Goal: Task Accomplishment & Management: Use online tool/utility

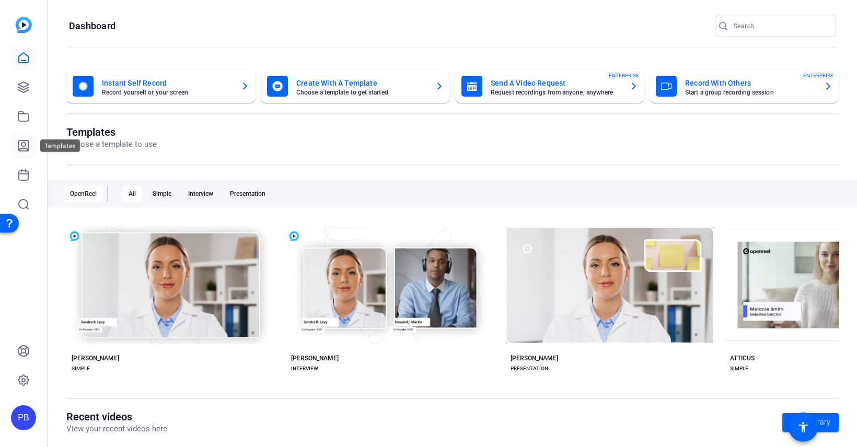
click at [26, 153] on link at bounding box center [23, 145] width 25 height 25
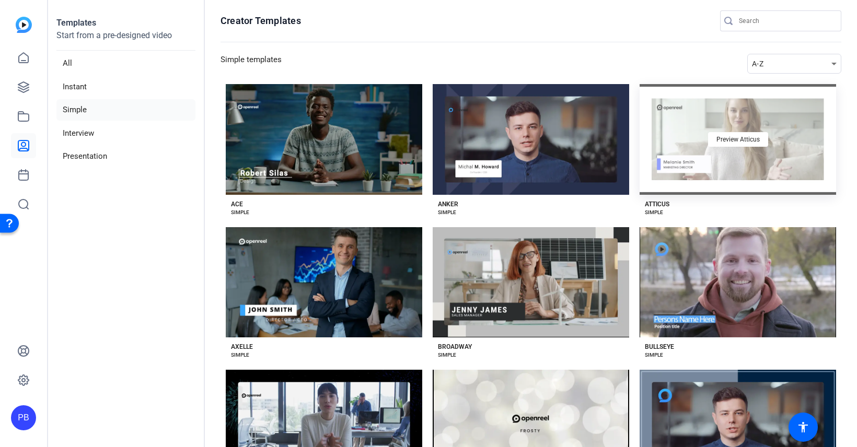
click at [689, 157] on div "Preview Atticus" at bounding box center [738, 139] width 196 height 111
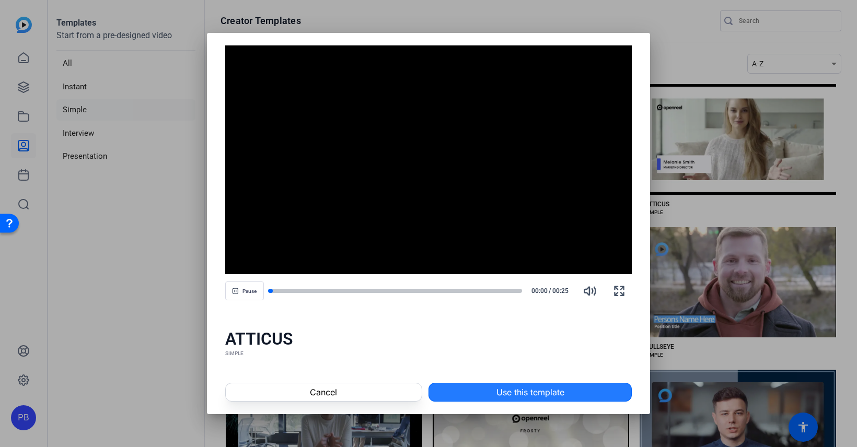
click at [491, 387] on span at bounding box center [530, 392] width 202 height 25
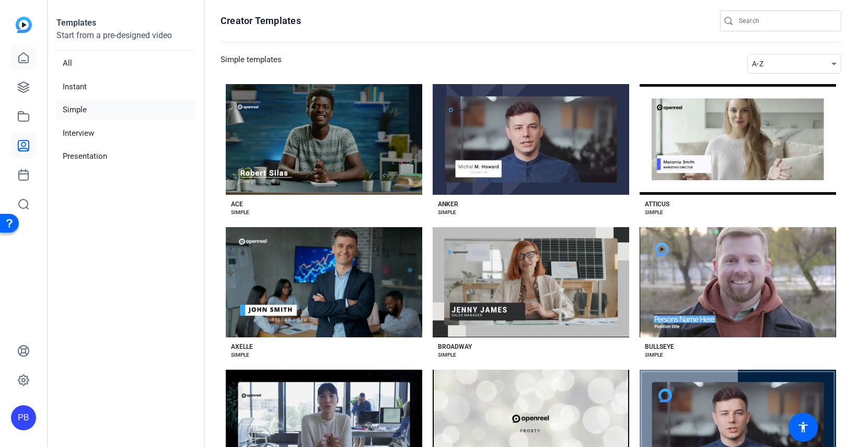
click at [21, 62] on icon at bounding box center [23, 58] width 13 height 13
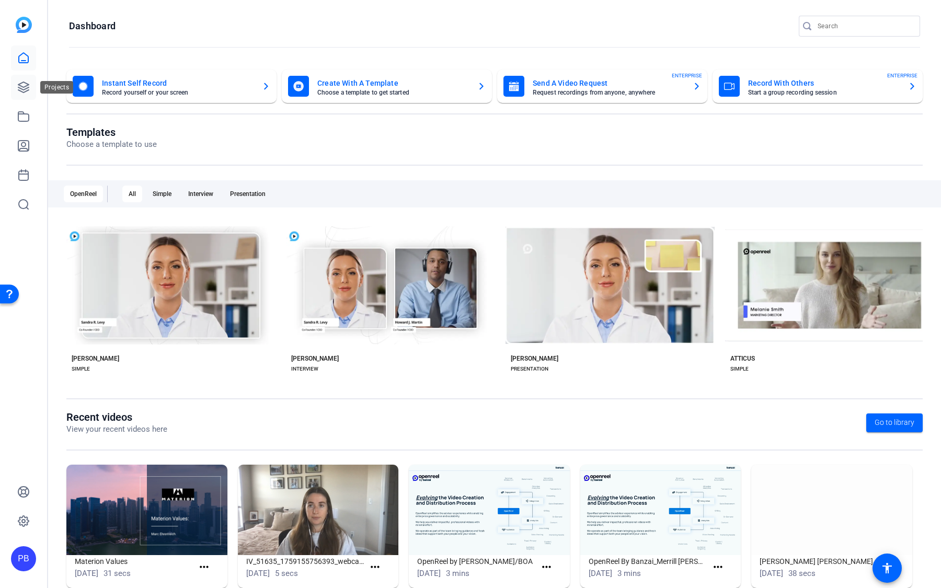
click at [29, 86] on icon at bounding box center [23, 87] width 13 height 13
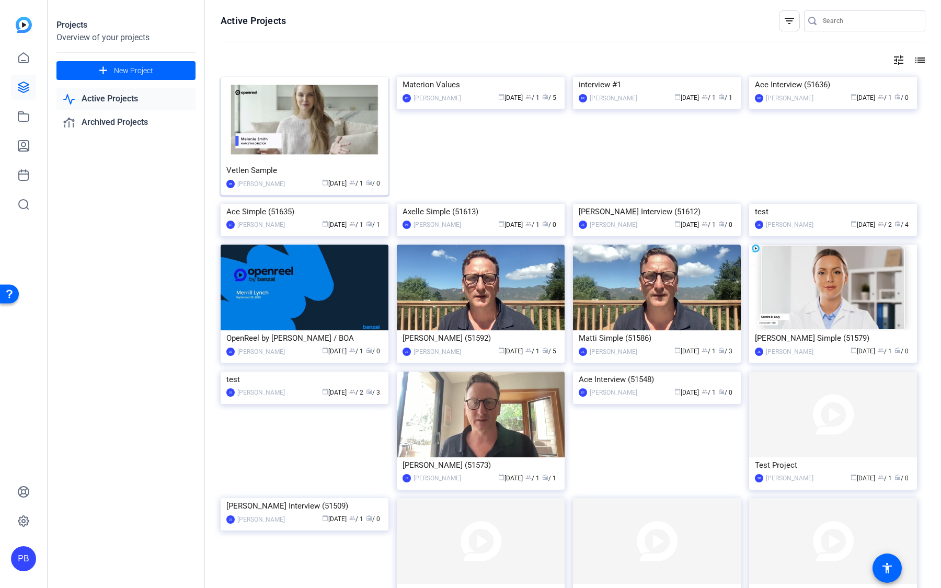
click at [318, 169] on div "Vetlen Sample" at bounding box center [304, 171] width 156 height 16
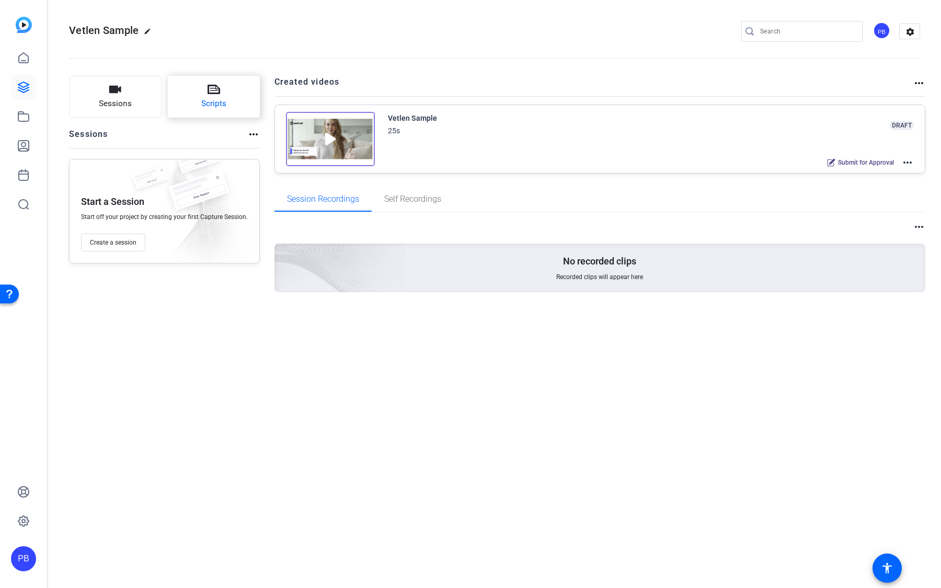
click at [223, 91] on button "Scripts" at bounding box center [214, 97] width 92 height 42
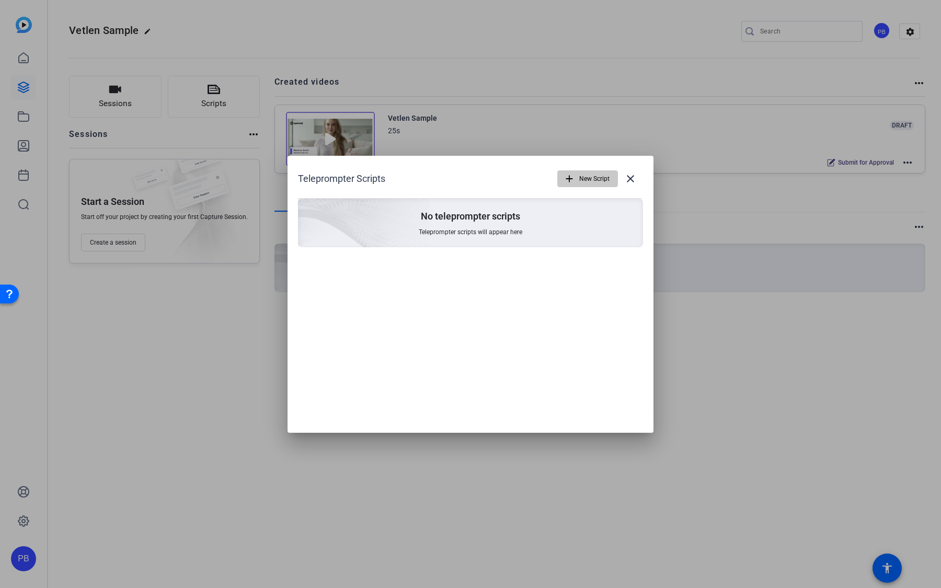
click at [575, 177] on span "button" at bounding box center [588, 178] width 60 height 25
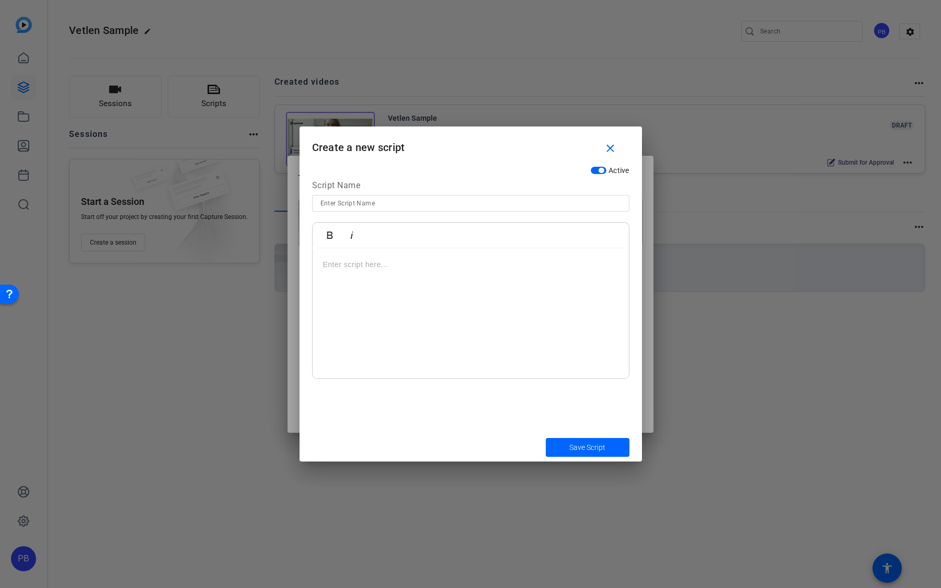
click at [399, 282] on div at bounding box center [470, 313] width 316 height 131
click at [382, 204] on input at bounding box center [470, 203] width 300 height 13
type input "Pre-Approved Questions"
click at [441, 267] on p "My name is ..... and I practice in the [ LOCATION ]" at bounding box center [470, 264] width 295 height 11
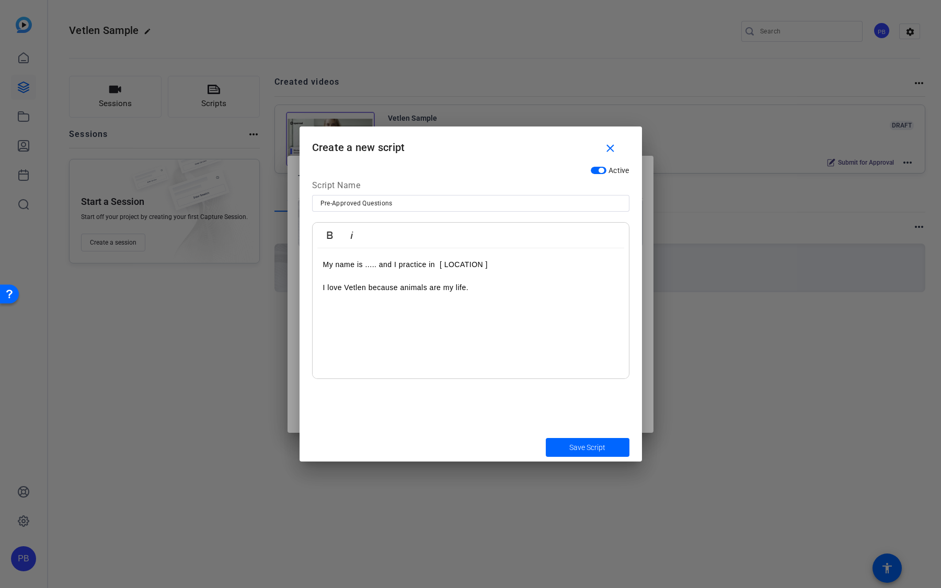
drag, startPoint x: 507, startPoint y: 300, endPoint x: 389, endPoint y: 211, distance: 147.8
click at [389, 211] on div "Script Name Pre-Approved Questions Bold Italic My name is ..... and I practice …" at bounding box center [470, 279] width 317 height 200
copy div "My name is ..... and I practice in [ LOCATION ] I love Vetlen because animals a…"
click at [501, 299] on div "My name is ..... and I practice in [ LOCATION ] I love Vetlen because animals a…" at bounding box center [470, 313] width 316 height 131
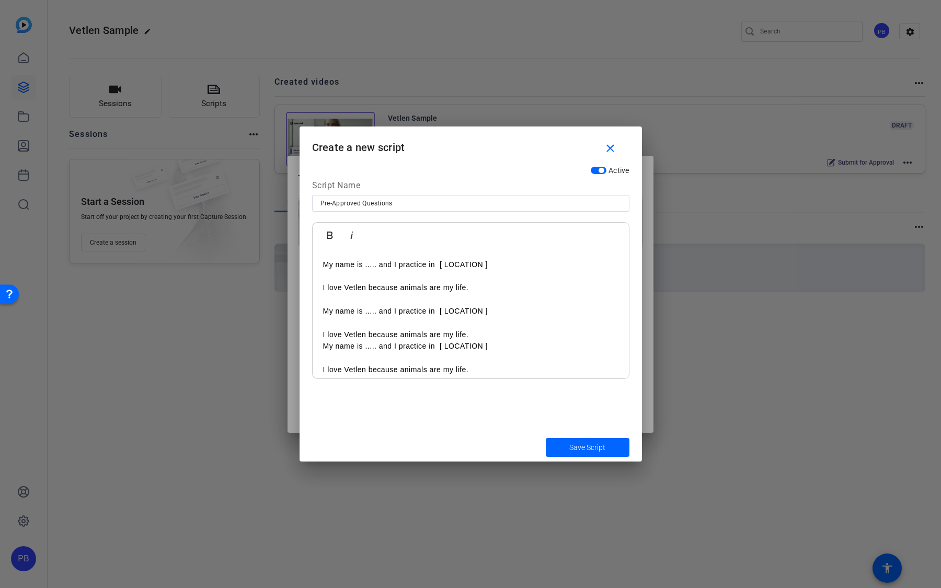
click at [584, 447] on span "submit" at bounding box center [588, 447] width 84 height 25
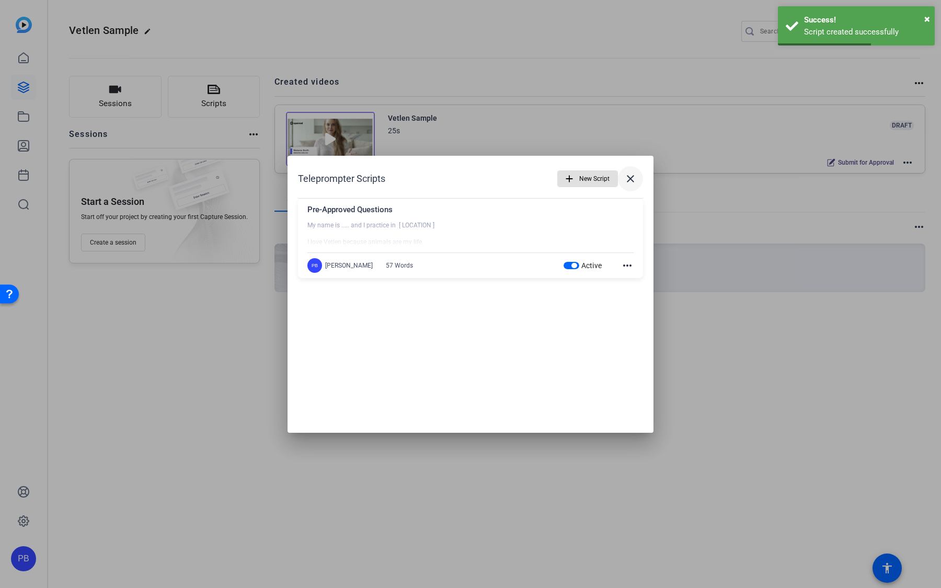
click at [635, 183] on mat-icon "close" at bounding box center [630, 178] width 13 height 13
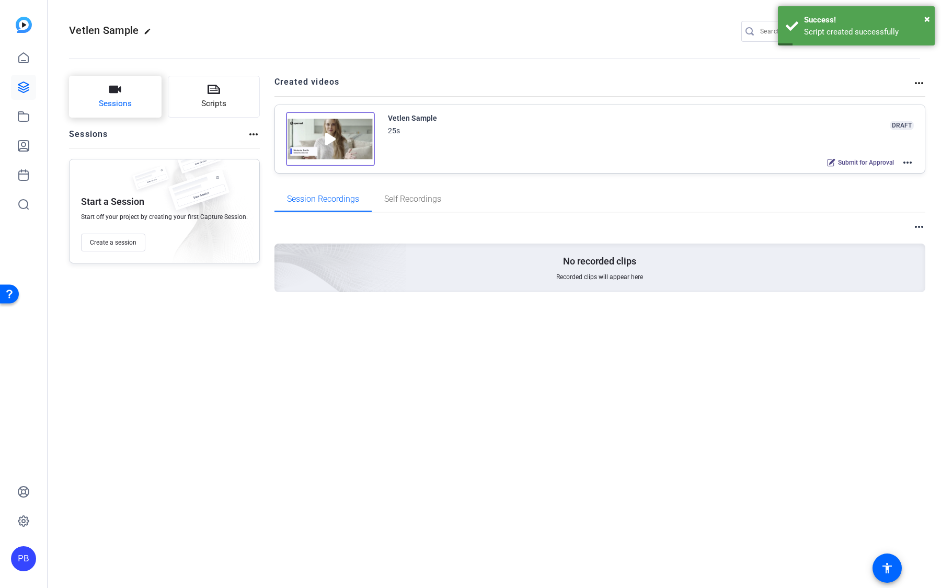
click at [147, 112] on button "Sessions" at bounding box center [115, 97] width 92 height 42
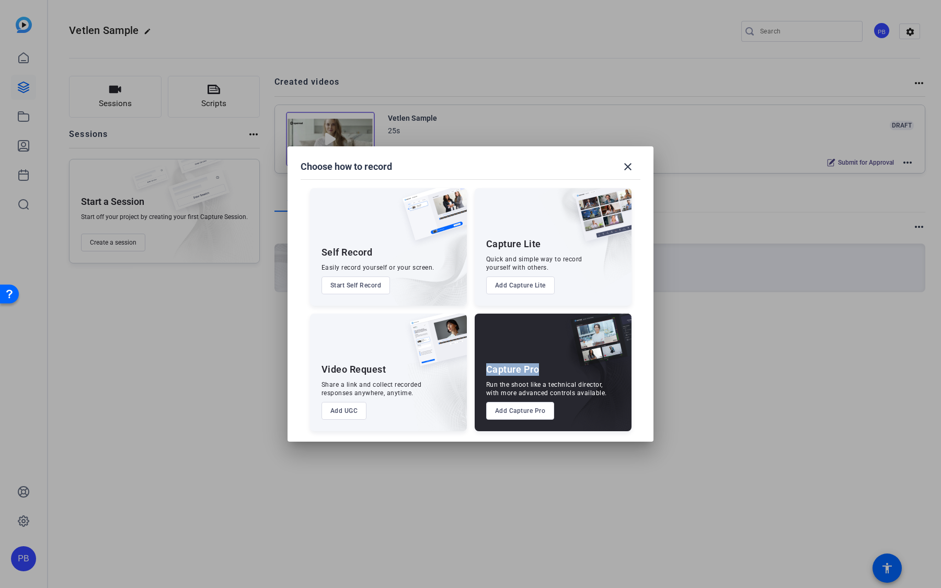
drag, startPoint x: 539, startPoint y: 372, endPoint x: 488, endPoint y: 370, distance: 51.3
click at [488, 370] on div "Capture Pro Run the shoot like a technical director, with more advanced control…" at bounding box center [552, 373] width 157 height 118
click at [519, 243] on div "Capture Lite" at bounding box center [513, 244] width 55 height 13
click at [362, 257] on div "Self Record" at bounding box center [346, 252] width 51 height 13
click at [359, 366] on div "Video Request" at bounding box center [353, 369] width 65 height 13
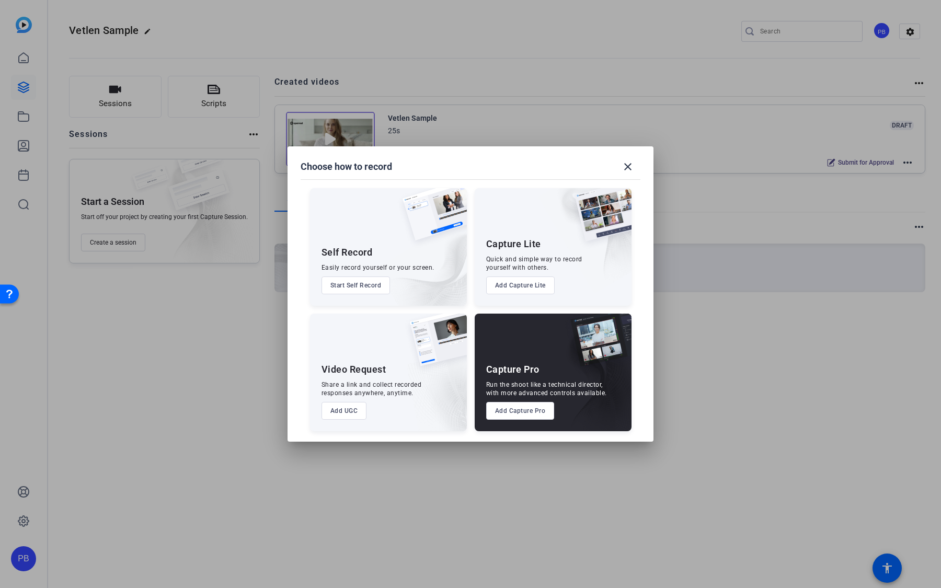
click at [522, 412] on button "Add Capture Pro" at bounding box center [520, 411] width 68 height 18
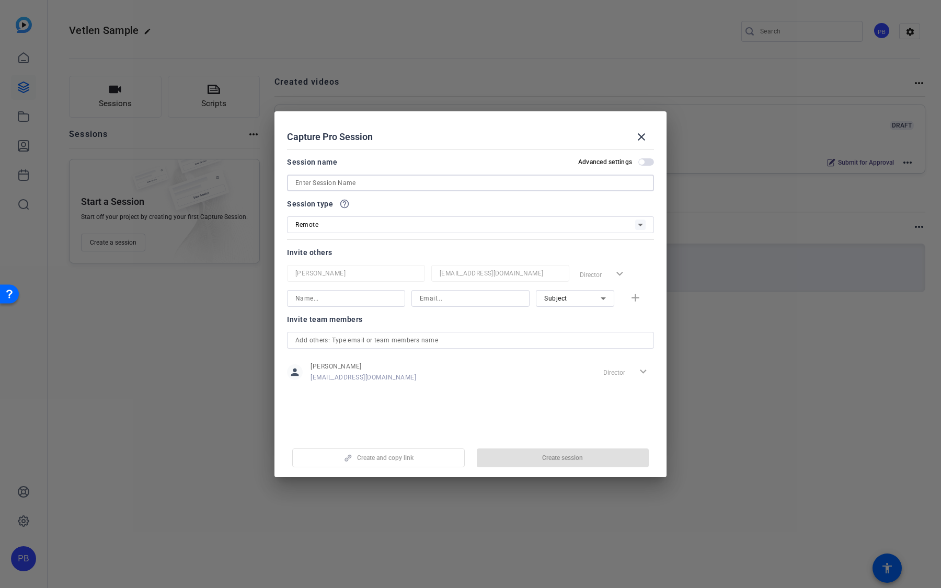
click at [426, 177] on input at bounding box center [470, 183] width 350 height 13
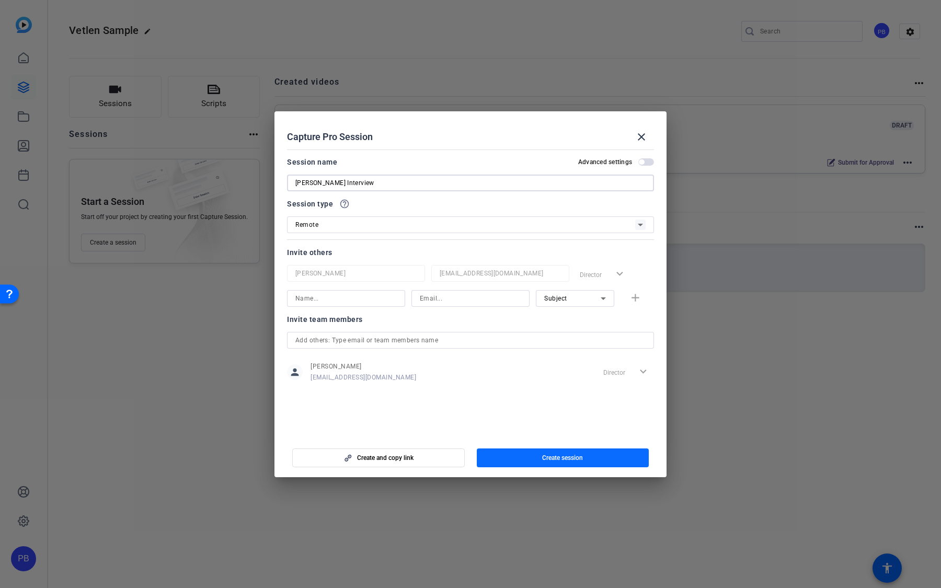
type input "Tony Interview"
click at [539, 447] on span "button" at bounding box center [563, 457] width 172 height 25
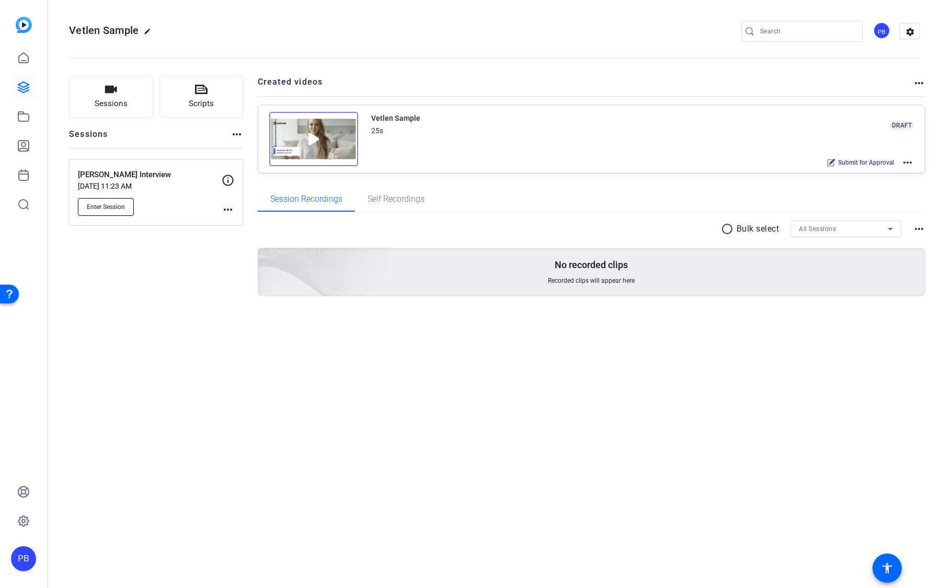
click at [112, 210] on button "Enter Session" at bounding box center [106, 207] width 56 height 18
click at [128, 106] on button "Sessions" at bounding box center [111, 97] width 84 height 42
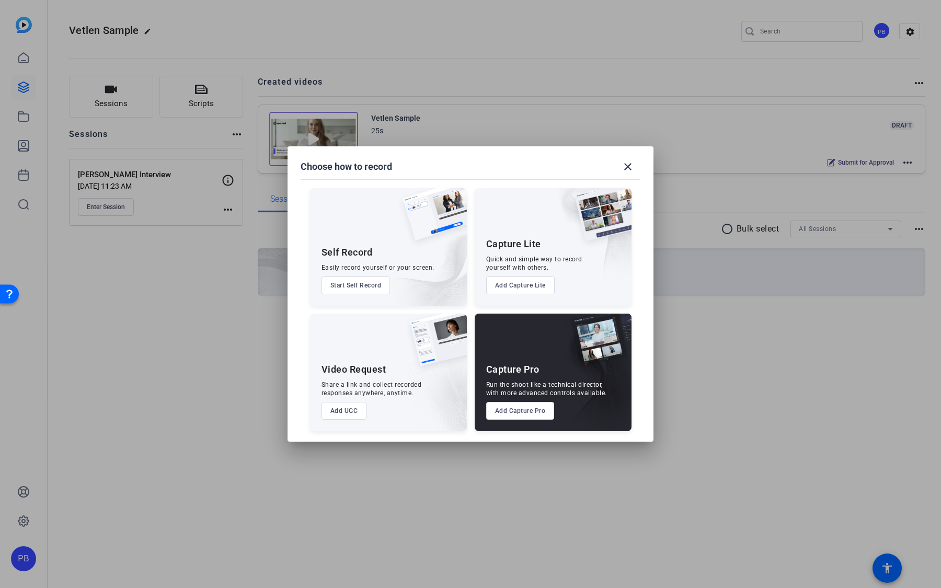
click at [383, 283] on button "Start Self Record" at bounding box center [355, 285] width 69 height 18
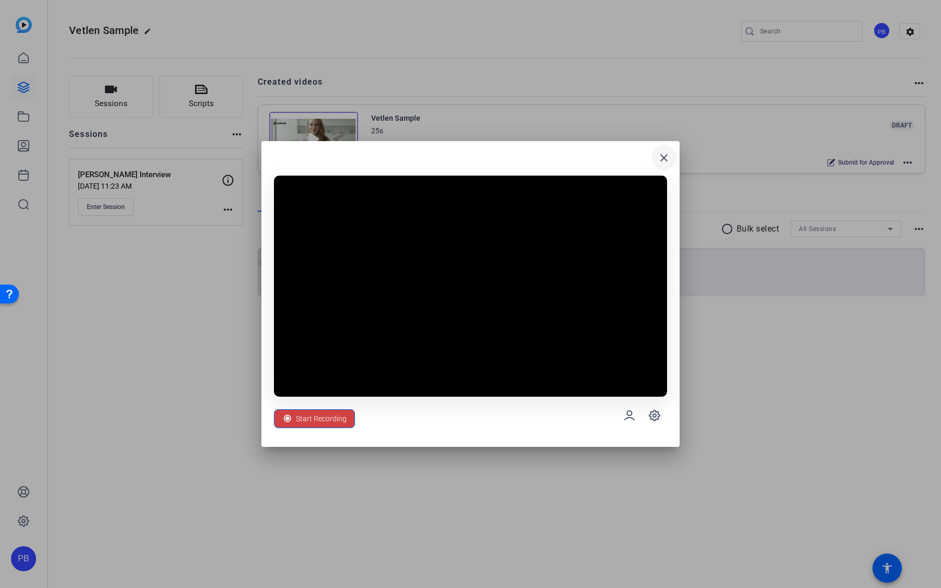
click at [664, 156] on mat-icon "close" at bounding box center [663, 158] width 13 height 13
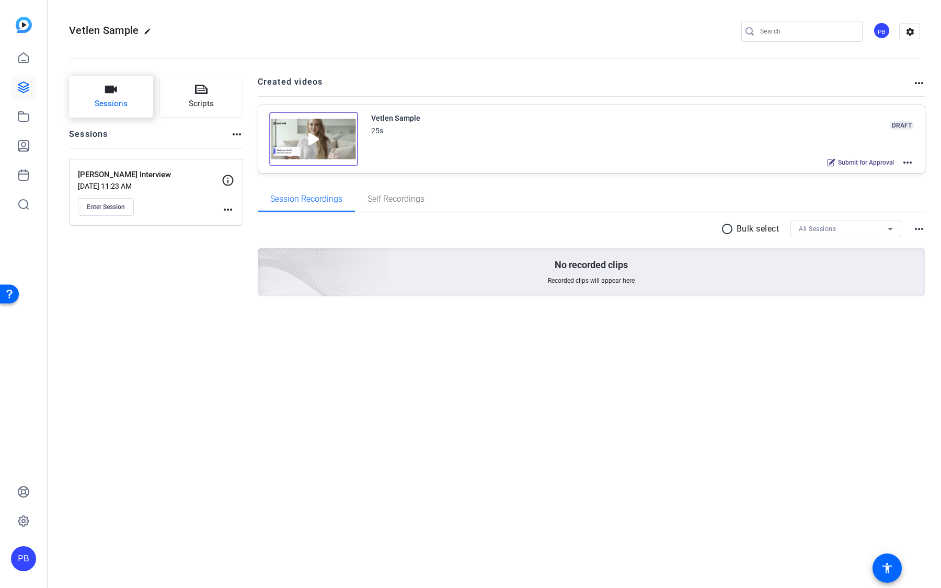
click at [115, 102] on span "Sessions" at bounding box center [111, 104] width 33 height 12
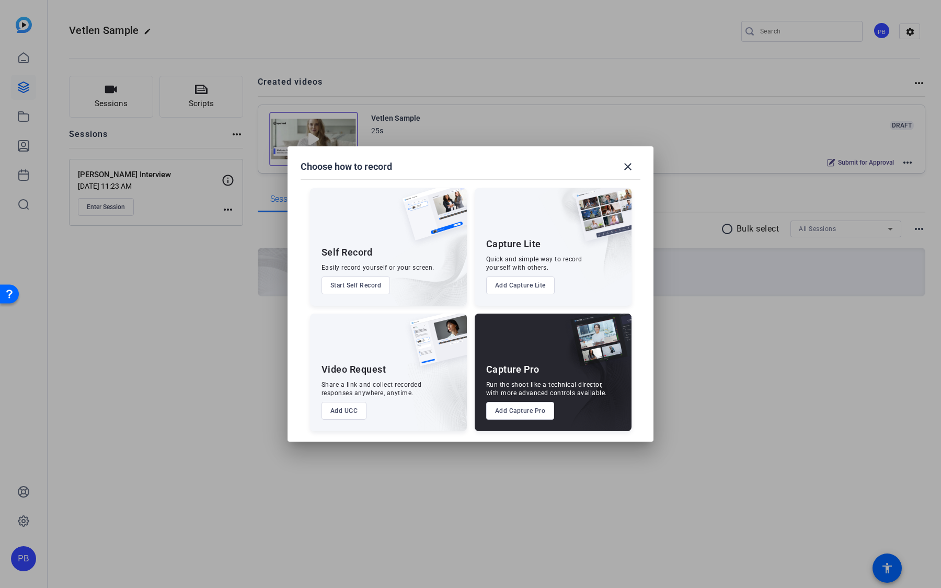
click at [341, 411] on button "Add UGC" at bounding box center [343, 411] width 45 height 18
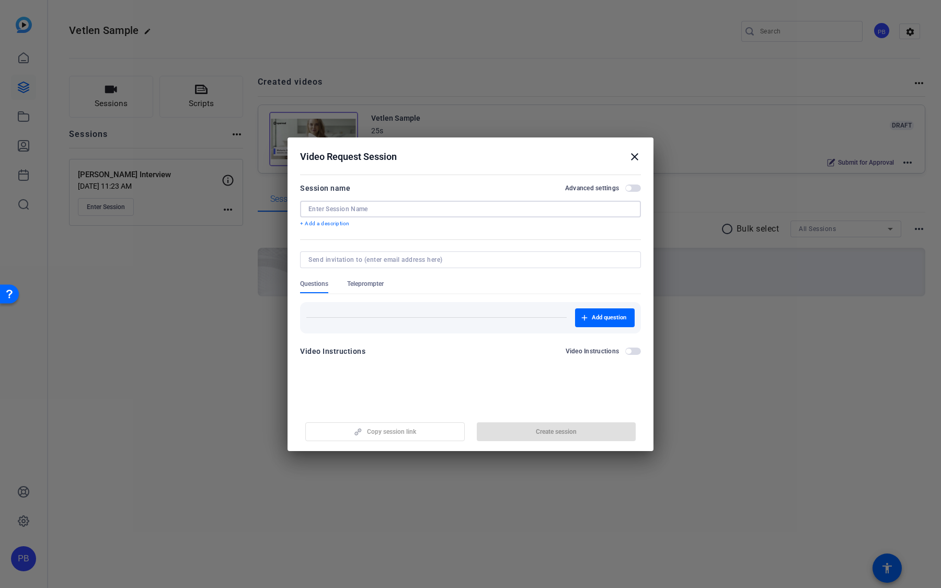
click at [400, 210] on input at bounding box center [470, 209] width 324 height 8
click at [592, 318] on button "Add question" at bounding box center [605, 317] width 60 height 19
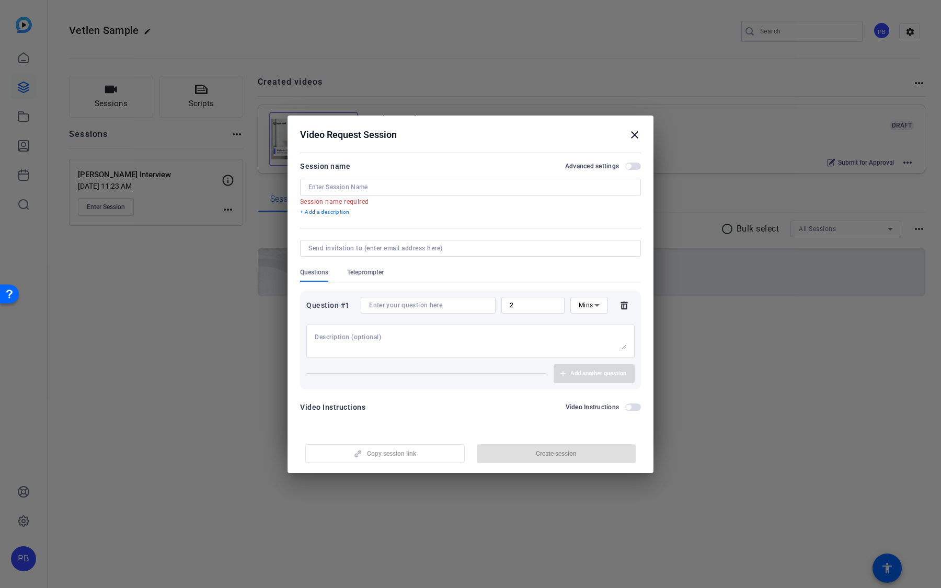
click at [447, 305] on input at bounding box center [428, 305] width 118 height 8
type input "How long have you been a partner of Vetlen?"
drag, startPoint x: 531, startPoint y: 309, endPoint x: 492, endPoint y: 299, distance: 40.4
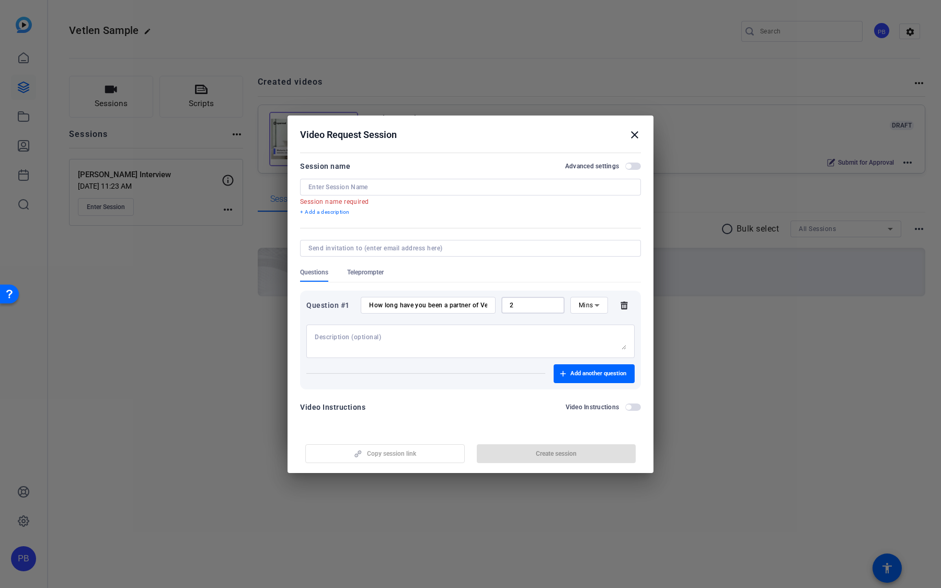
click at [492, 299] on div "Question #1 How long have you been a partner of Vetlen? 2 Mins" at bounding box center [470, 305] width 328 height 17
type input "3"
click at [387, 188] on input at bounding box center [470, 187] width 324 height 8
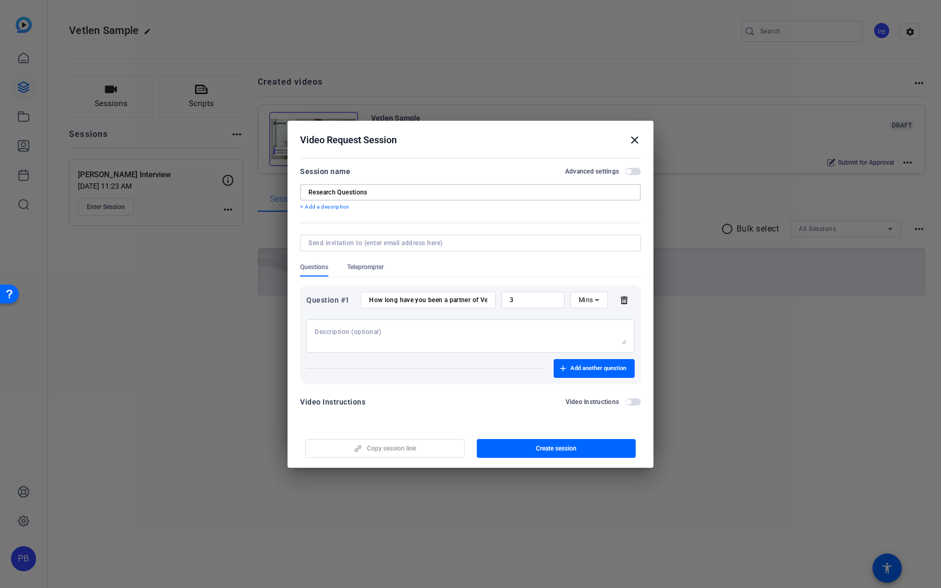
type input "Research Questions"
drag, startPoint x: 368, startPoint y: 296, endPoint x: 511, endPoint y: 297, distance: 142.7
click at [511, 297] on div "Question #1 How long have you been a partner of Vetlen? 3 Mins" at bounding box center [470, 300] width 328 height 17
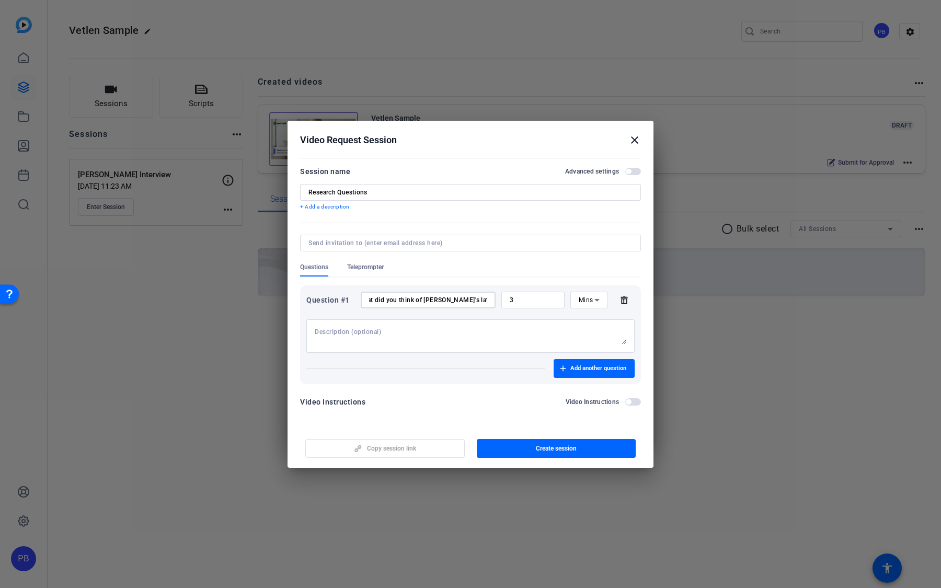
type input "What did you think of Vetlen's latest report?"
drag, startPoint x: 529, startPoint y: 302, endPoint x: 475, endPoint y: 294, distance: 54.9
click at [475, 294] on div "Question #1 What did you think of Vetlen's latest report? 3 Mins" at bounding box center [470, 300] width 328 height 17
type input "7"
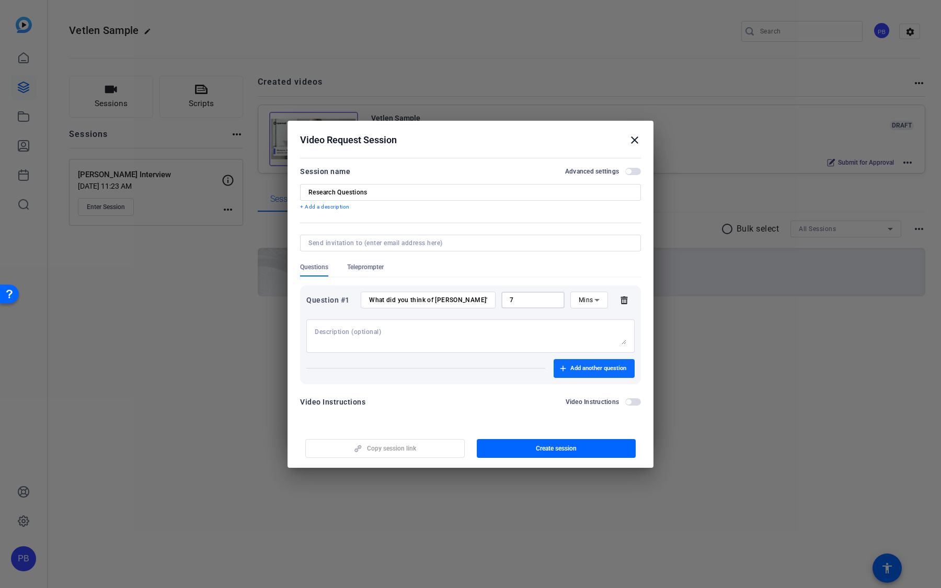
click at [562, 362] on span "button" at bounding box center [593, 368] width 81 height 25
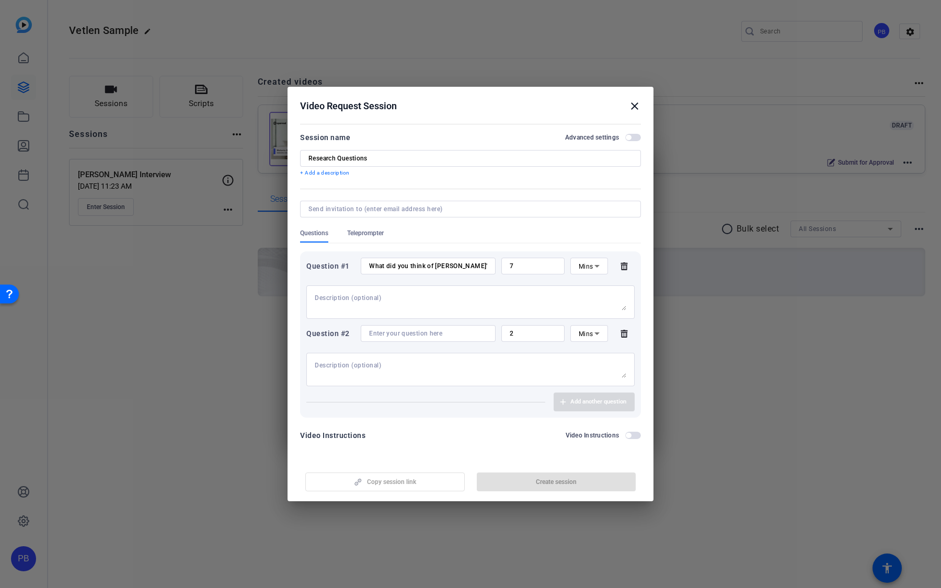
click at [454, 332] on input at bounding box center [428, 333] width 118 height 8
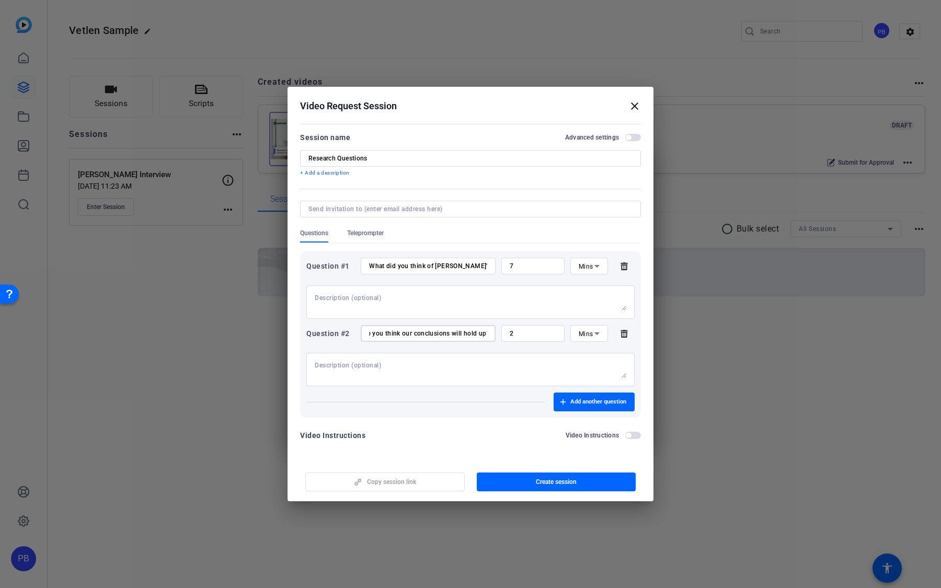
scroll to position [0, 9]
type input "Do you think our conclusions will hold up?"
drag, startPoint x: 516, startPoint y: 333, endPoint x: 493, endPoint y: 331, distance: 23.1
click at [493, 331] on div "Question #2 Do you think our conclusions will hold up? 2 Mins" at bounding box center [470, 333] width 328 height 17
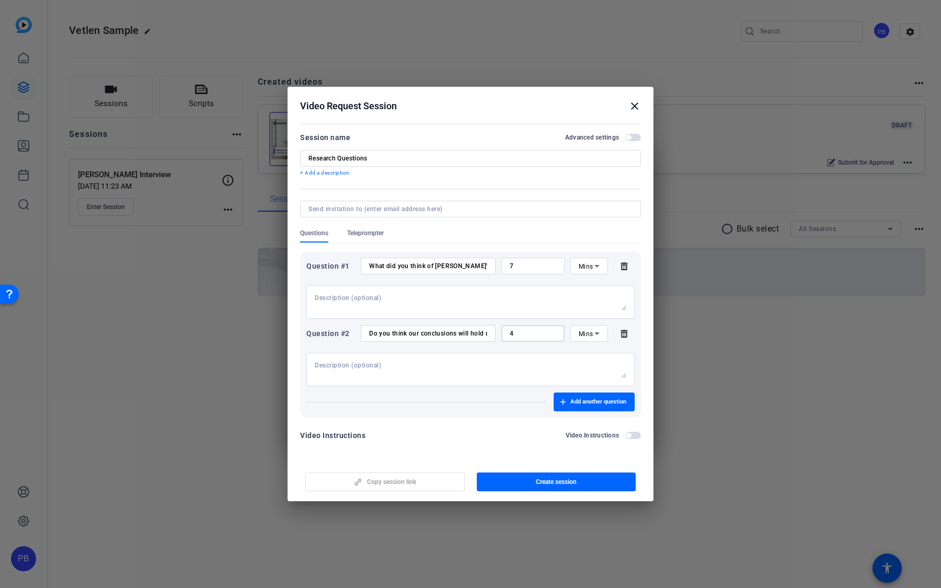
type input "4"
drag, startPoint x: 373, startPoint y: 157, endPoint x: 269, endPoint y: 156, distance: 104.5
click at [270, 156] on div "Choose how to record close Self Record Easily record yourself or your screen. S…" at bounding box center [470, 294] width 941 height 588
type input "Customer Success Survey"
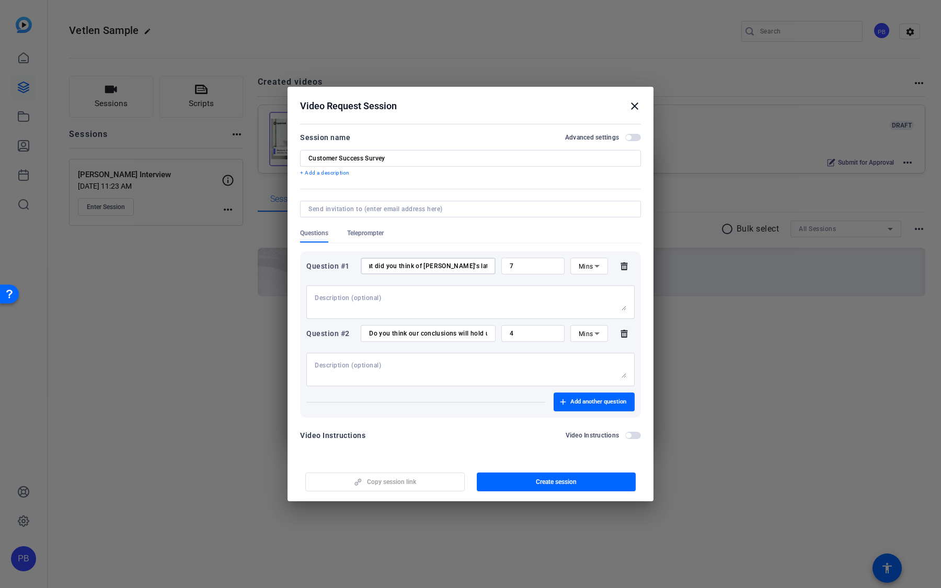
drag, startPoint x: 369, startPoint y: 263, endPoint x: 513, endPoint y: 272, distance: 144.5
click at [513, 272] on div "Question #1 What did you think of Vetlen's latest report? 7 Mins" at bounding box center [470, 266] width 328 height 17
type input "What did you htink of our customer support response?"
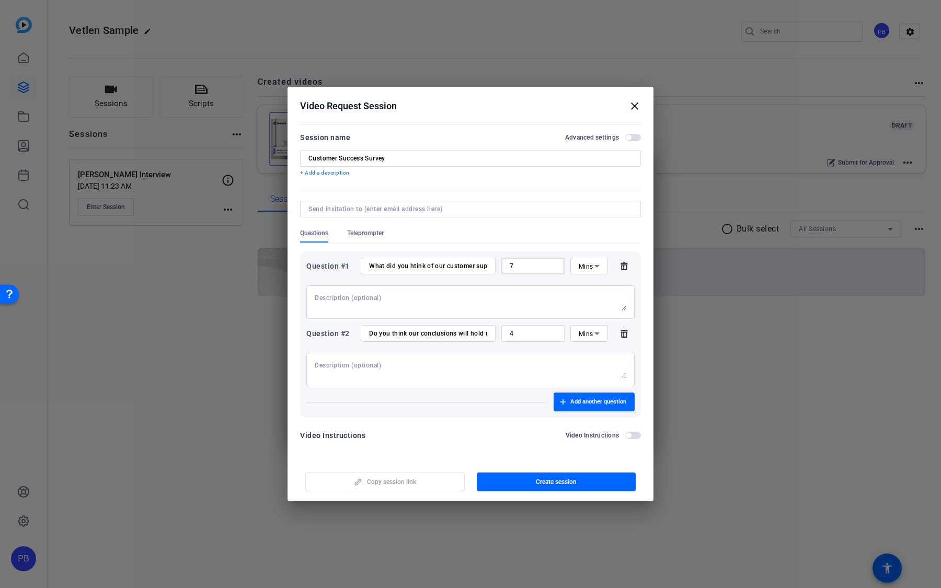
drag, startPoint x: 527, startPoint y: 265, endPoint x: 483, endPoint y: 258, distance: 44.5
click at [486, 259] on div "Question #1 What did you htink of our customer support response? 7 Mins" at bounding box center [470, 266] width 328 height 17
type input "2"
click at [626, 331] on icon at bounding box center [623, 334] width 7 height 8
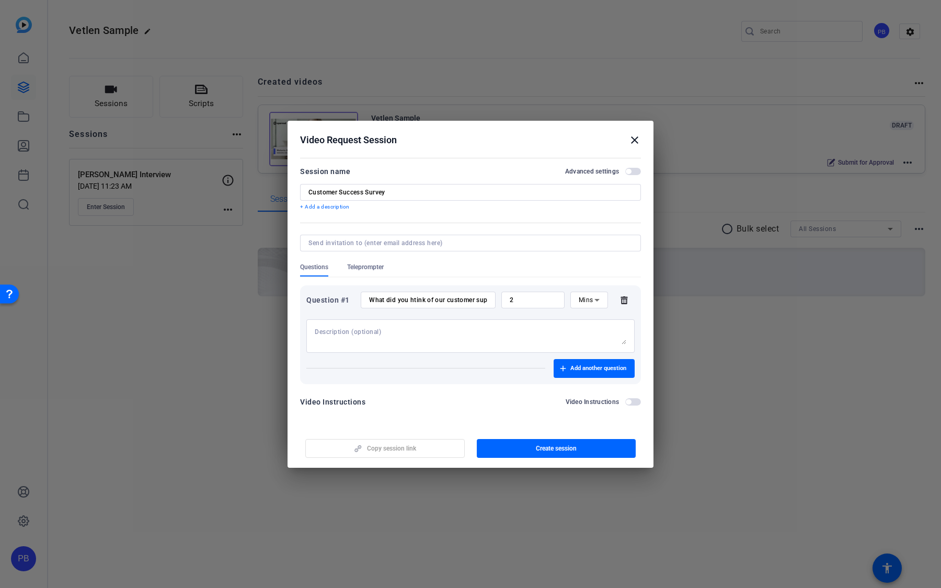
click at [629, 400] on span "button" at bounding box center [628, 401] width 5 height 5
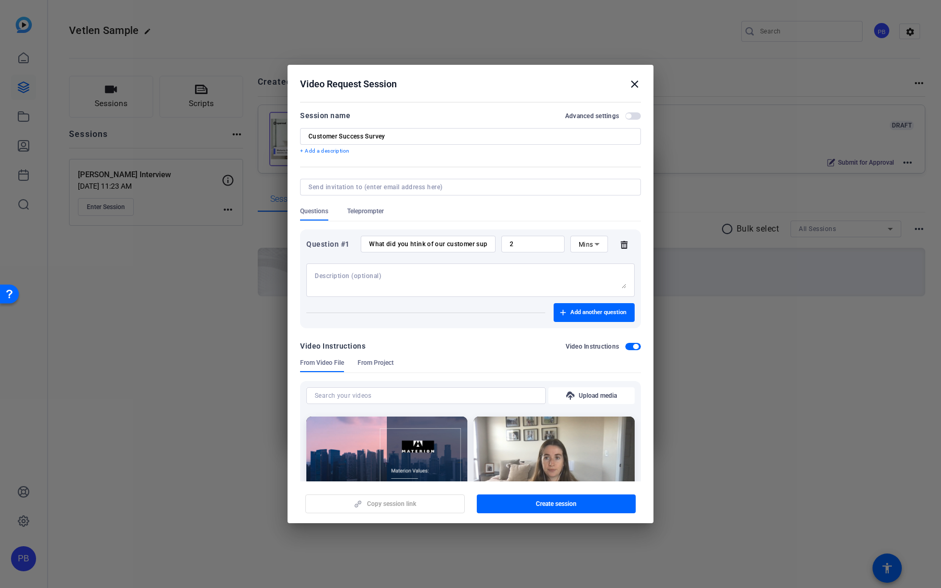
click at [361, 203] on div at bounding box center [470, 200] width 341 height 11
click at [363, 207] on span "Teleprompter" at bounding box center [365, 211] width 37 height 8
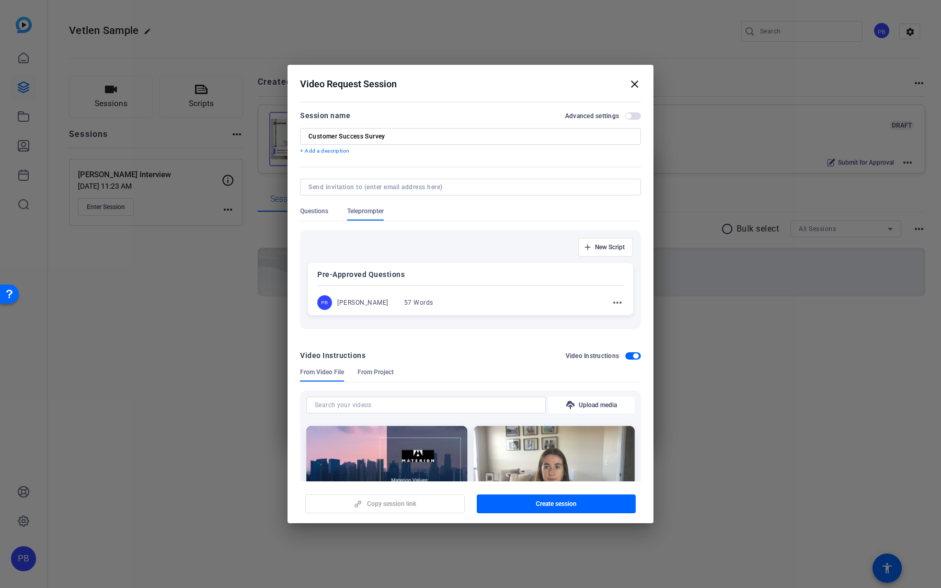
click at [449, 290] on div "Pre-Approved Questions PB Peter Bradt 57 Words more_horiz" at bounding box center [470, 289] width 325 height 52
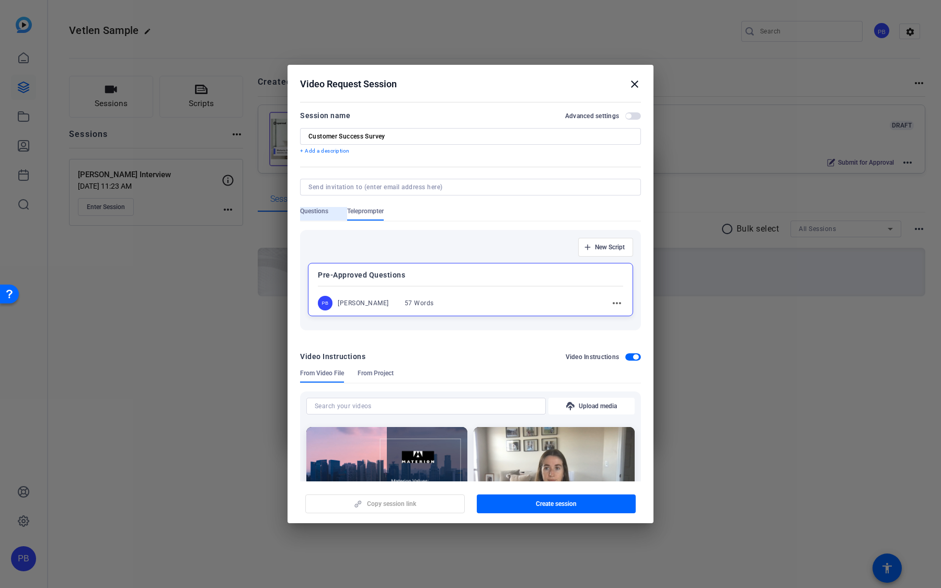
click at [320, 216] on span "Questions" at bounding box center [314, 214] width 28 height 14
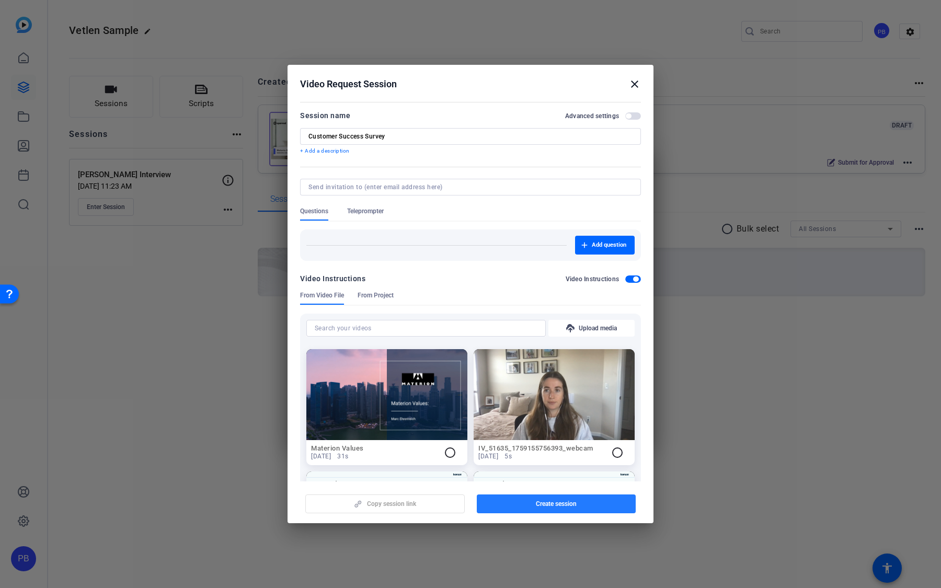
click at [521, 447] on span "button" at bounding box center [556, 503] width 159 height 25
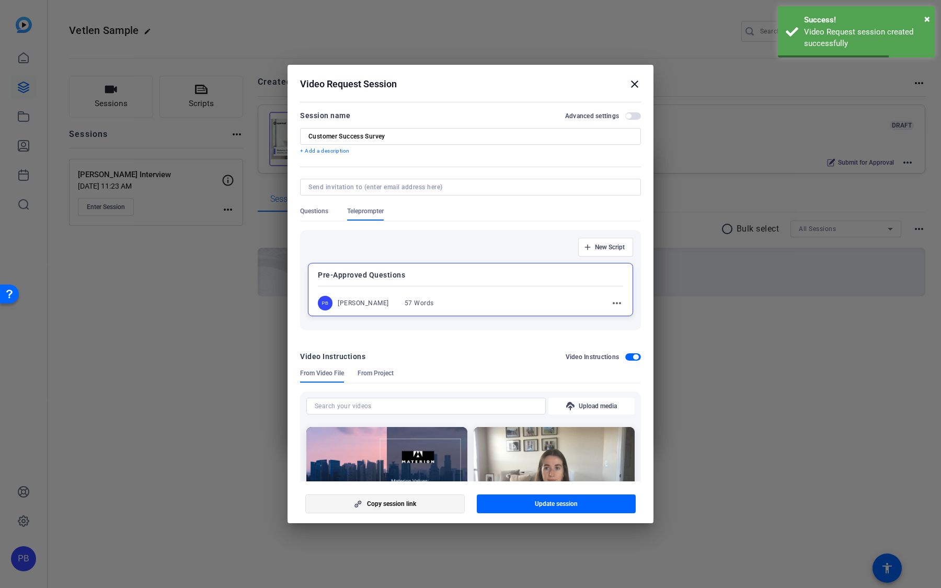
click at [432, 447] on span "button" at bounding box center [385, 503] width 158 height 25
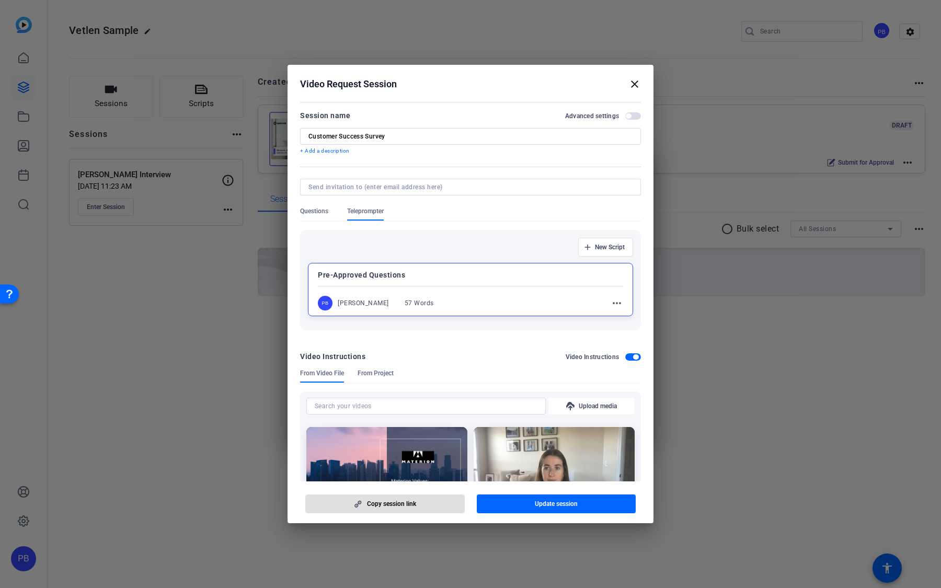
click at [639, 78] on mat-icon "close" at bounding box center [634, 84] width 13 height 13
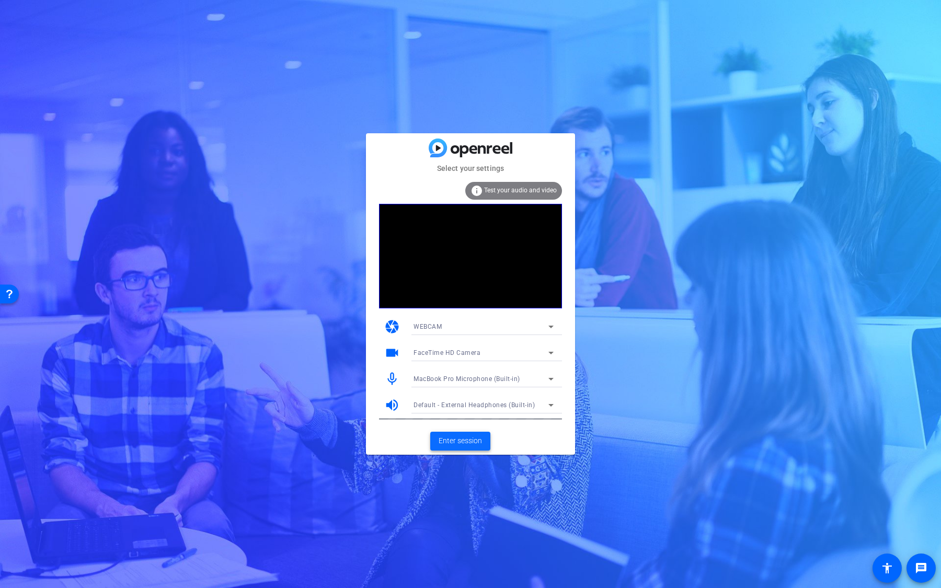
click at [466, 442] on span "Enter session" at bounding box center [459, 440] width 43 height 11
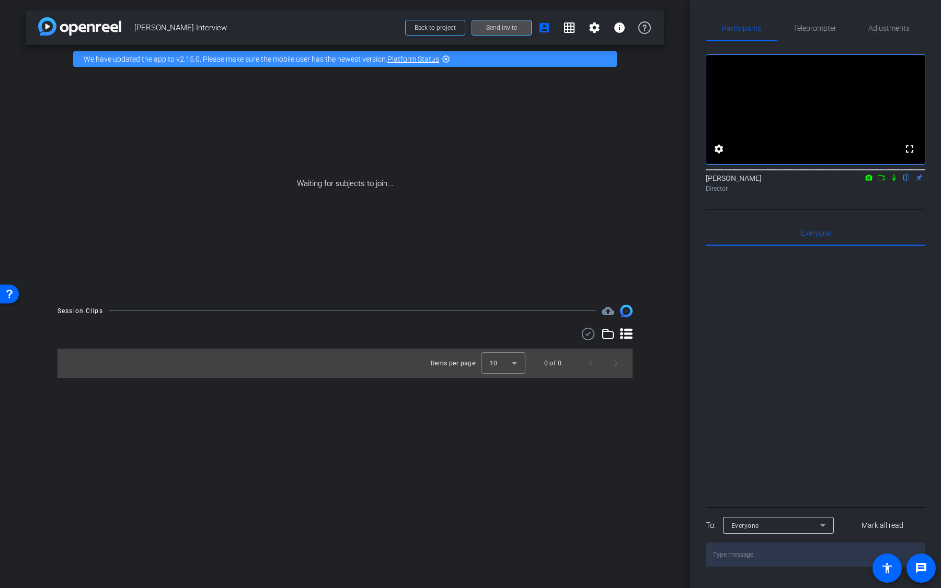
click at [520, 32] on span at bounding box center [501, 27] width 59 height 25
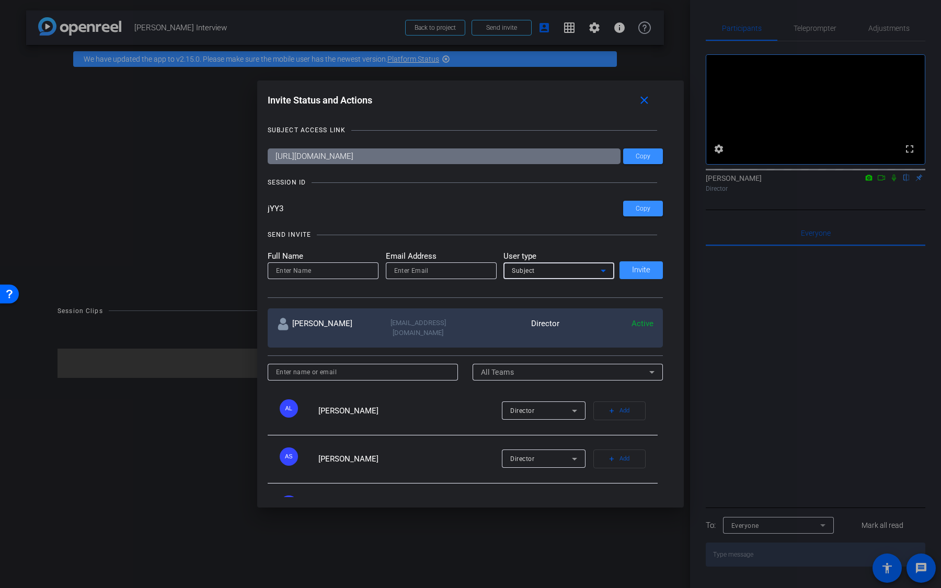
click at [562, 270] on div "Subject" at bounding box center [556, 270] width 89 height 13
click at [558, 295] on mat-option "Collaborator" at bounding box center [558, 291] width 111 height 17
click at [460, 278] on div at bounding box center [441, 270] width 94 height 17
click at [348, 273] on input at bounding box center [323, 270] width 94 height 13
click at [416, 270] on input "email" at bounding box center [441, 270] width 94 height 13
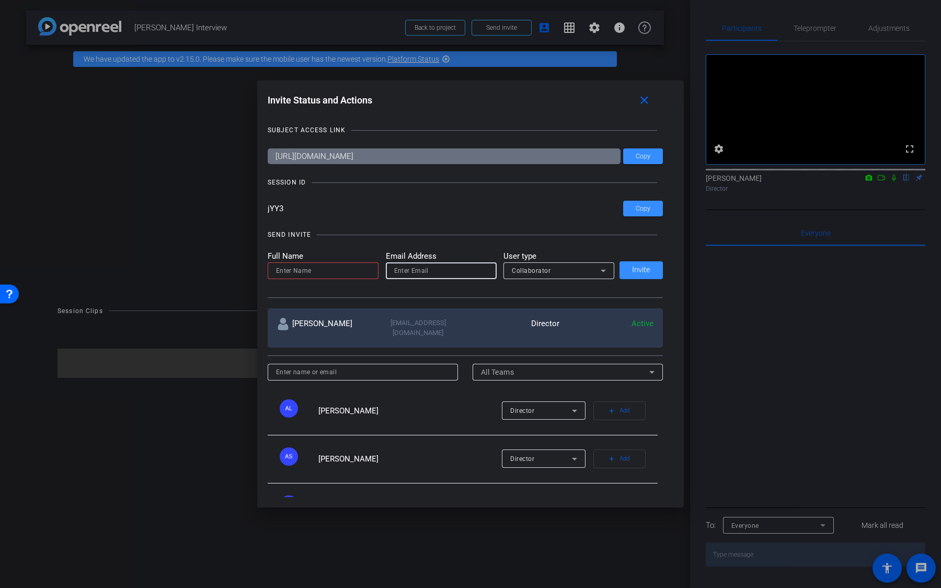
click at [341, 271] on input at bounding box center [323, 270] width 94 height 13
click at [397, 271] on input "email" at bounding box center [441, 270] width 94 height 13
click at [645, 103] on mat-icon "close" at bounding box center [644, 100] width 13 height 13
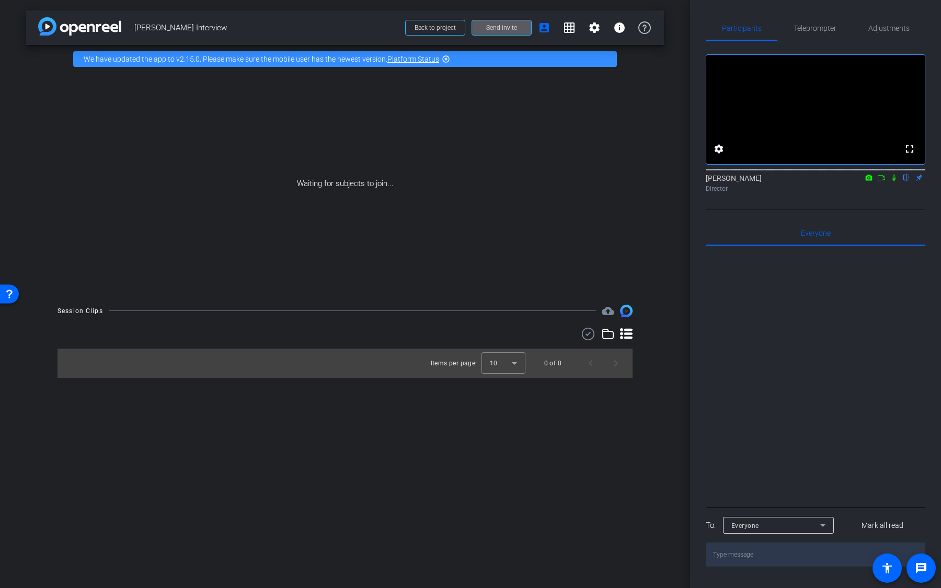
click at [447, 59] on mat-icon "highlight_off" at bounding box center [446, 59] width 8 height 8
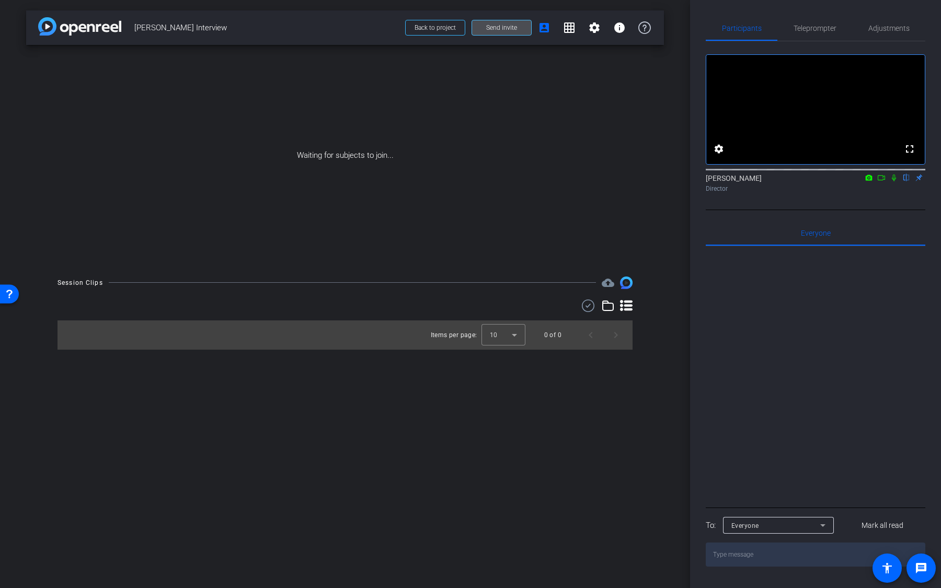
click at [510, 33] on span at bounding box center [501, 27] width 59 height 25
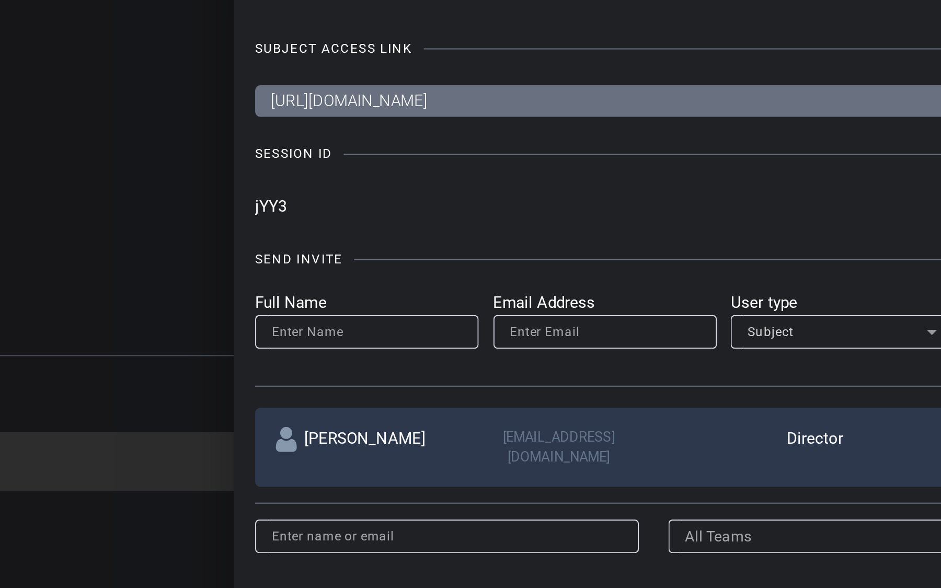
drag, startPoint x: 287, startPoint y: 211, endPoint x: 265, endPoint y: 210, distance: 22.5
click at [265, 210] on div "Invite Status and Actions close SUBJECT ACCESS LINK https://capture.openreel.co…" at bounding box center [470, 293] width 427 height 426
click at [272, 211] on input "jYY3" at bounding box center [446, 209] width 356 height 16
click at [270, 221] on div "SEND INVITE Full Name Email Address User type Subject Invite" at bounding box center [466, 258] width 396 height 79
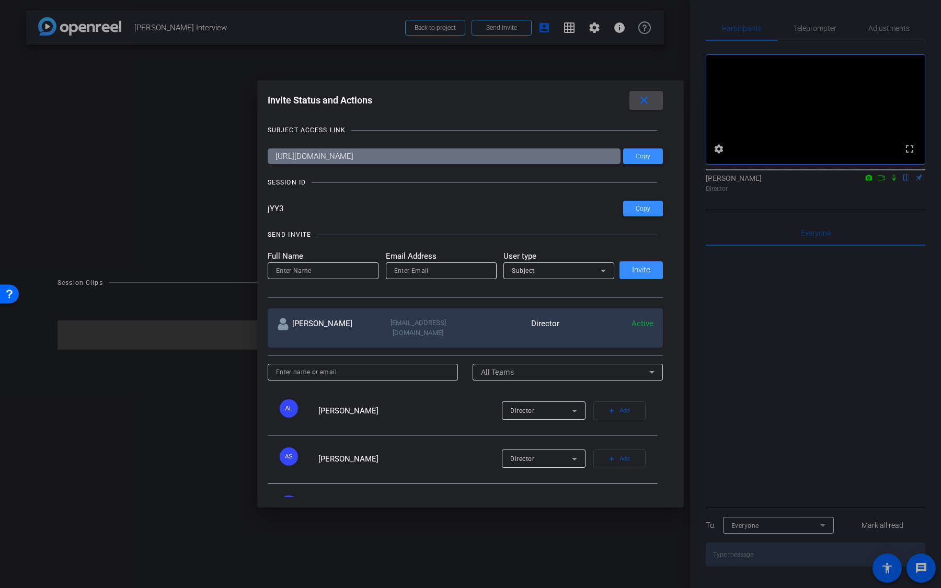
click at [649, 109] on span at bounding box center [645, 100] width 33 height 25
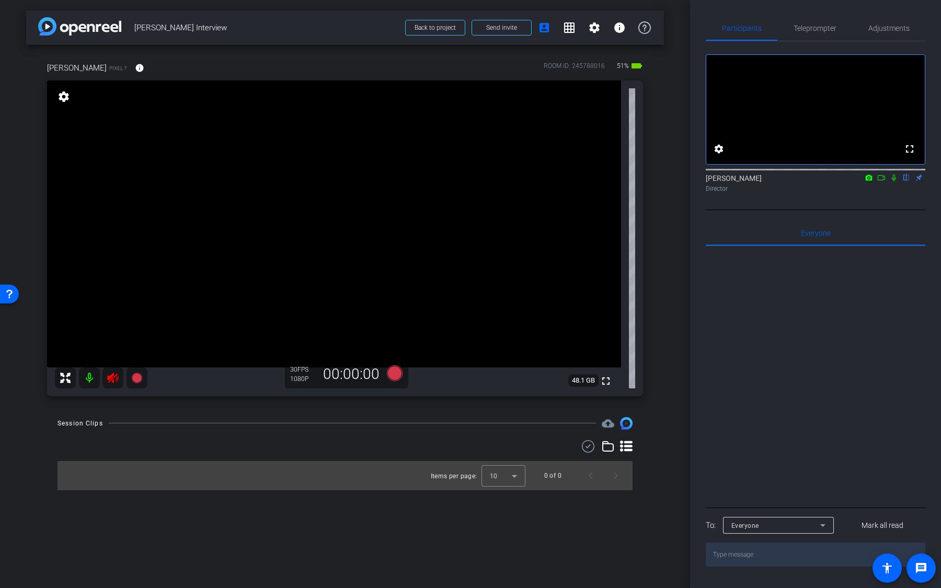
click at [86, 376] on mat-icon at bounding box center [89, 377] width 21 height 21
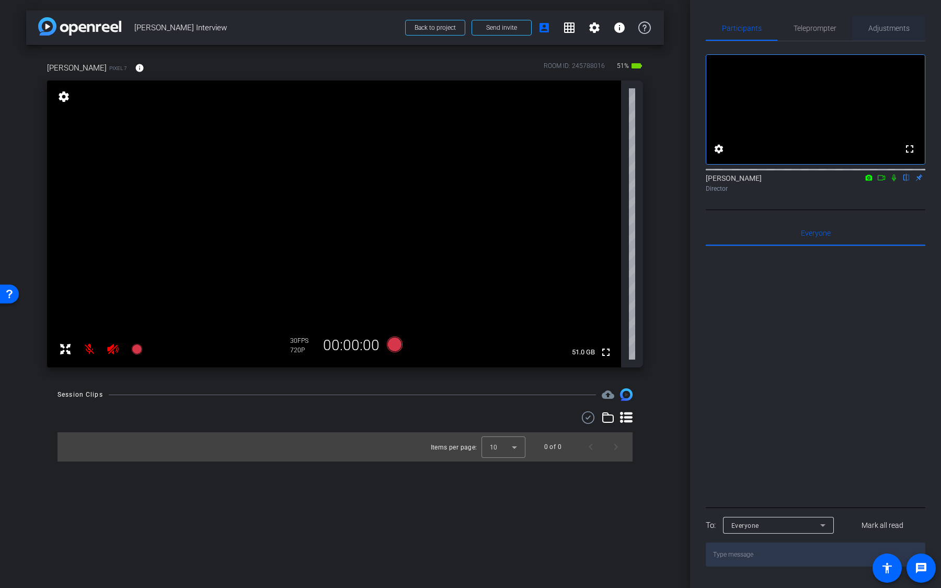
click at [883, 18] on span "Adjustments" at bounding box center [888, 28] width 41 height 25
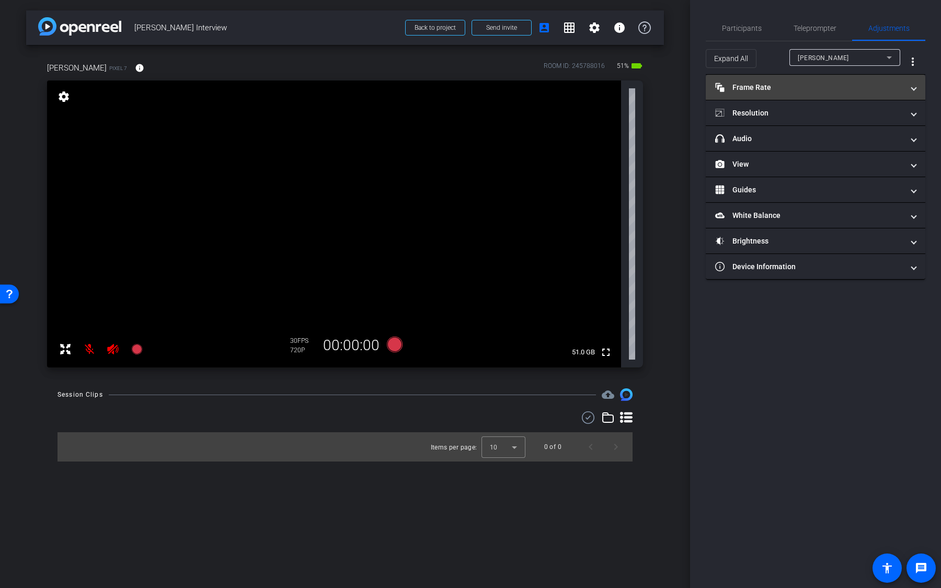
click at [787, 86] on mat-panel-title "Frame Rate Frame Rate" at bounding box center [809, 87] width 188 height 11
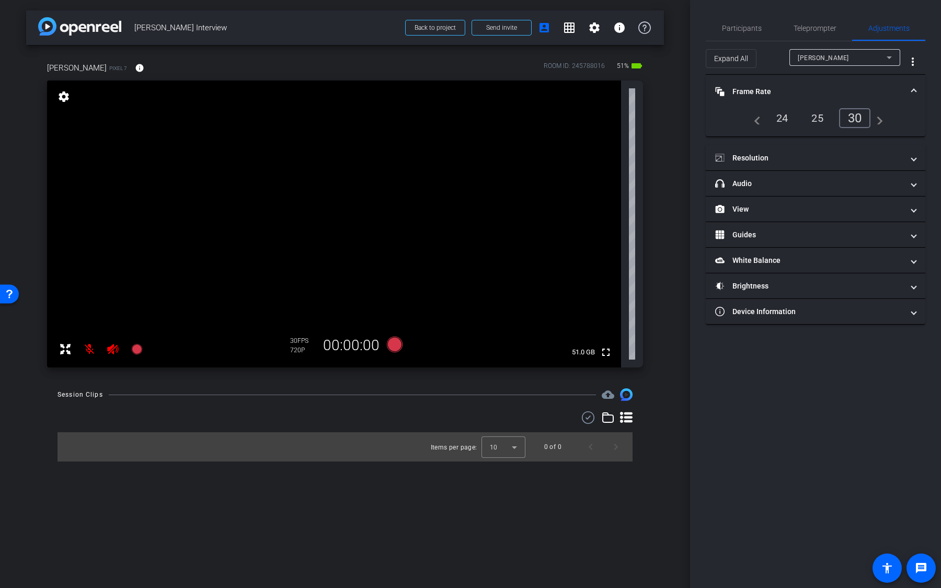
click at [877, 118] on mat-icon "navigate_next" at bounding box center [876, 118] width 13 height 13
click at [780, 121] on div "24" at bounding box center [782, 118] width 28 height 18
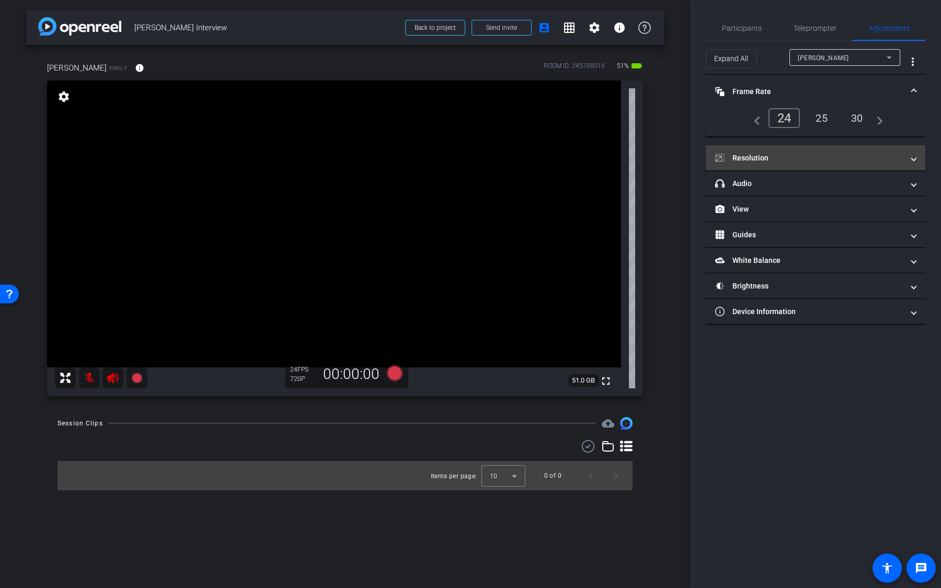
click at [804, 154] on mat-panel-title "Resolution" at bounding box center [809, 158] width 188 height 11
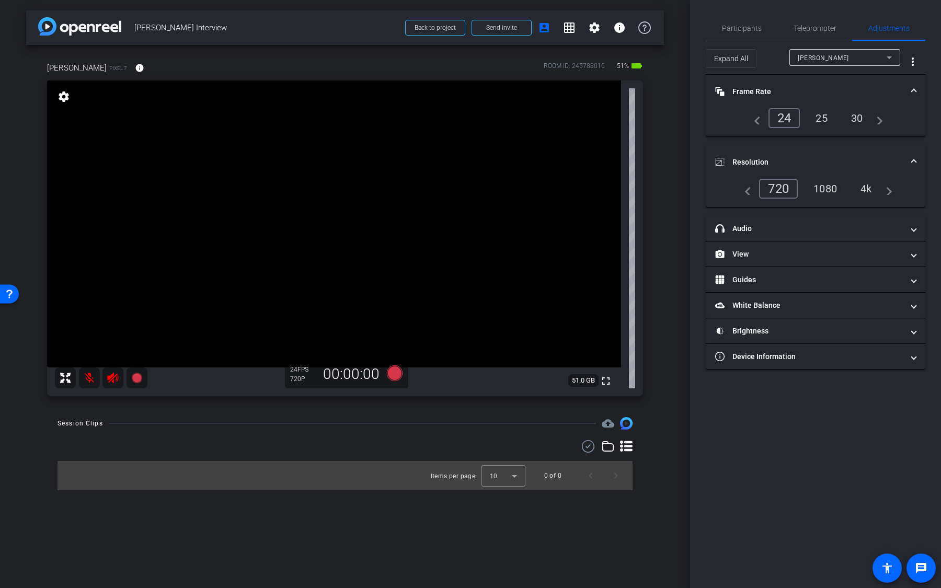
click at [870, 189] on div "4k" at bounding box center [865, 189] width 27 height 18
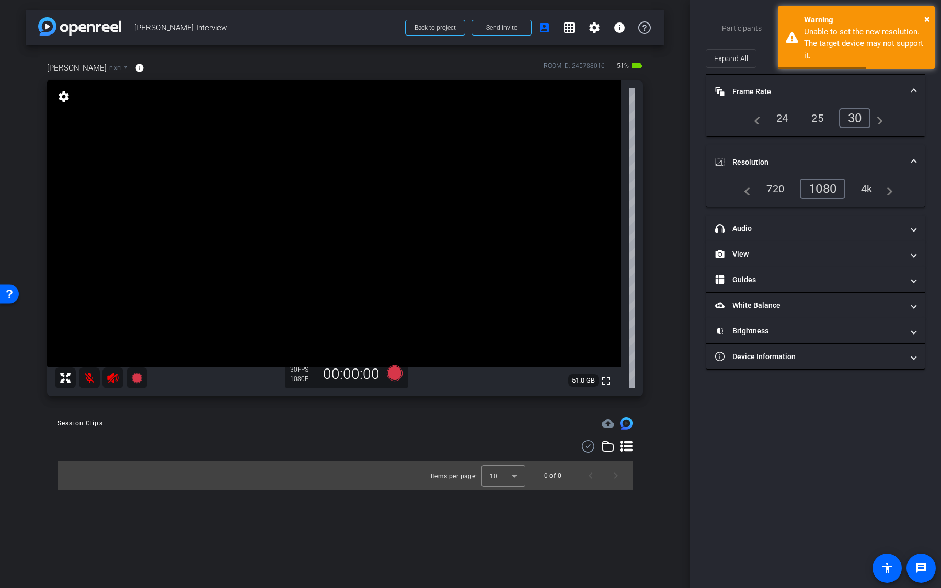
click at [825, 182] on div "1080" at bounding box center [822, 189] width 45 height 20
click at [927, 17] on span "×" at bounding box center [927, 19] width 6 height 13
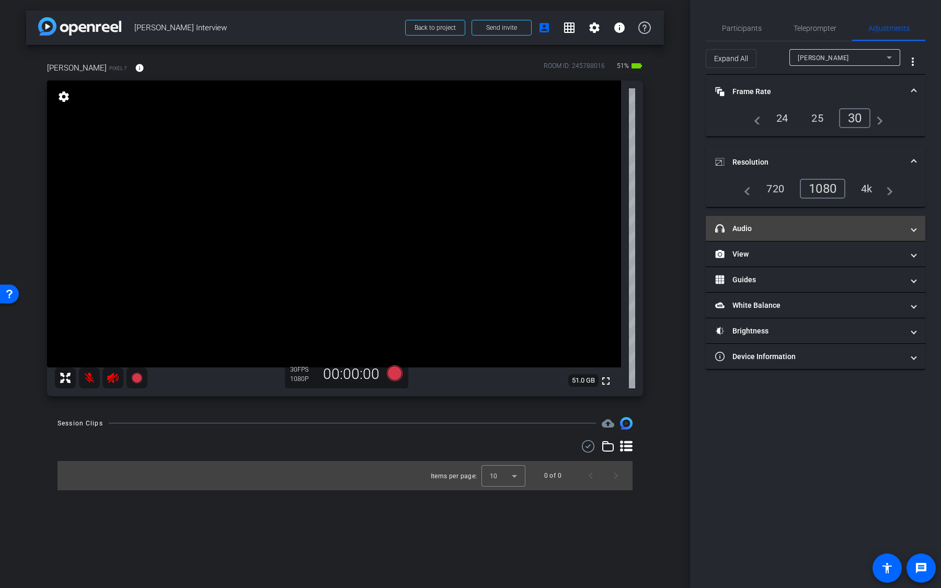
click at [797, 228] on mat-panel-title "headphone icon Audio" at bounding box center [809, 228] width 188 height 11
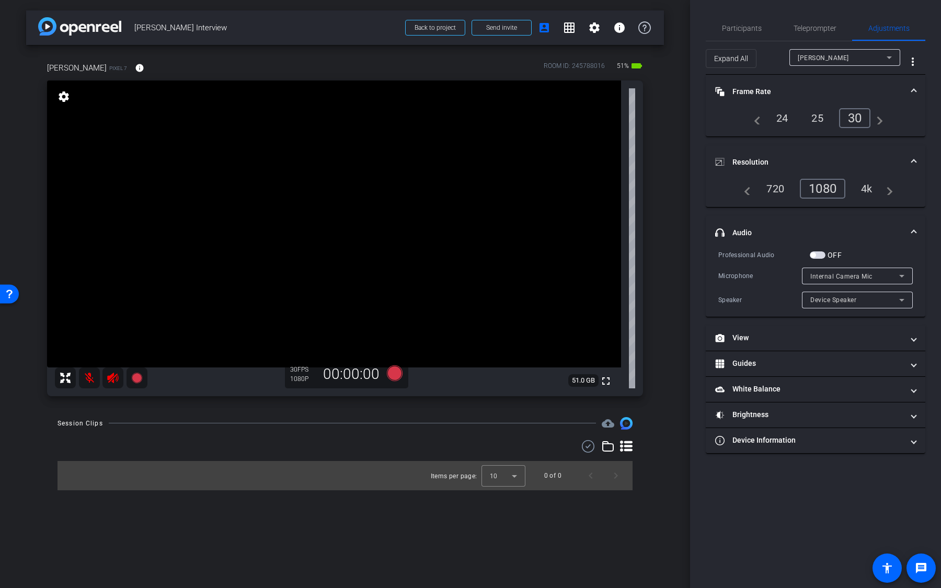
click at [824, 252] on span "button" at bounding box center [817, 254] width 16 height 7
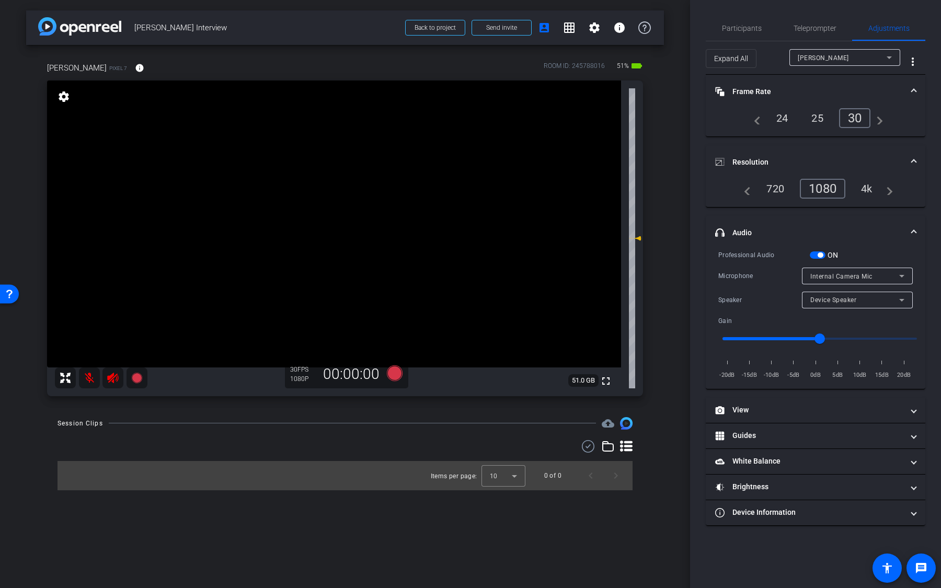
click at [823, 252] on span "button" at bounding box center [817, 254] width 16 height 7
click at [831, 270] on div "Internal Camera Mic" at bounding box center [854, 276] width 89 height 13
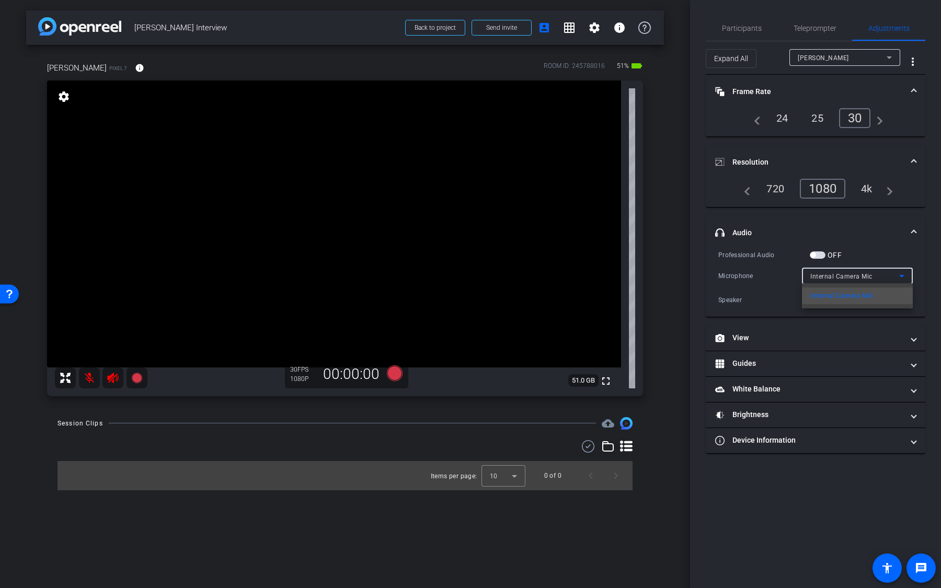
click at [831, 270] on div at bounding box center [470, 294] width 941 height 588
click at [831, 293] on div "Device Speaker" at bounding box center [854, 299] width 89 height 13
click at [831, 293] on div at bounding box center [470, 294] width 941 height 588
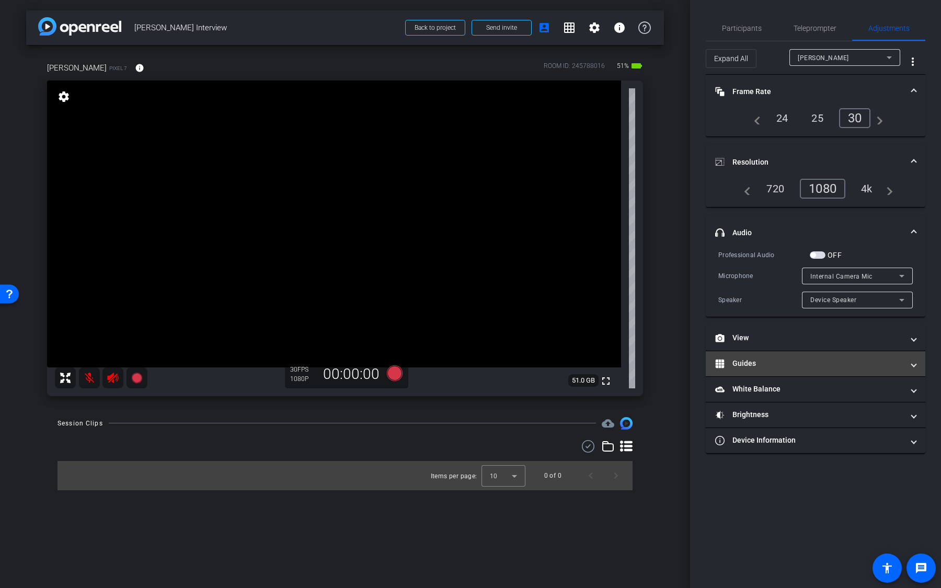
click at [802, 355] on mat-expansion-panel-header "Guides" at bounding box center [814, 363] width 219 height 25
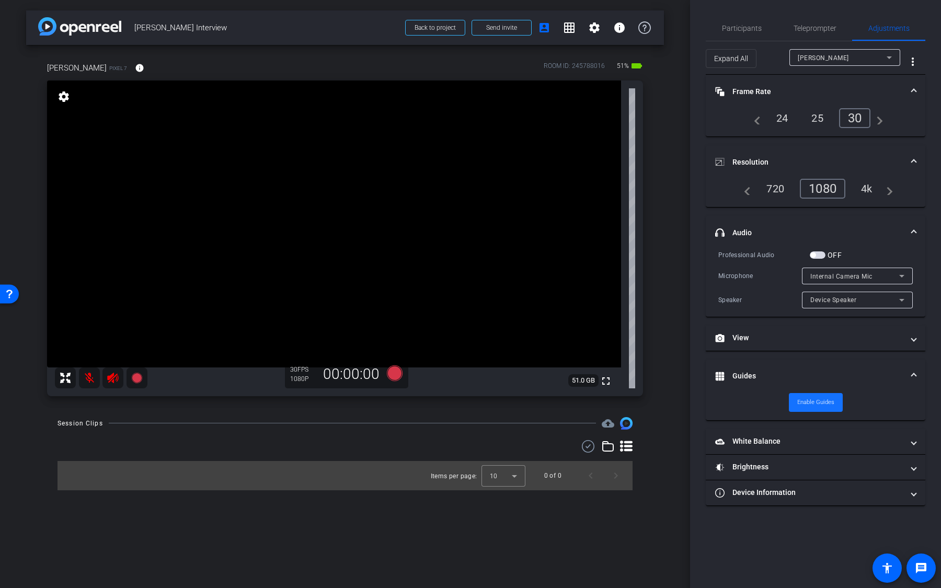
click at [801, 395] on span "Enable Guides" at bounding box center [815, 403] width 37 height 16
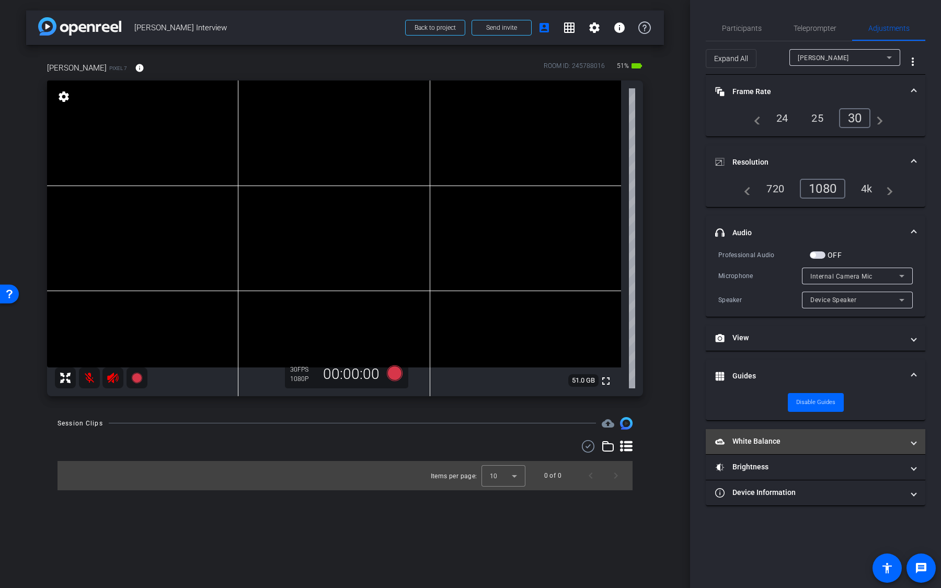
click at [793, 429] on mat-expansion-panel-header "White Balance White Balance" at bounding box center [814, 441] width 219 height 25
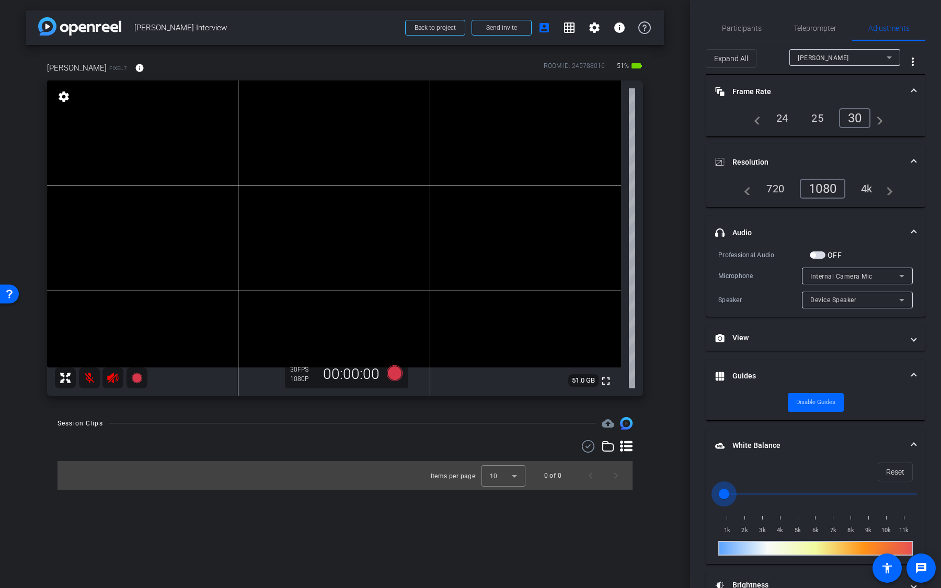
drag, startPoint x: 724, startPoint y: 492, endPoint x: 732, endPoint y: 492, distance: 7.8
click at [732, 492] on input "range" at bounding box center [819, 493] width 216 height 23
drag, startPoint x: 732, startPoint y: 492, endPoint x: 746, endPoint y: 487, distance: 14.4
click at [746, 488] on input "range" at bounding box center [819, 493] width 216 height 23
drag, startPoint x: 745, startPoint y: 487, endPoint x: 786, endPoint y: 487, distance: 41.8
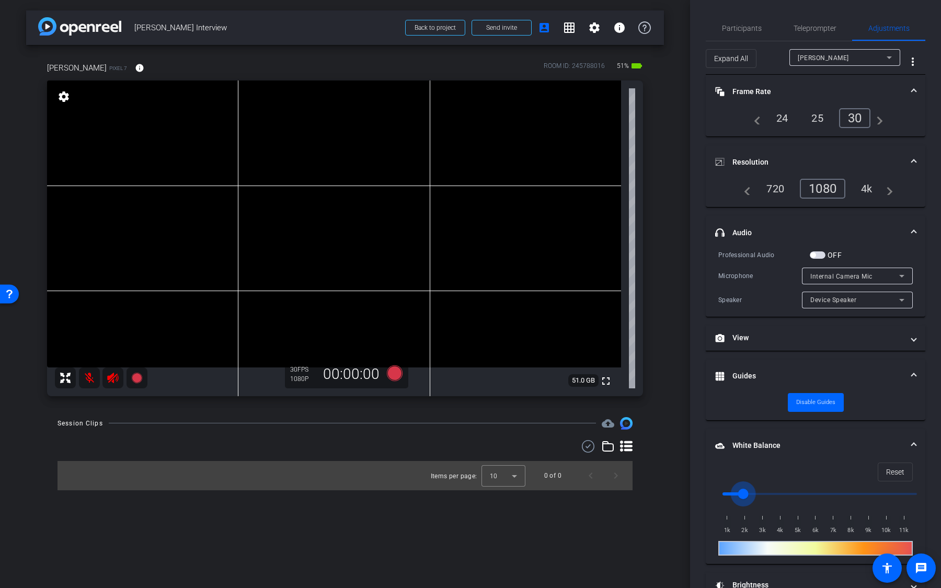
click at [784, 487] on input "range" at bounding box center [819, 493] width 216 height 23
drag, startPoint x: 784, startPoint y: 487, endPoint x: 839, endPoint y: 485, distance: 54.9
click at [837, 487] on input "range" at bounding box center [819, 493] width 216 height 23
drag, startPoint x: 839, startPoint y: 486, endPoint x: 865, endPoint y: 485, distance: 26.7
click at [862, 486] on input "range" at bounding box center [819, 493] width 216 height 23
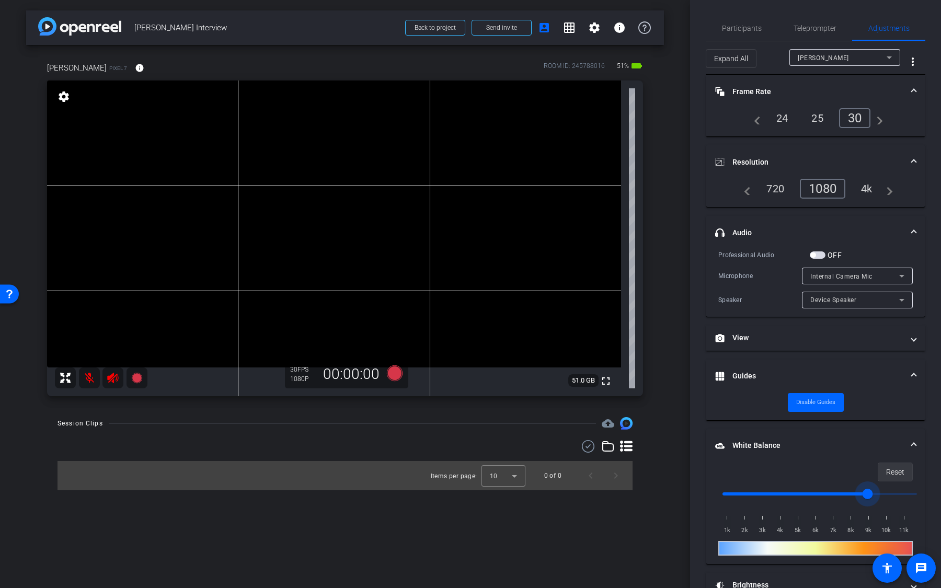
click at [896, 462] on span "Reset" at bounding box center [895, 472] width 18 height 20
type input "1000"
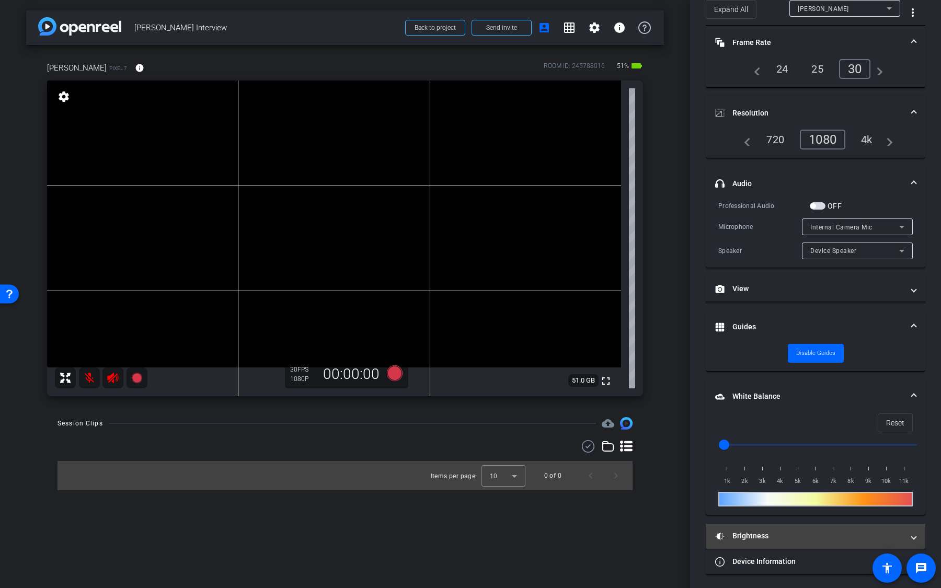
click at [781, 539] on mat-panel-title "Brightness" at bounding box center [809, 535] width 188 height 11
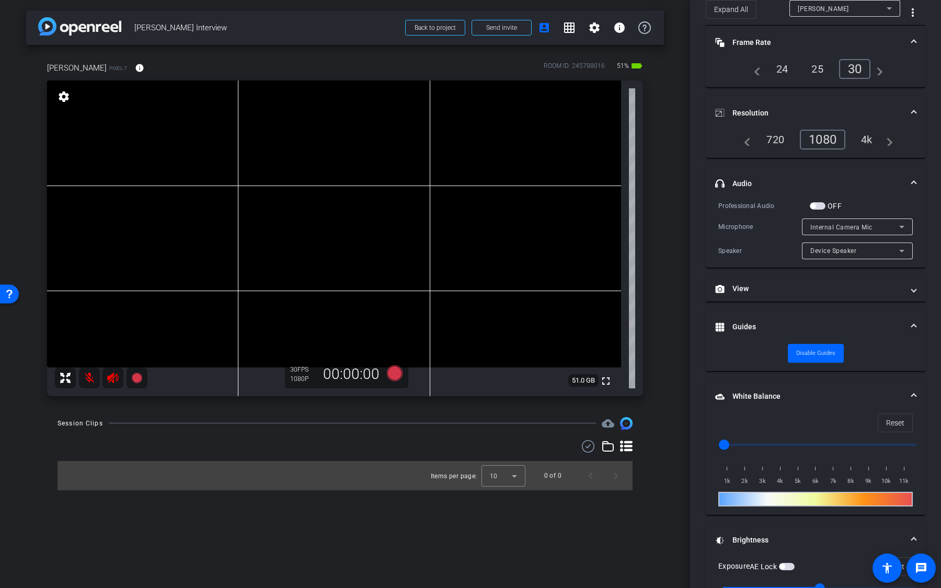
scroll to position [157, 0]
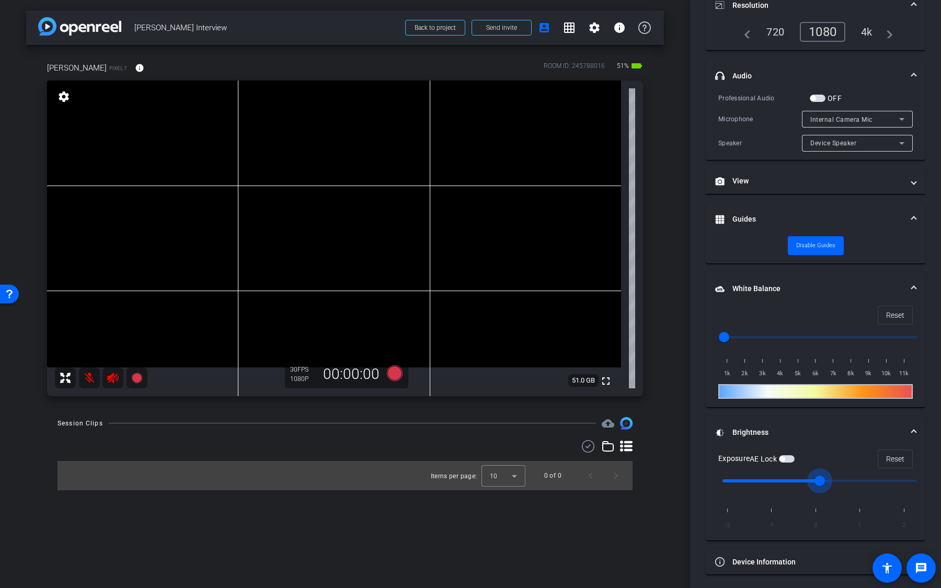
type input "1"
drag, startPoint x: 820, startPoint y: 481, endPoint x: 858, endPoint y: 481, distance: 38.1
click at [857, 481] on input "range" at bounding box center [819, 480] width 216 height 23
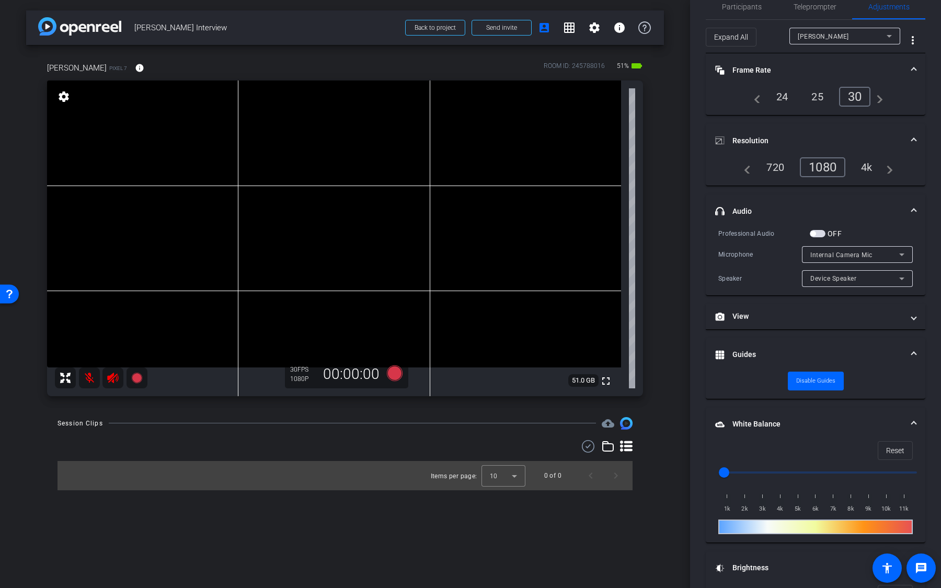
scroll to position [15, 0]
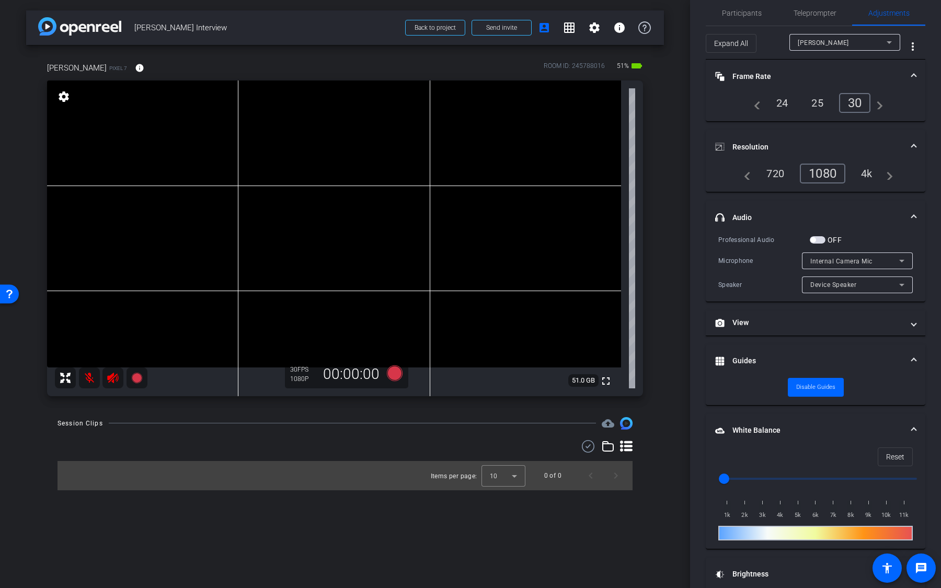
click at [785, 99] on div "24" at bounding box center [782, 103] width 28 height 18
click at [600, 35] on span at bounding box center [594, 27] width 25 height 25
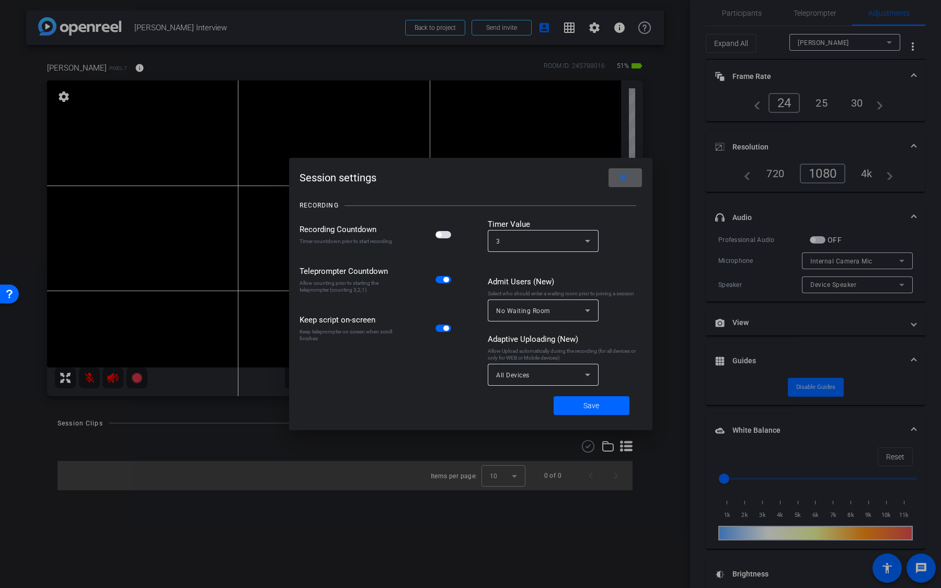
click at [554, 377] on div "All Devices" at bounding box center [540, 374] width 89 height 13
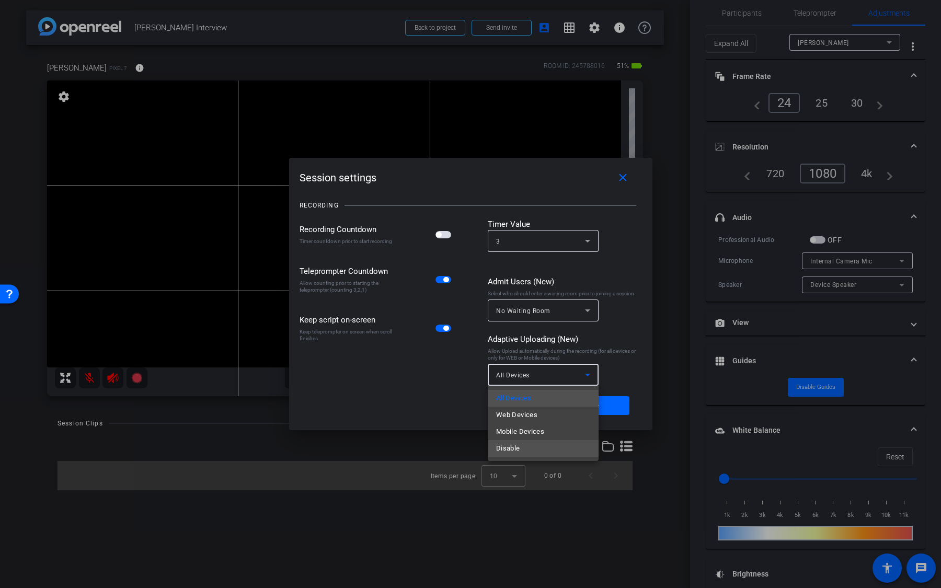
click at [524, 441] on mat-option "Disable" at bounding box center [543, 448] width 111 height 17
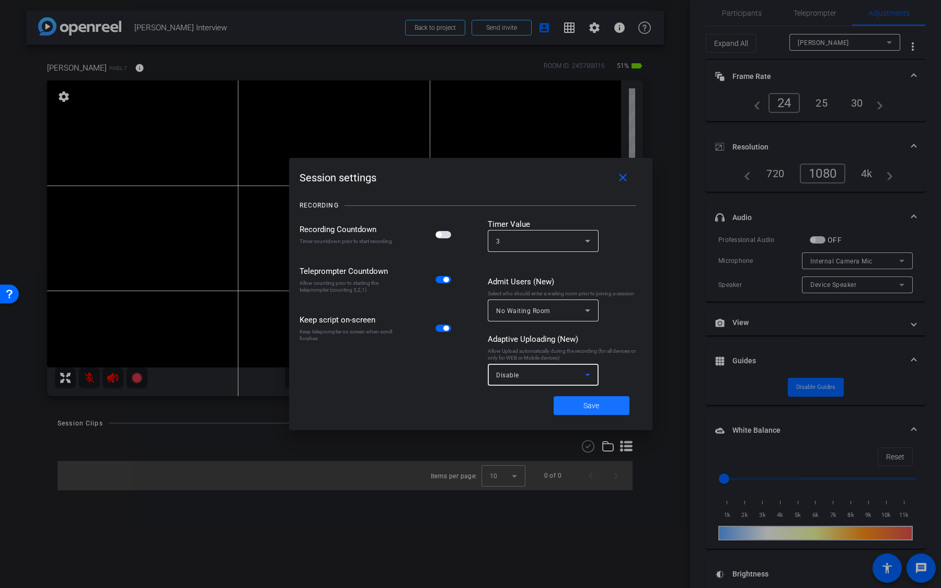
click at [569, 406] on span at bounding box center [591, 405] width 76 height 25
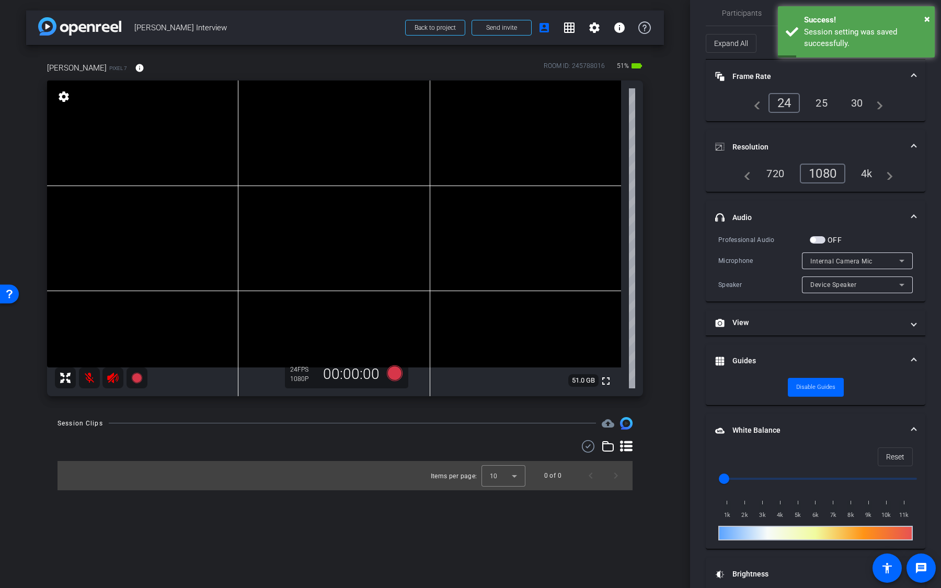
drag, startPoint x: 620, startPoint y: 71, endPoint x: 639, endPoint y: 71, distance: 18.3
click at [639, 71] on div "51% battery_std" at bounding box center [629, 68] width 28 height 17
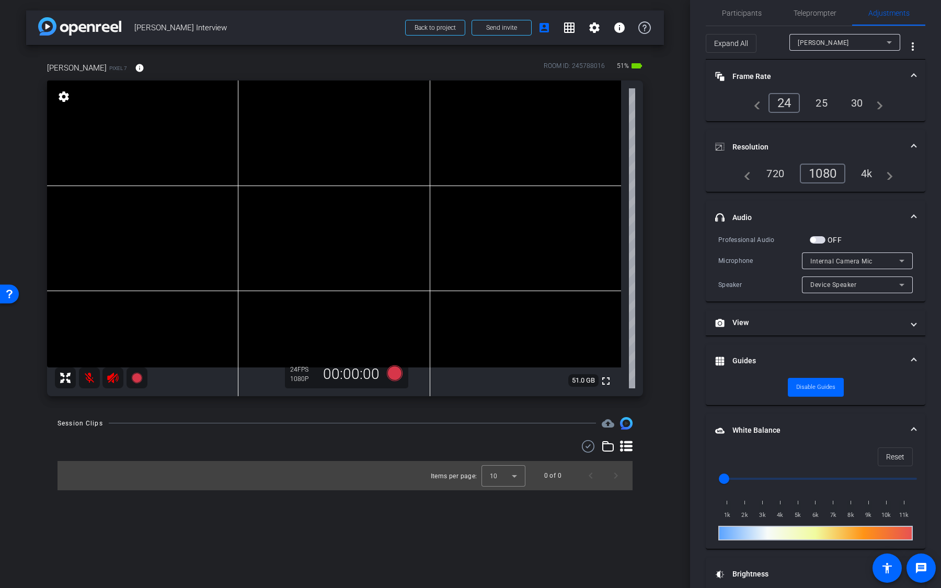
drag, startPoint x: 109, startPoint y: 67, endPoint x: 83, endPoint y: 67, distance: 25.6
click at [84, 67] on div "Tony Purstell Pixel 7 info" at bounding box center [99, 67] width 105 height 25
click at [83, 67] on span "Tony Purstell" at bounding box center [77, 67] width 60 height 11
click at [135, 68] on mat-icon "info" at bounding box center [139, 67] width 9 height 9
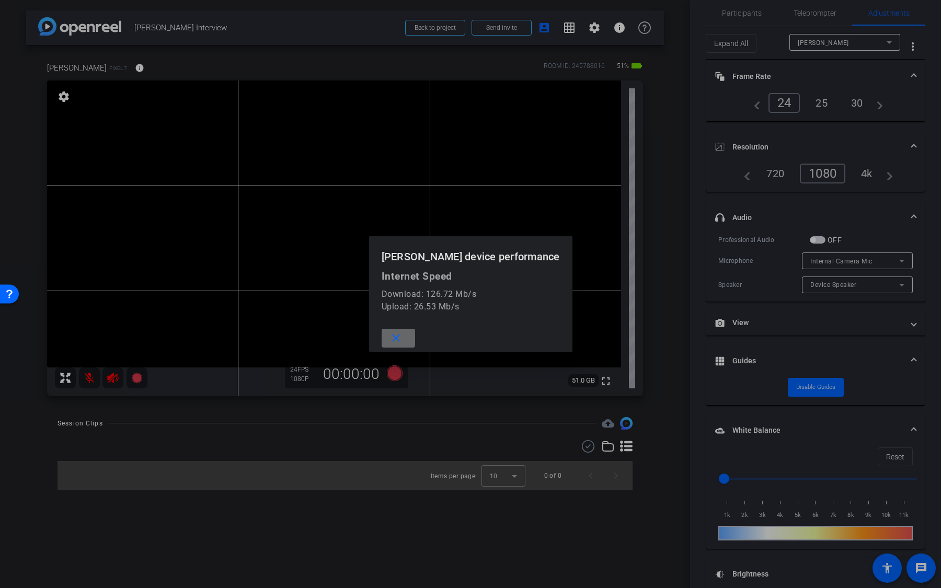
click at [402, 336] on mat-icon "close" at bounding box center [395, 338] width 13 height 13
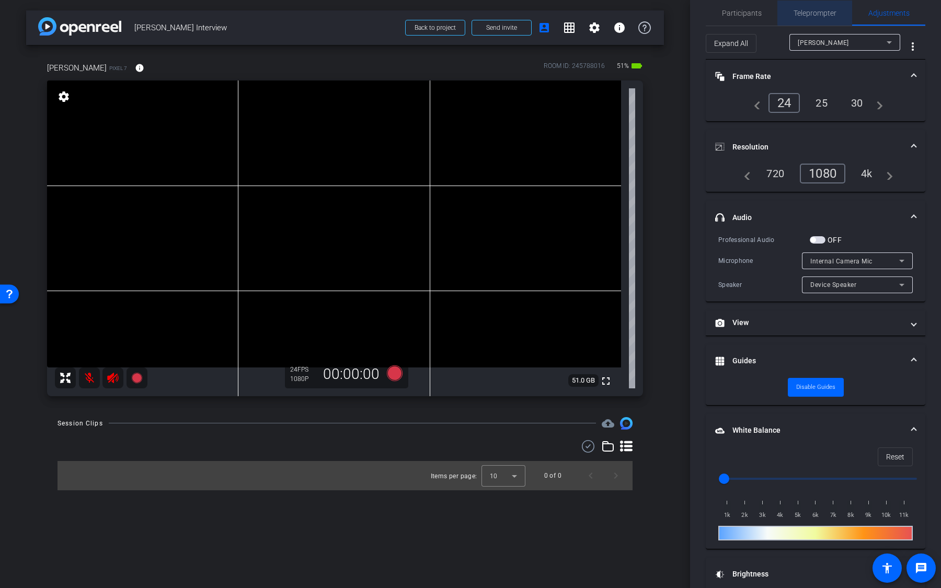
click at [828, 11] on span "Teleprompter" at bounding box center [814, 12] width 43 height 7
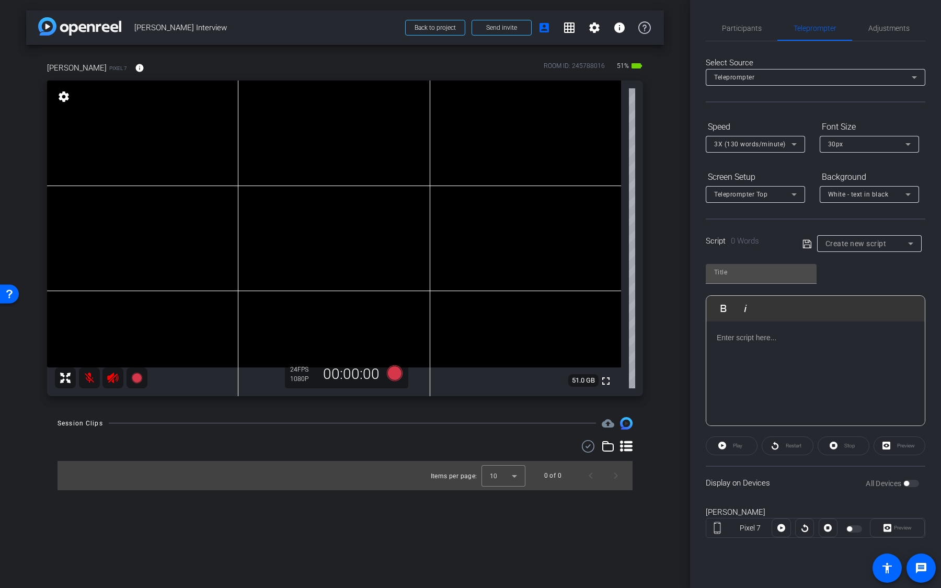
click at [870, 246] on span "Create new script" at bounding box center [855, 243] width 61 height 8
click at [862, 283] on span "Pre-Approved Questions" at bounding box center [863, 280] width 76 height 13
type input "Pre-Approved Questions"
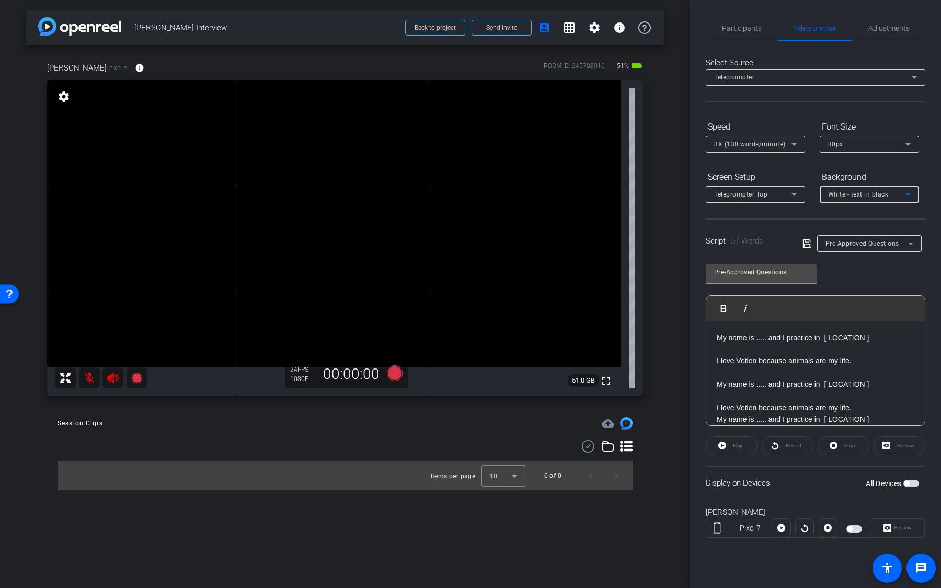
click at [861, 197] on span "White - text in black" at bounding box center [858, 194] width 61 height 7
click at [861, 236] on div "Black - text in white" at bounding box center [859, 234] width 62 height 13
click at [913, 484] on span "button" at bounding box center [911, 483] width 16 height 7
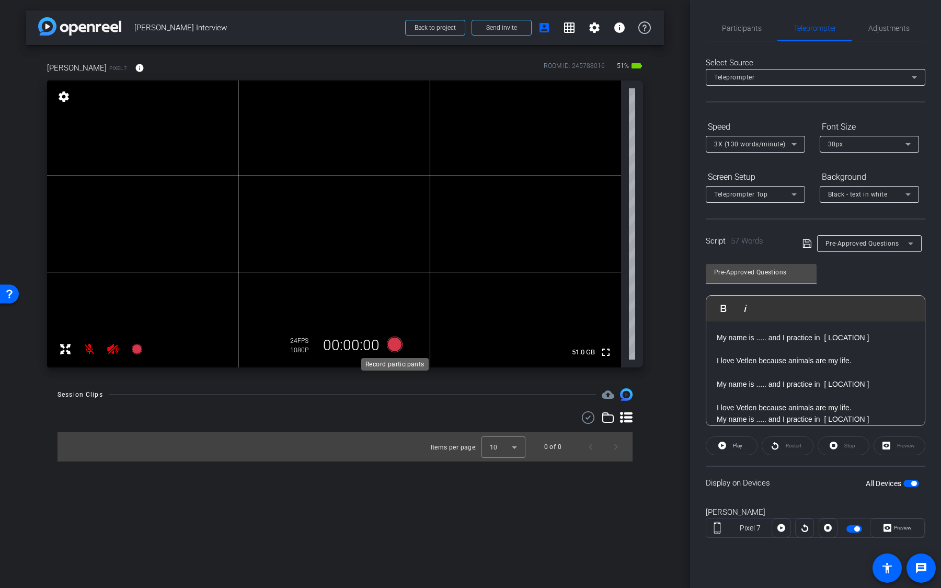
click at [395, 348] on icon at bounding box center [395, 345] width 16 height 16
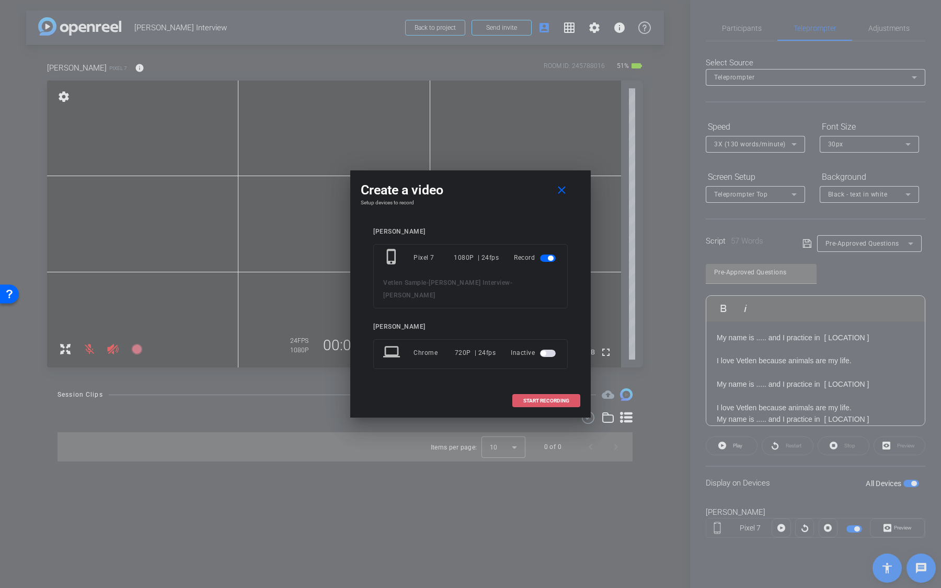
click at [528, 397] on span at bounding box center [546, 400] width 67 height 25
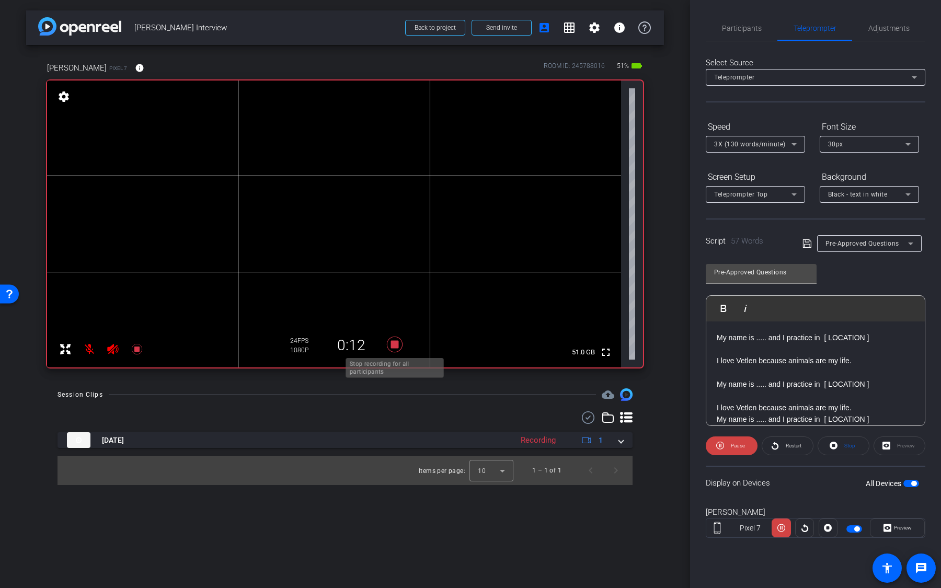
click at [401, 350] on icon at bounding box center [394, 344] width 25 height 19
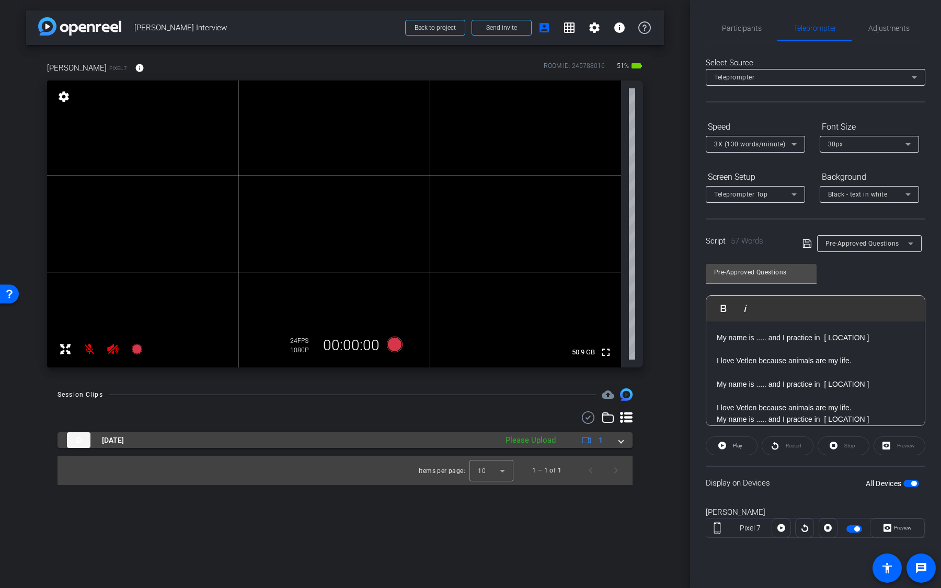
click at [537, 442] on div "Please Upload" at bounding box center [530, 440] width 61 height 12
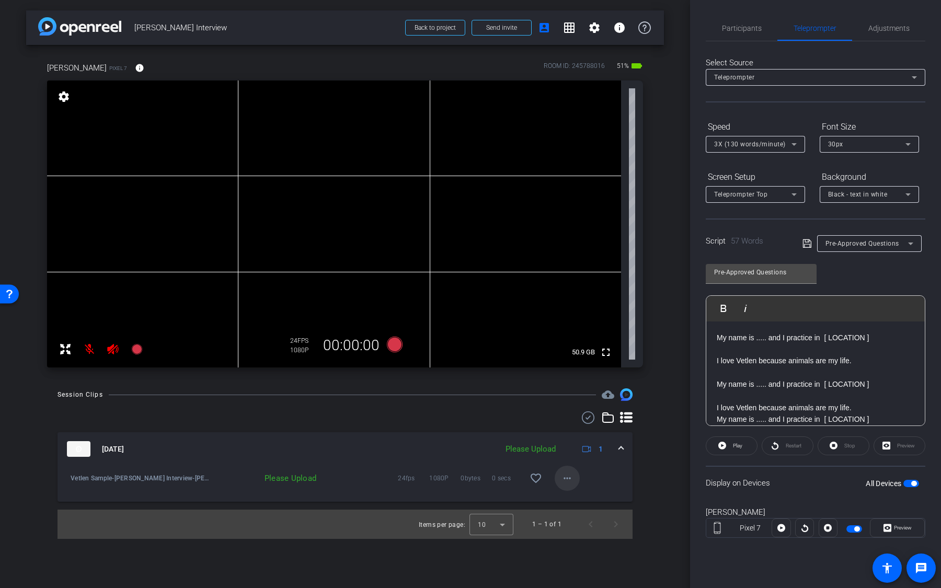
click at [564, 480] on mat-icon "more_horiz" at bounding box center [567, 478] width 13 height 13
click at [580, 499] on span "Upload" at bounding box center [584, 500] width 42 height 13
click at [534, 479] on mat-icon "favorite_border" at bounding box center [535, 478] width 13 height 13
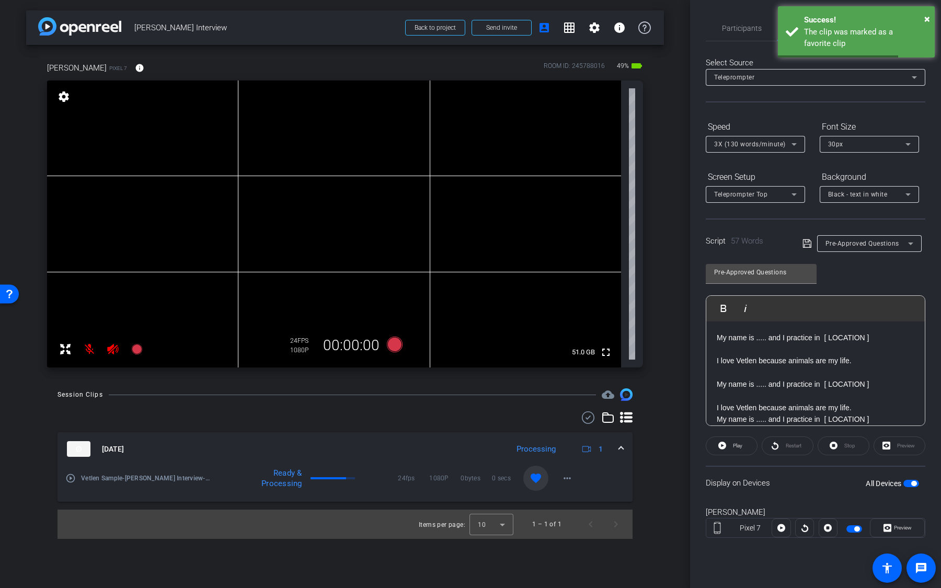
click at [530, 477] on mat-icon "favorite" at bounding box center [535, 478] width 13 height 13
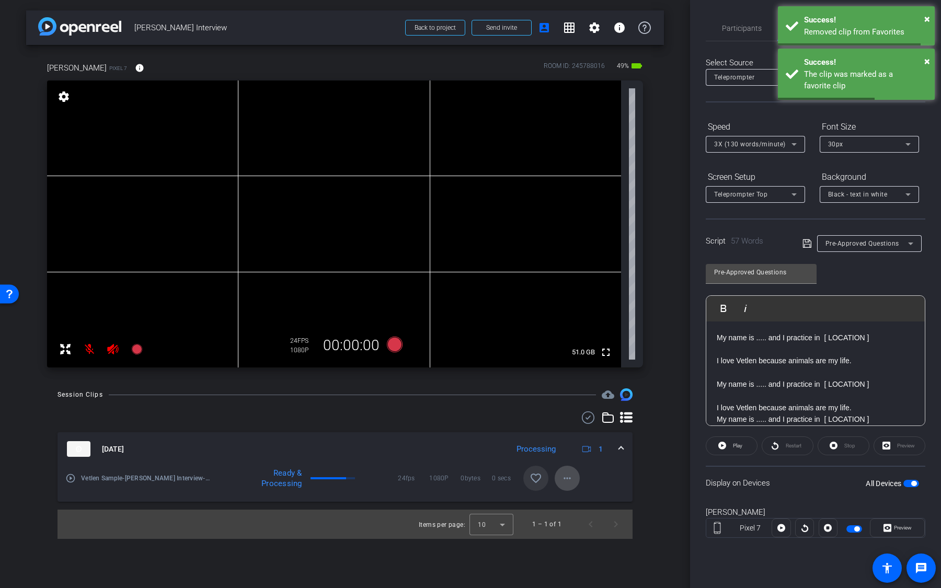
click at [559, 478] on span at bounding box center [566, 478] width 25 height 25
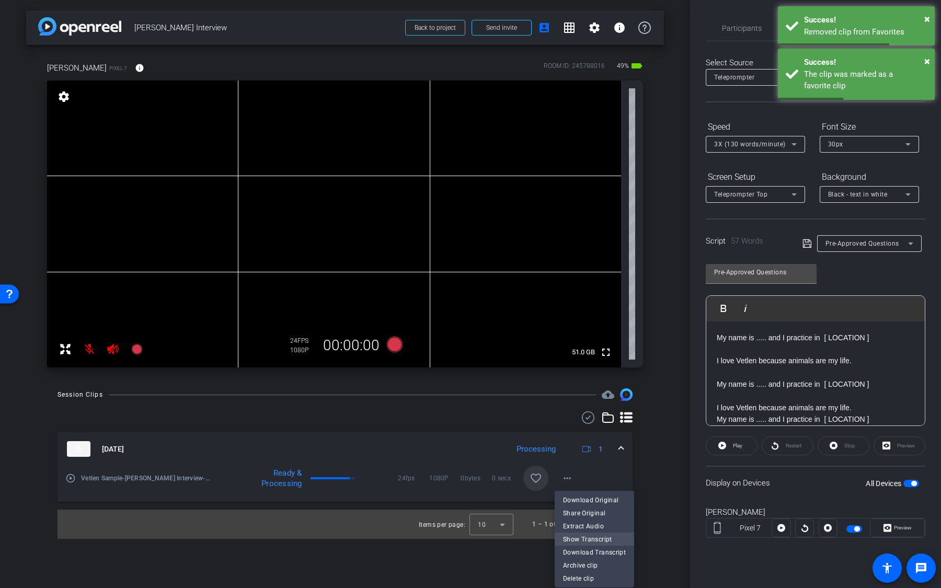
click at [591, 539] on span "Show Transcript" at bounding box center [594, 539] width 63 height 13
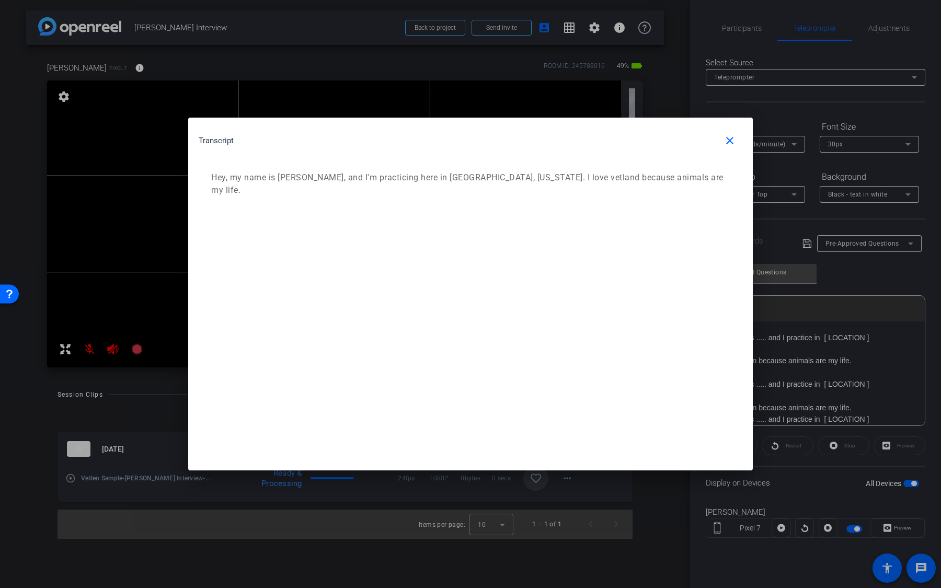
click at [674, 180] on p "Hey, my name is Tony bristel, and I'm practicing here in Orlando, Florida. I lo…" at bounding box center [468, 183] width 515 height 25
click at [728, 147] on span "button" at bounding box center [729, 140] width 25 height 25
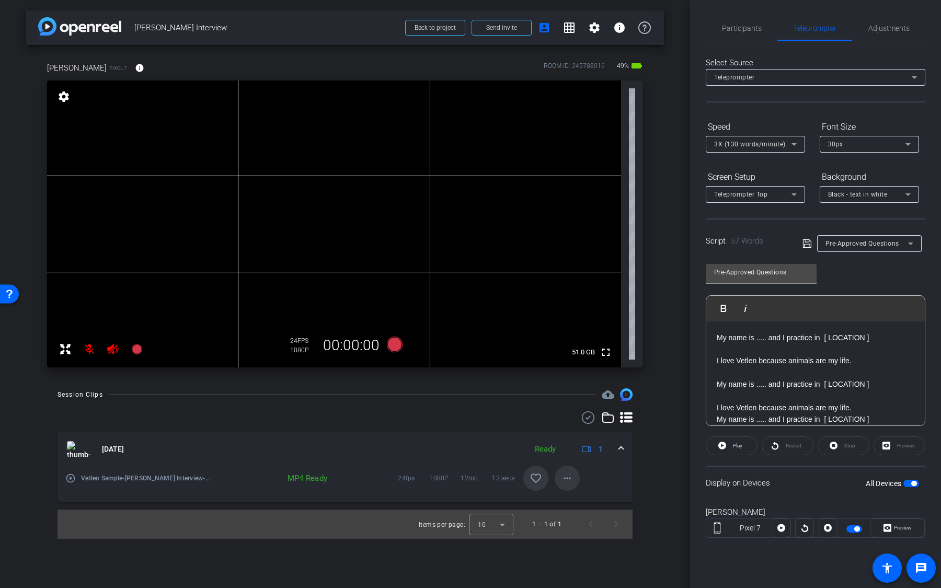
click at [563, 479] on mat-icon "more_horiz" at bounding box center [567, 478] width 13 height 13
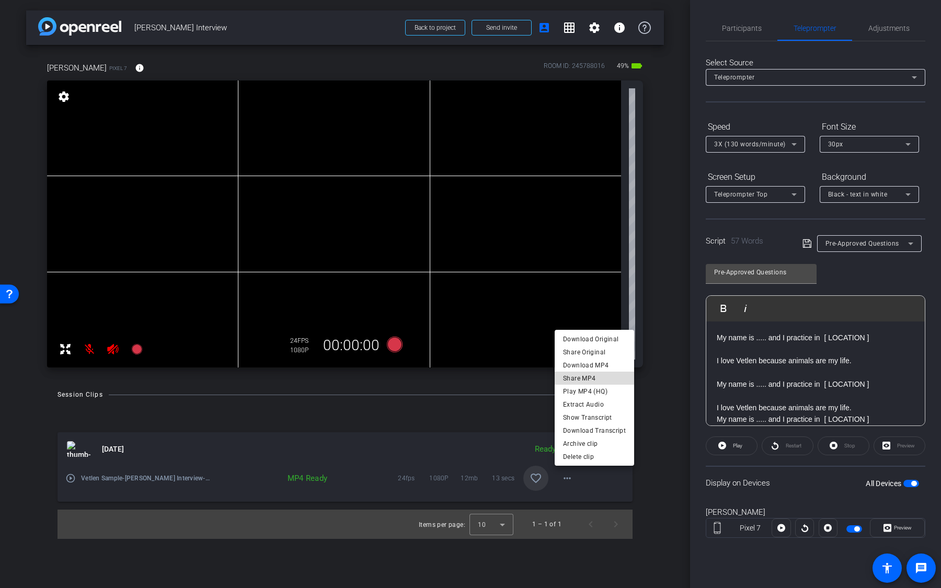
click at [605, 378] on span "Share MP4" at bounding box center [594, 378] width 63 height 13
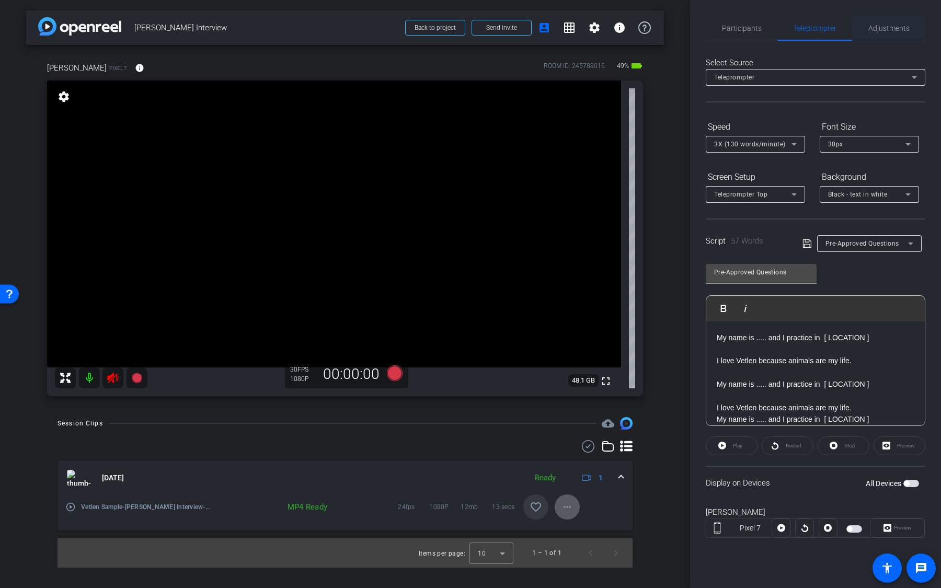
click at [884, 32] on span "Adjustments" at bounding box center [888, 28] width 41 height 25
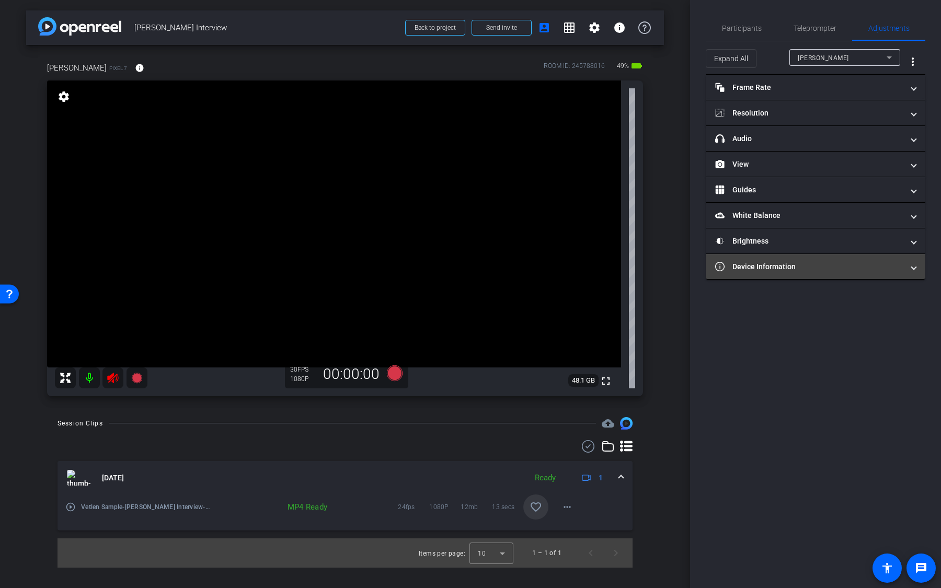
type input "0"
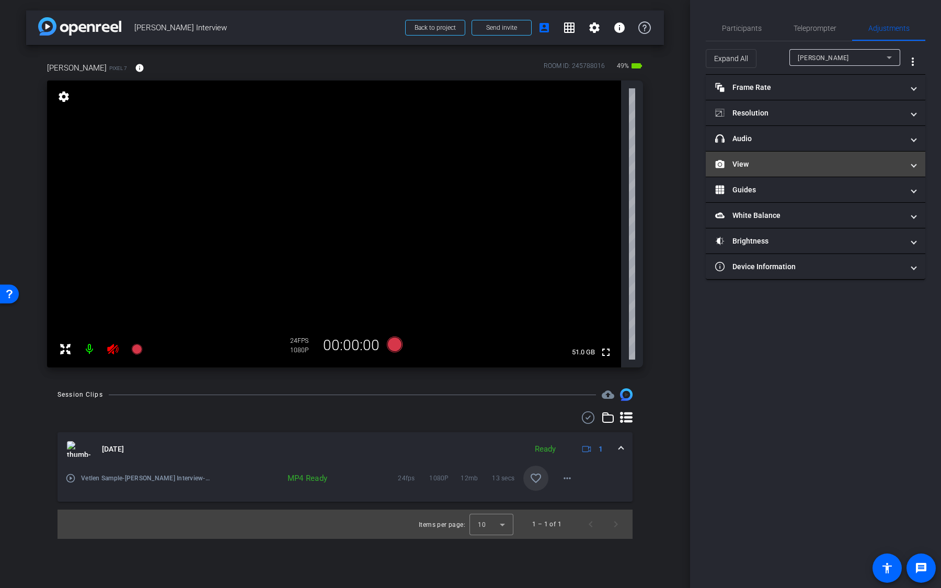
click at [786, 168] on mat-expansion-panel-header "View" at bounding box center [814, 164] width 219 height 25
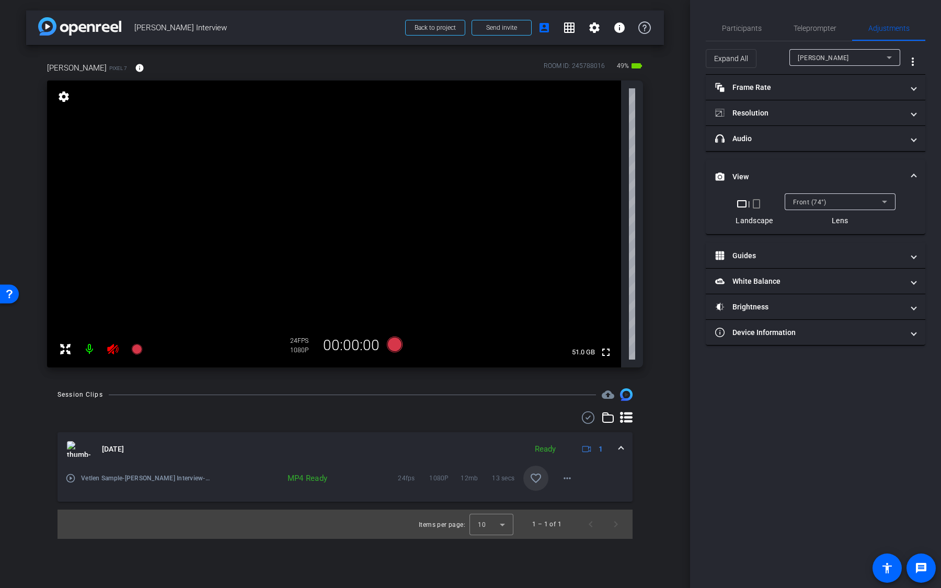
click at [832, 204] on div "Front (74°)" at bounding box center [837, 201] width 89 height 13
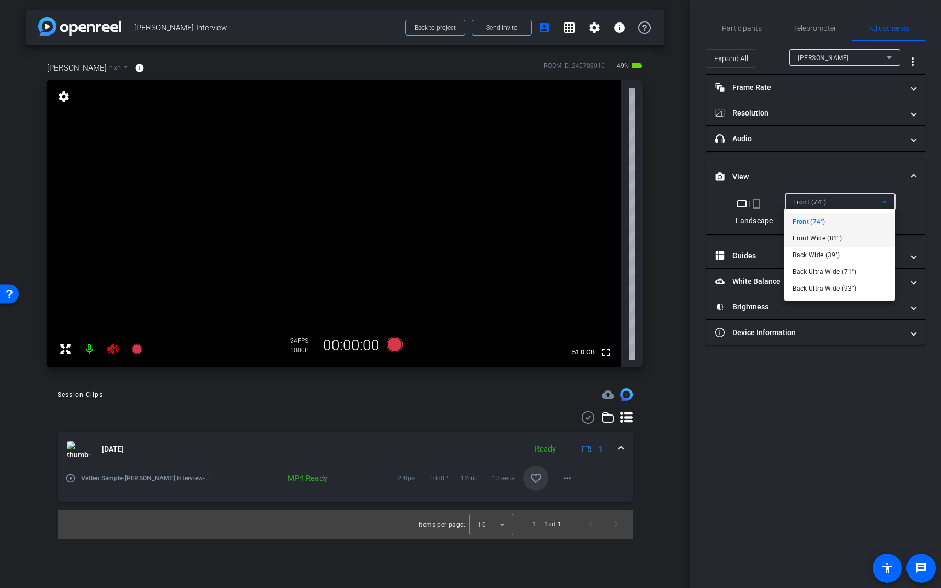
click at [832, 236] on span "Front Wide (81°)" at bounding box center [816, 238] width 49 height 13
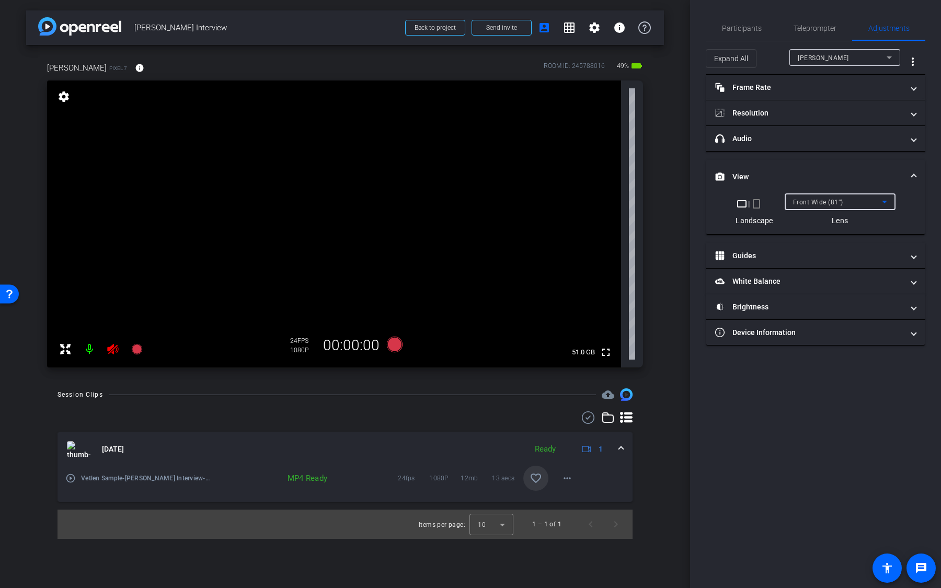
click at [833, 203] on span "Front Wide (81°)" at bounding box center [818, 202] width 50 height 7
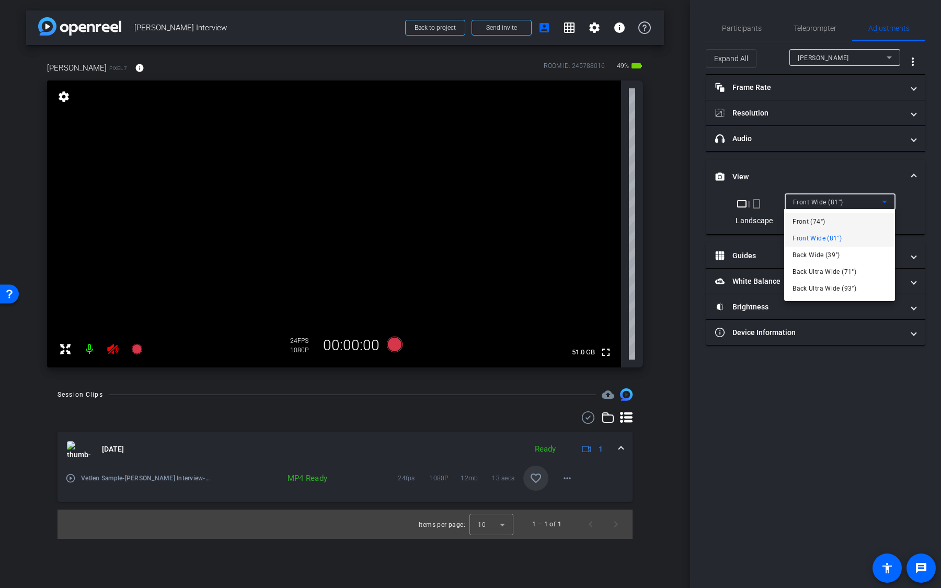
click at [834, 224] on mat-option "Front (74°)" at bounding box center [839, 221] width 111 height 17
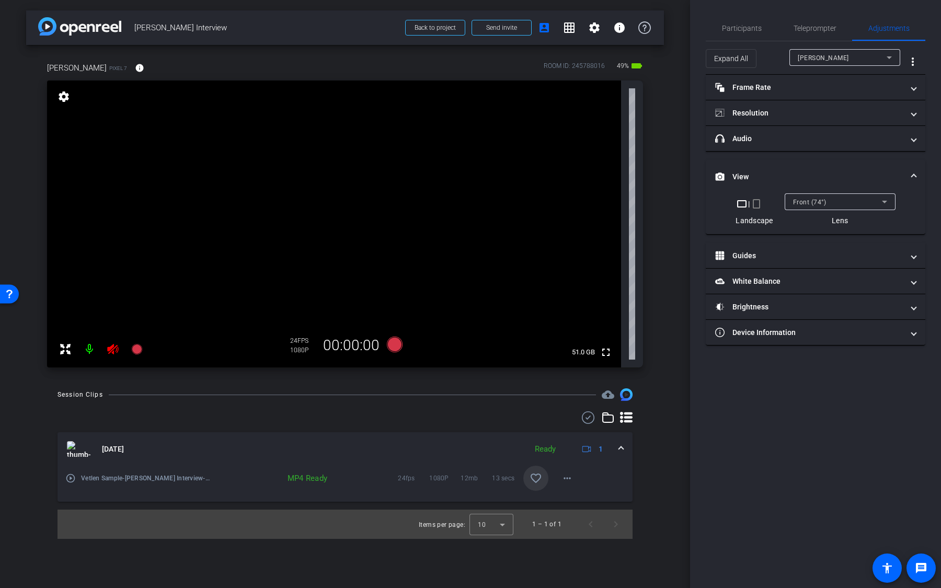
click at [836, 209] on div "Front (74°)" at bounding box center [840, 201] width 94 height 17
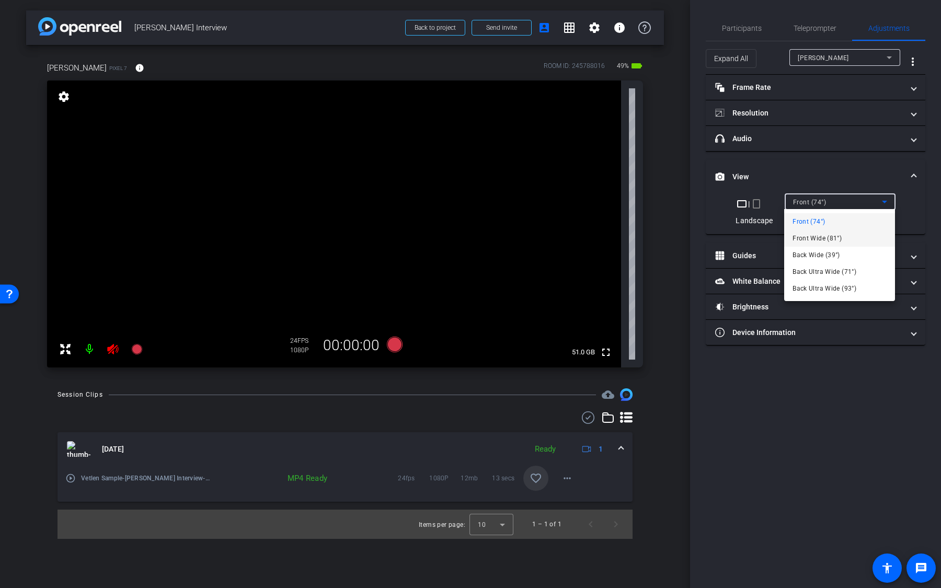
click at [836, 234] on span "Front Wide (81°)" at bounding box center [816, 238] width 49 height 13
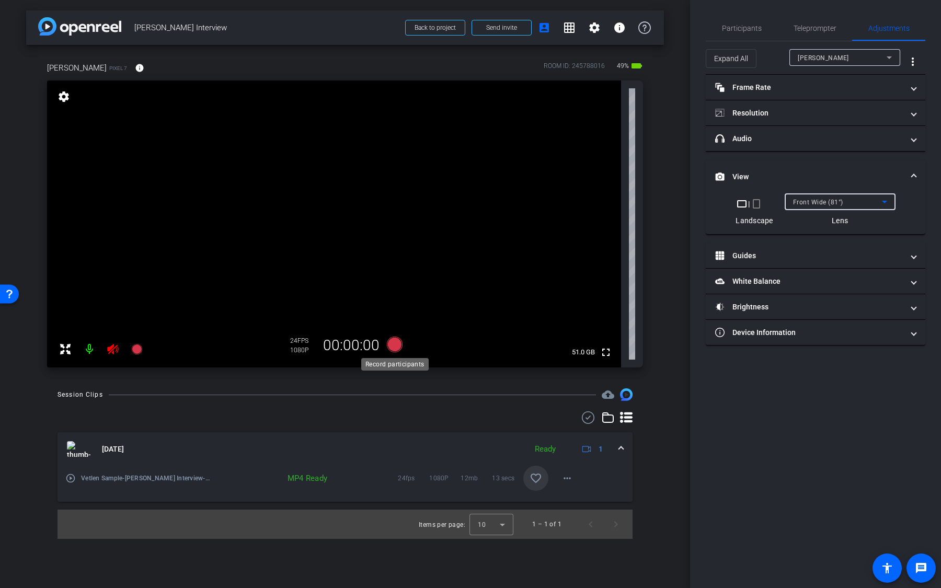
click at [393, 346] on icon at bounding box center [395, 345] width 16 height 16
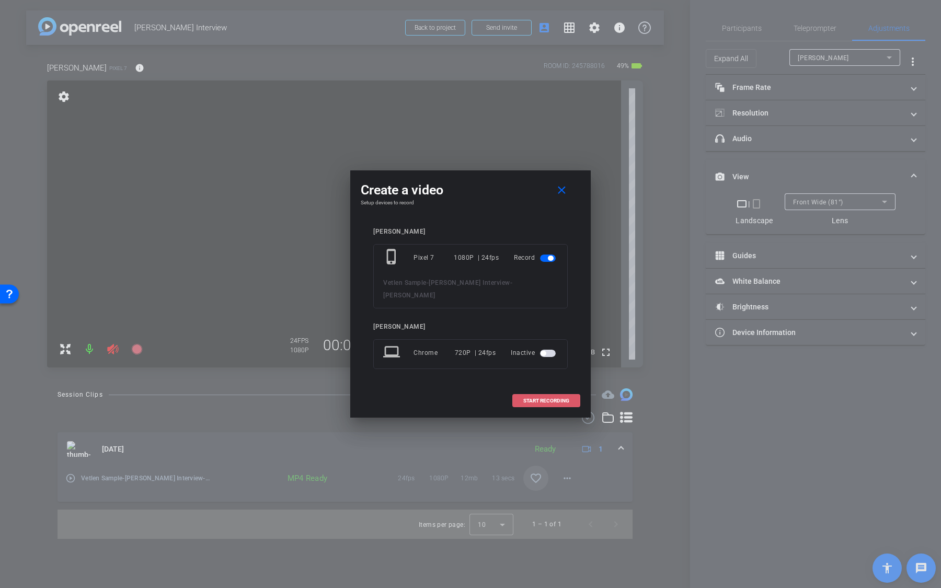
click at [547, 398] on span "START RECORDING" at bounding box center [546, 400] width 46 height 5
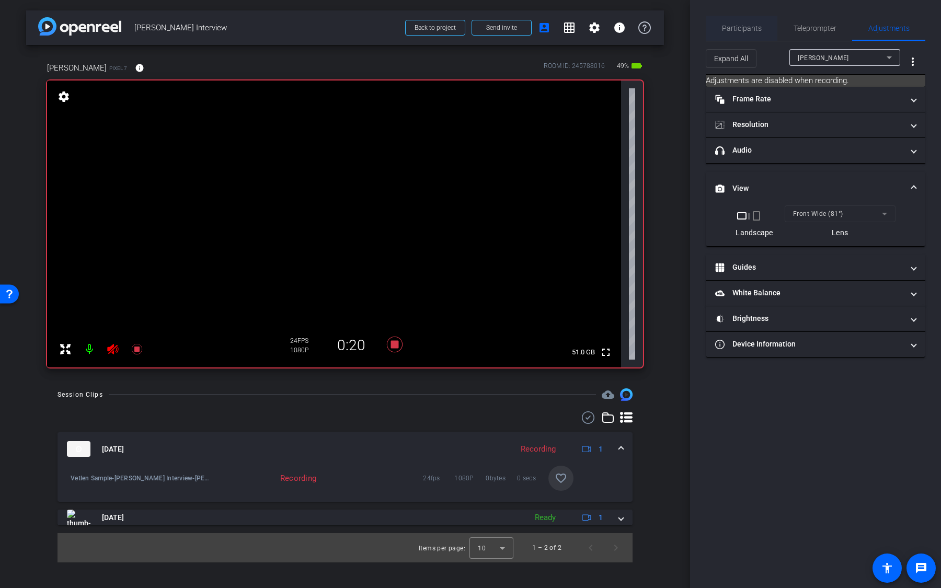
click at [747, 35] on span "Participants" at bounding box center [742, 28] width 40 height 25
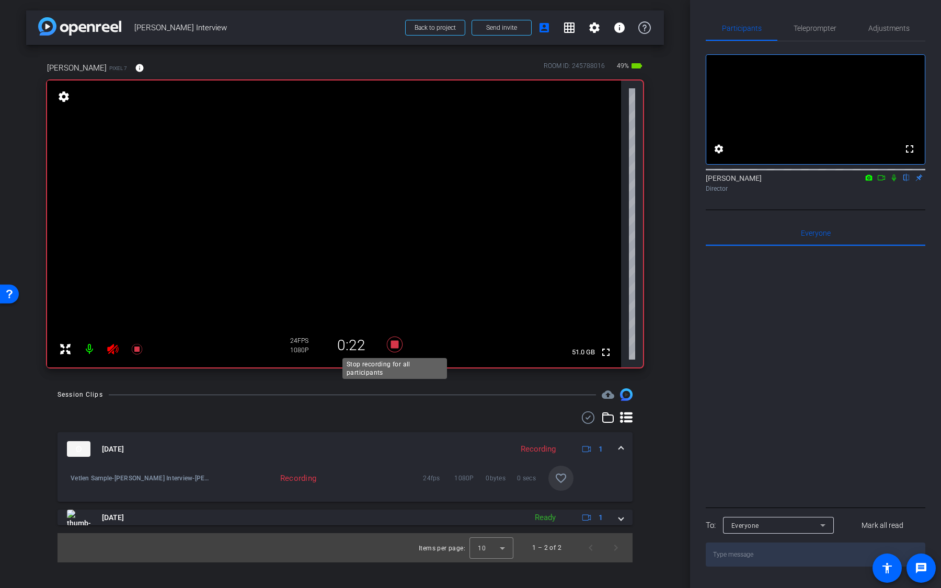
click at [397, 350] on icon at bounding box center [394, 344] width 25 height 19
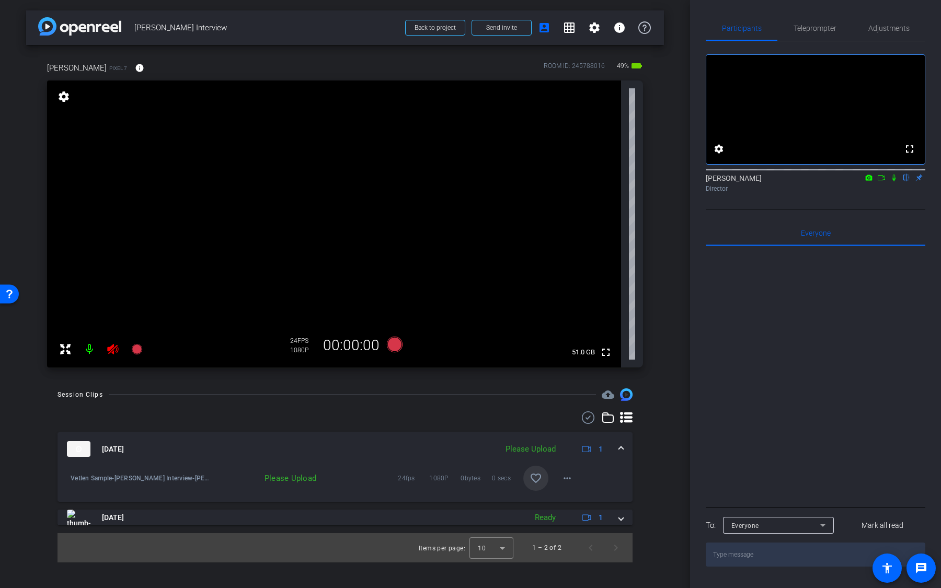
click at [117, 349] on icon at bounding box center [112, 349] width 11 height 10
click at [569, 477] on mat-icon "more_horiz" at bounding box center [567, 478] width 13 height 13
click at [582, 499] on span "Upload" at bounding box center [584, 500] width 42 height 13
click at [883, 27] on span "Adjustments" at bounding box center [888, 28] width 41 height 7
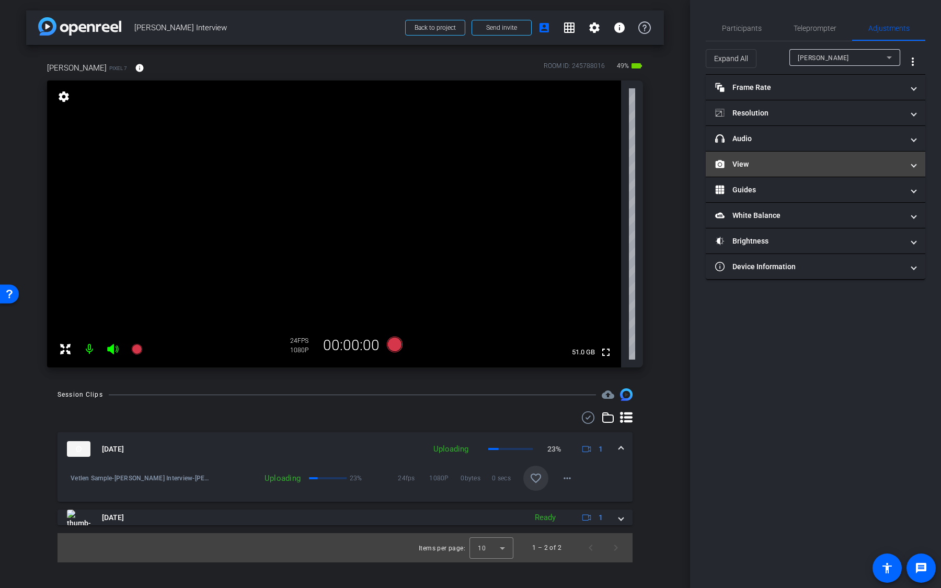
click at [778, 166] on mat-panel-title "View" at bounding box center [809, 164] width 188 height 11
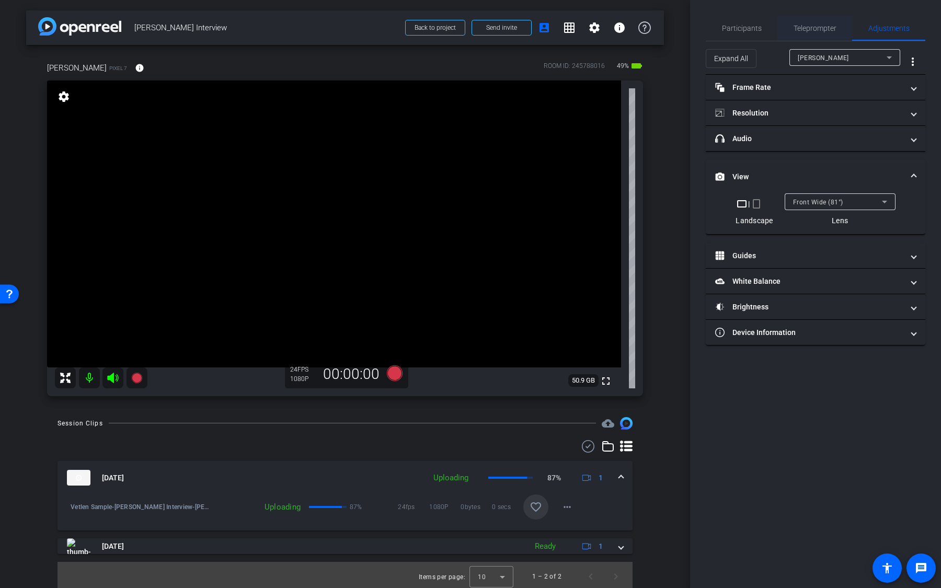
click at [807, 28] on span "Teleprompter" at bounding box center [814, 28] width 43 height 7
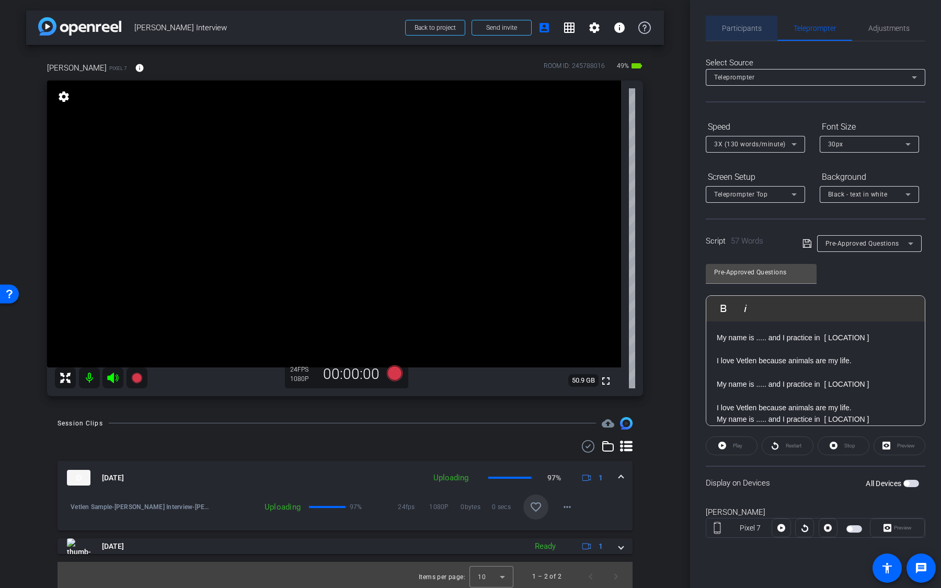
click at [740, 28] on span "Participants" at bounding box center [742, 28] width 40 height 7
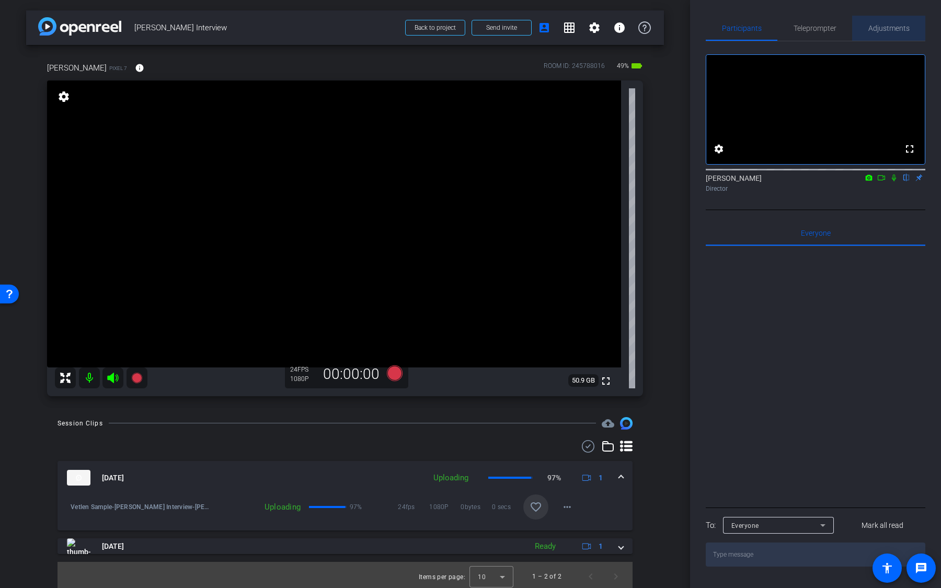
click at [886, 23] on span "Adjustments" at bounding box center [888, 28] width 41 height 25
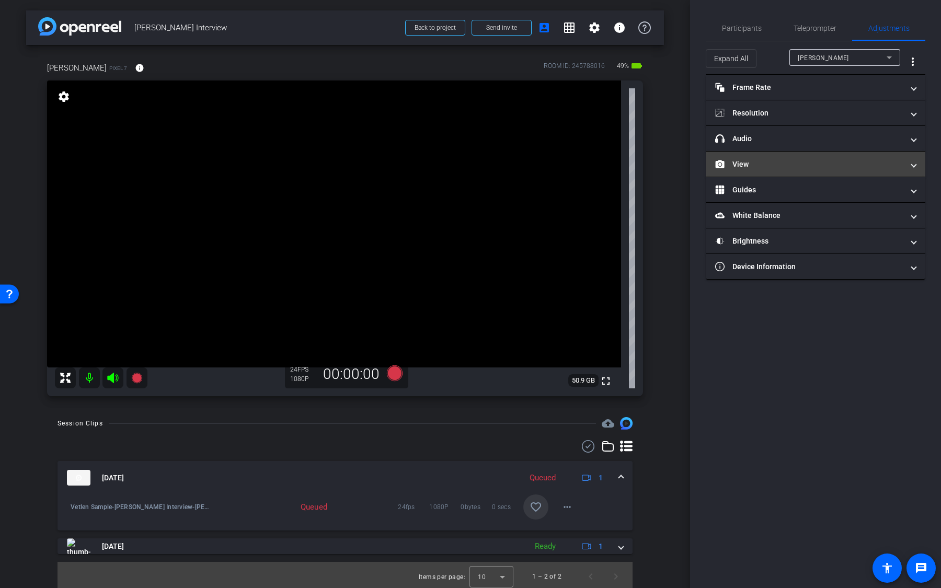
click at [841, 168] on mat-panel-title "View" at bounding box center [809, 164] width 188 height 11
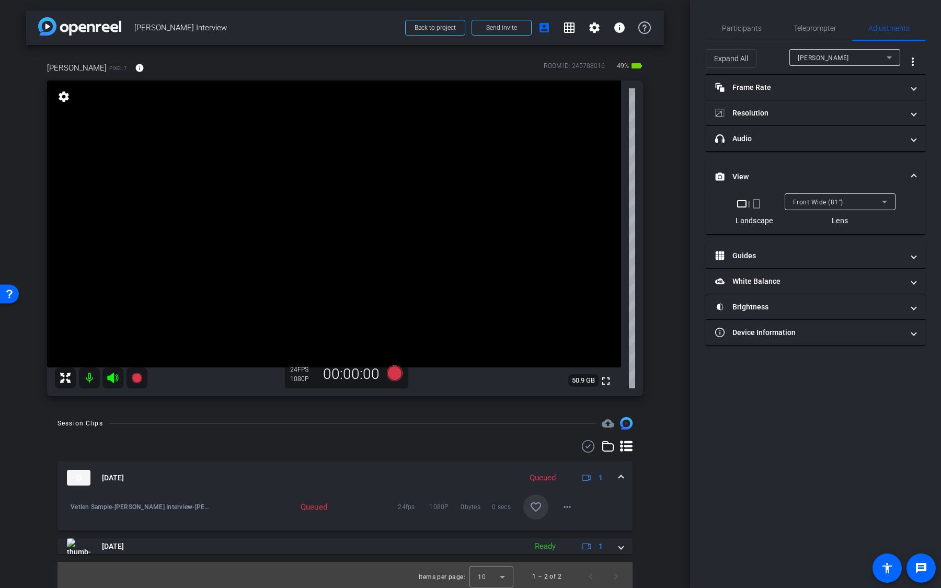
click at [840, 191] on mat-expansion-panel-header "View" at bounding box center [814, 176] width 219 height 33
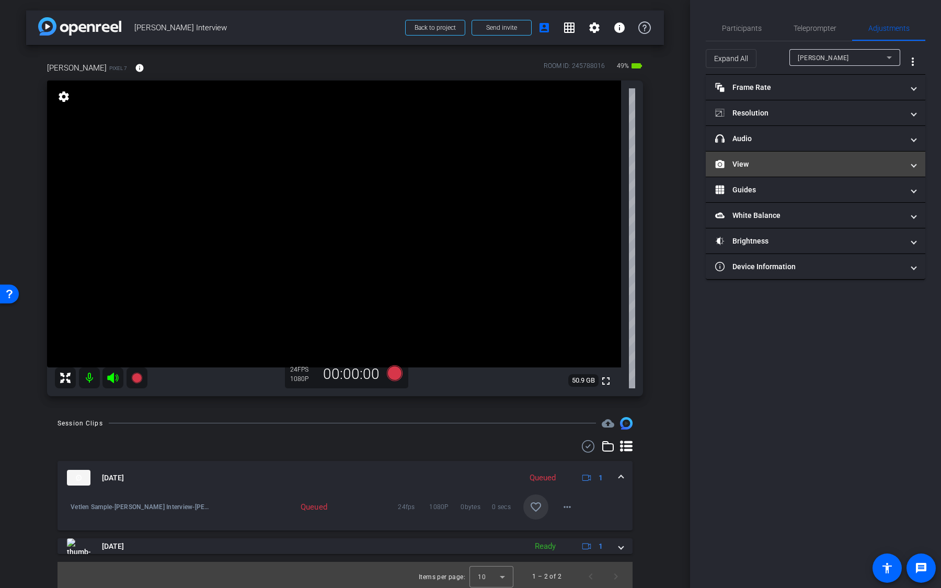
click at [841, 164] on mat-panel-title "View" at bounding box center [809, 164] width 188 height 11
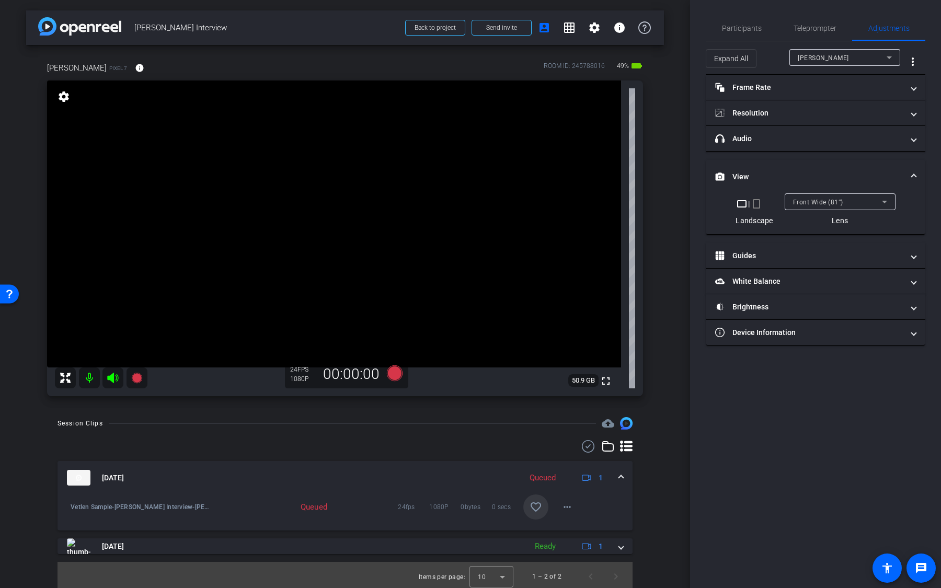
click at [846, 198] on div "Front Wide (81°)" at bounding box center [837, 201] width 89 height 13
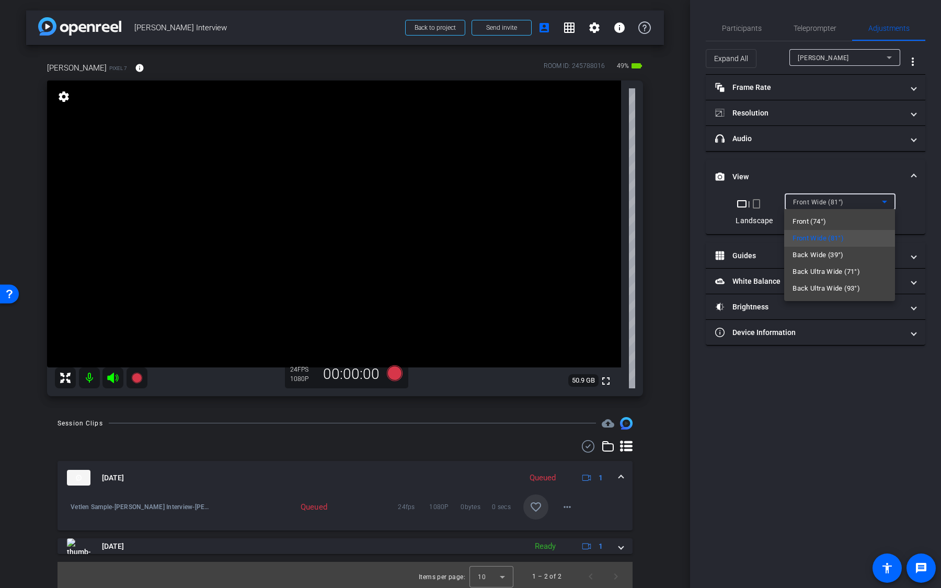
click at [841, 256] on span "Back Wide (39°)" at bounding box center [817, 255] width 51 height 13
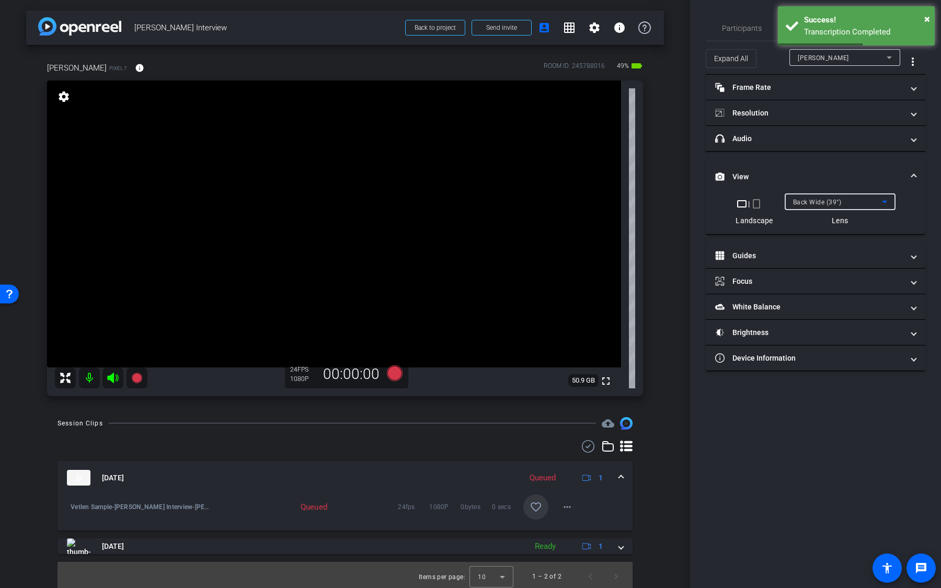
click at [837, 202] on span "Back Wide (39°)" at bounding box center [817, 202] width 49 height 7
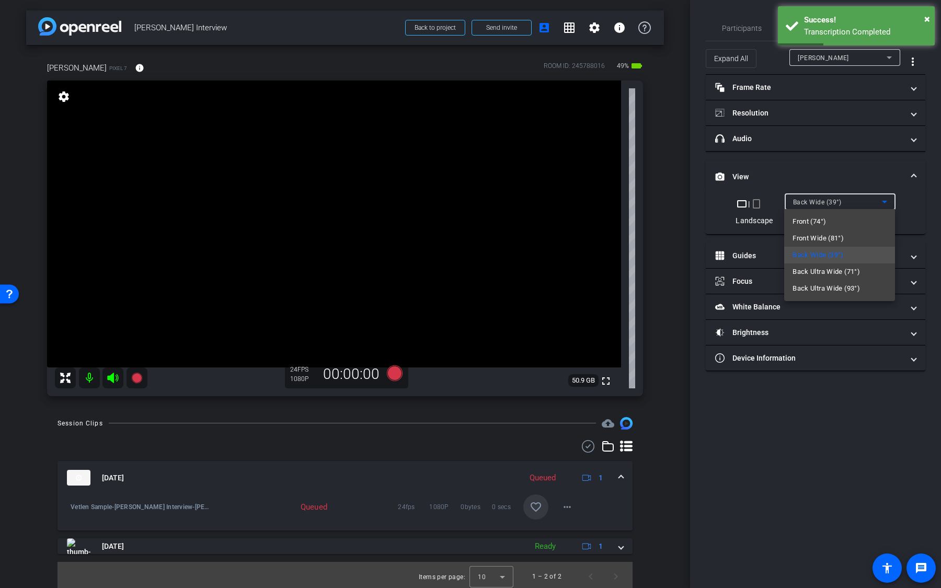
click at [847, 276] on span "Back Ultra Wide (71°)" at bounding box center [825, 271] width 67 height 13
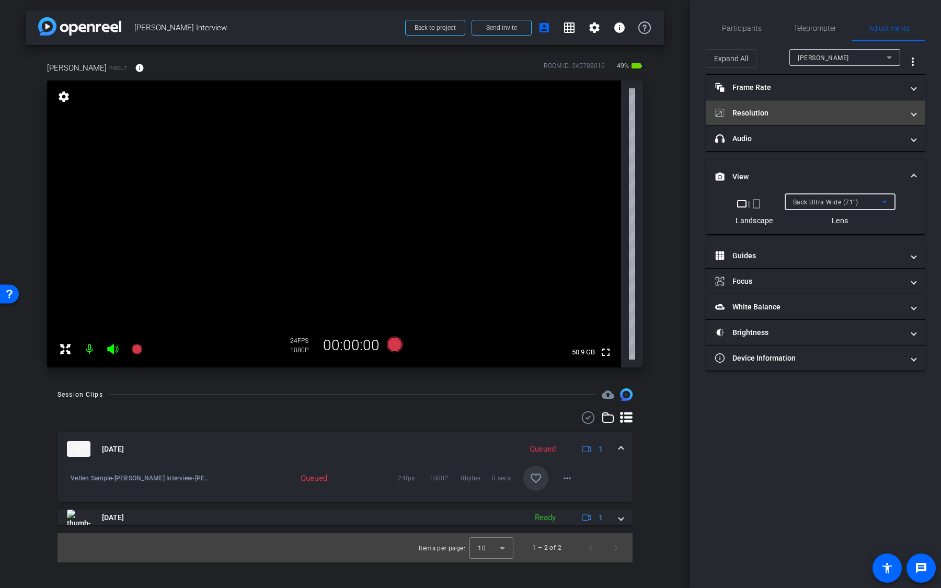
click at [839, 109] on mat-panel-title "Resolution" at bounding box center [809, 113] width 188 height 11
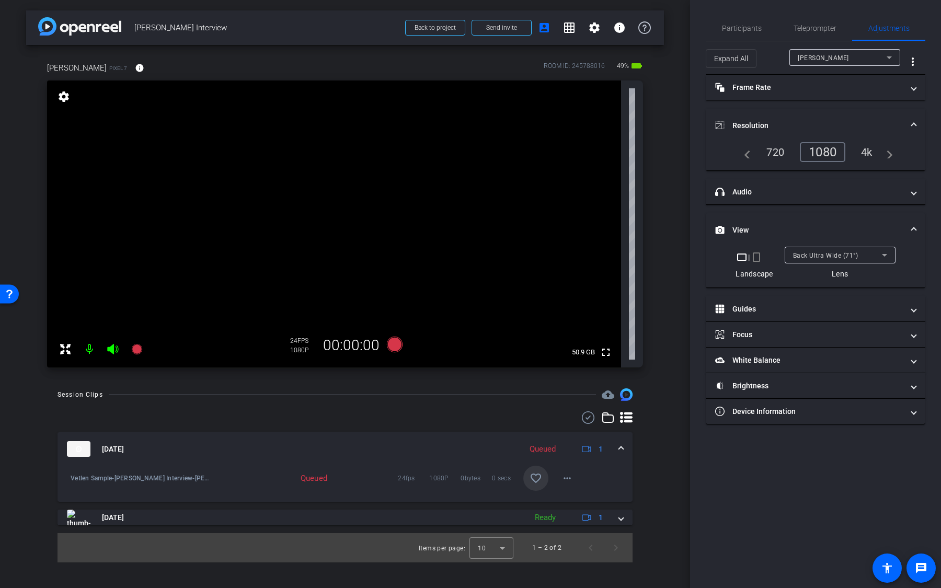
click at [867, 157] on div "4k" at bounding box center [866, 152] width 27 height 18
click at [832, 252] on span "Back Ultra Wide (71°)" at bounding box center [825, 255] width 65 height 7
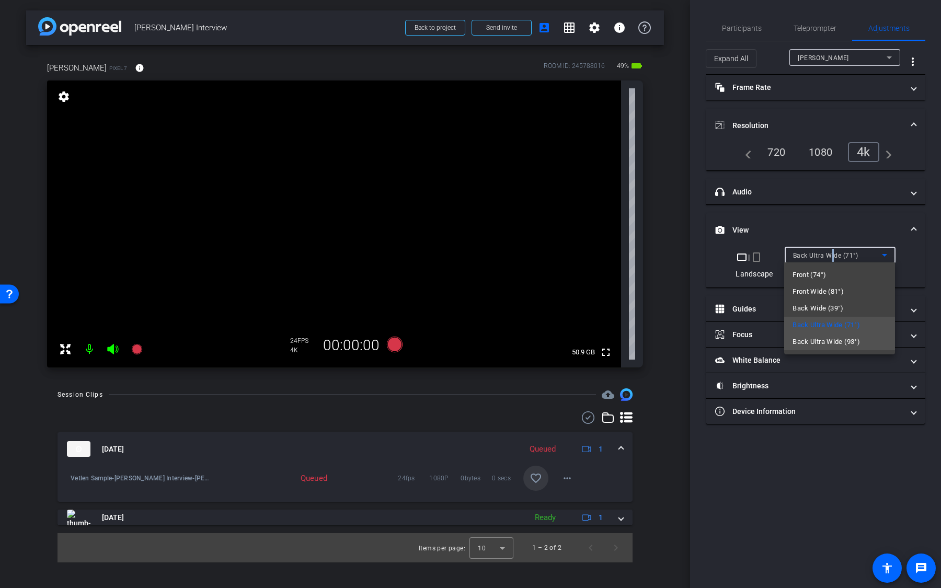
click at [861, 339] on mat-option "Back Ultra Wide (93°)" at bounding box center [839, 341] width 111 height 17
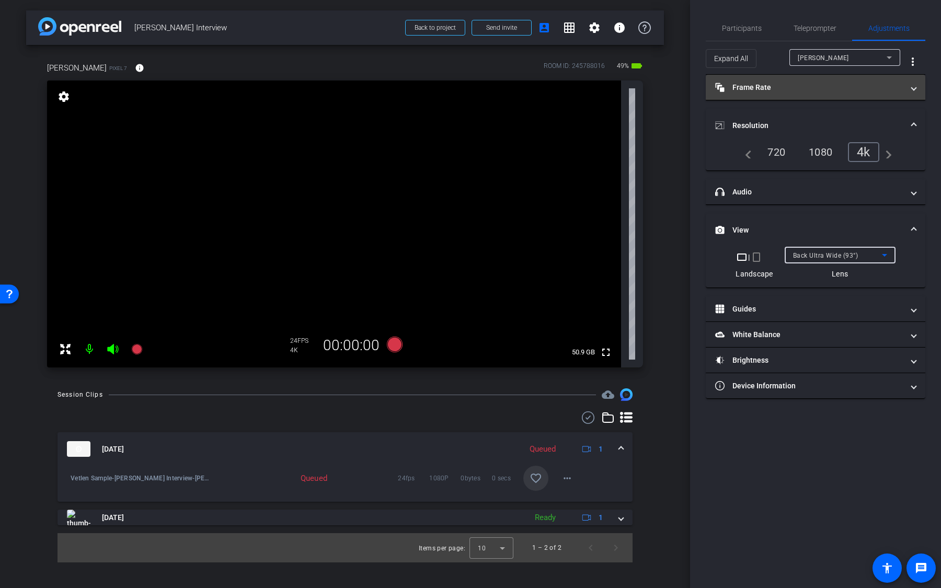
click at [839, 95] on mat-expansion-panel-header "Frame Rate Frame Rate" at bounding box center [814, 87] width 219 height 25
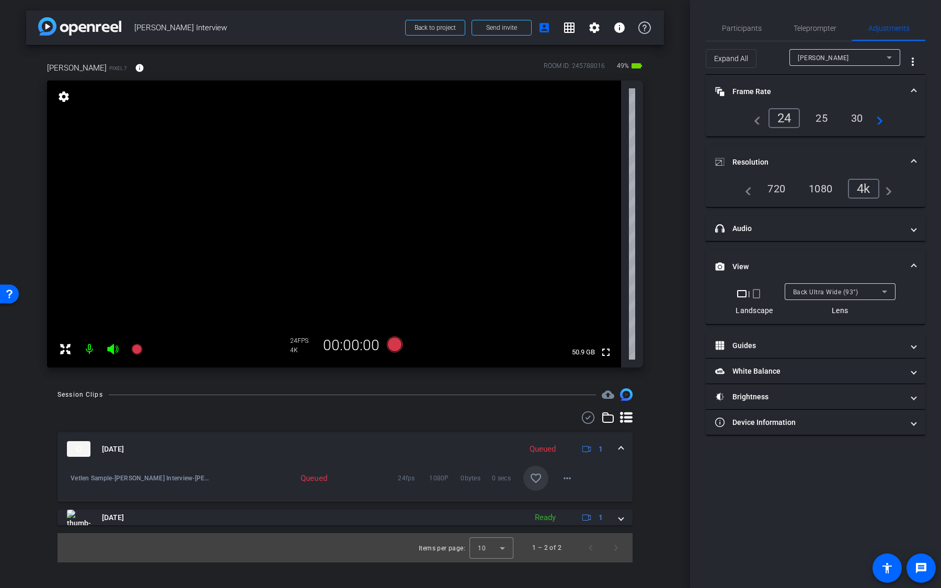
click at [884, 120] on div "navigate_before 24 25 30 navigate_next" at bounding box center [815, 118] width 194 height 20
click at [879, 121] on mat-icon "navigate_next" at bounding box center [876, 118] width 13 height 13
click at [855, 119] on div "60" at bounding box center [855, 117] width 28 height 18
click at [393, 346] on icon at bounding box center [395, 345] width 16 height 16
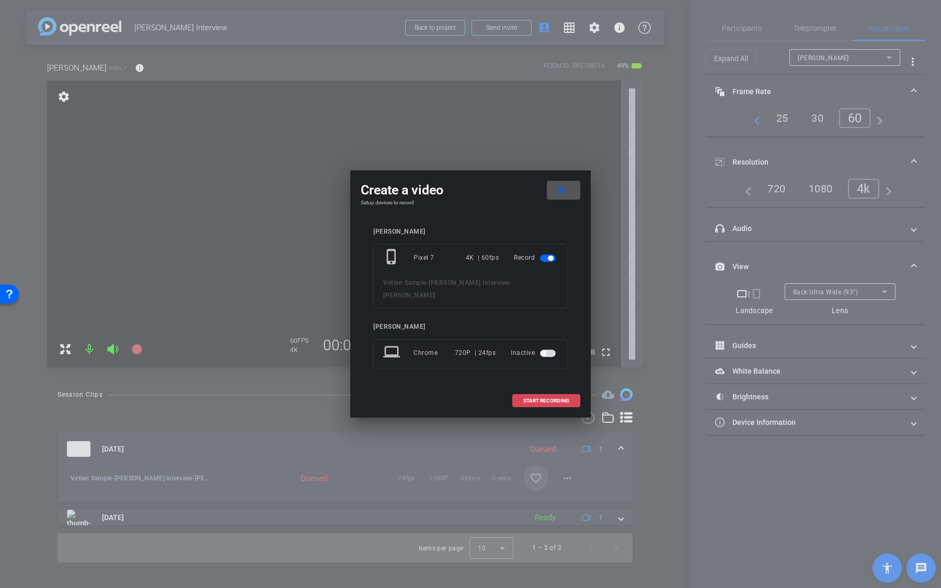
click at [560, 388] on span at bounding box center [546, 400] width 67 height 25
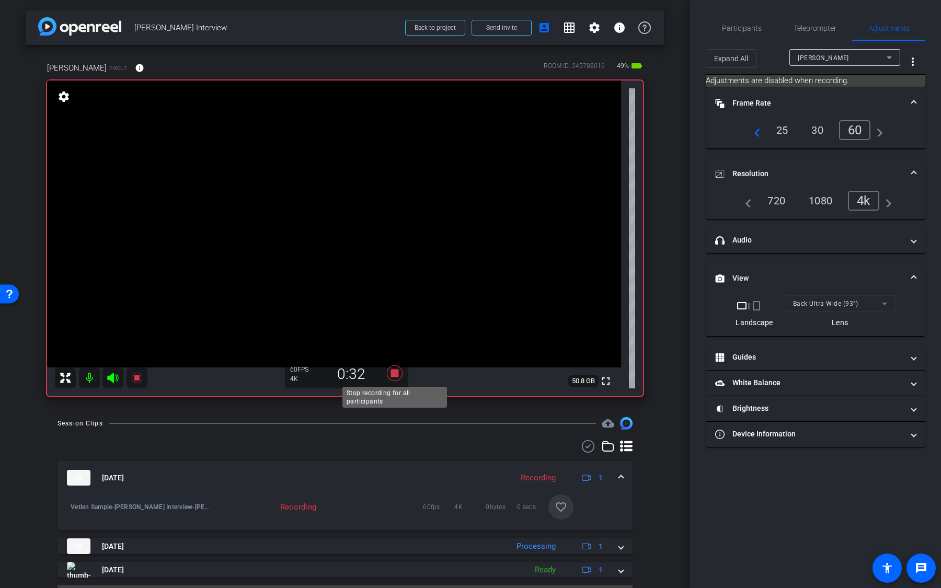
click at [391, 370] on icon at bounding box center [395, 373] width 16 height 16
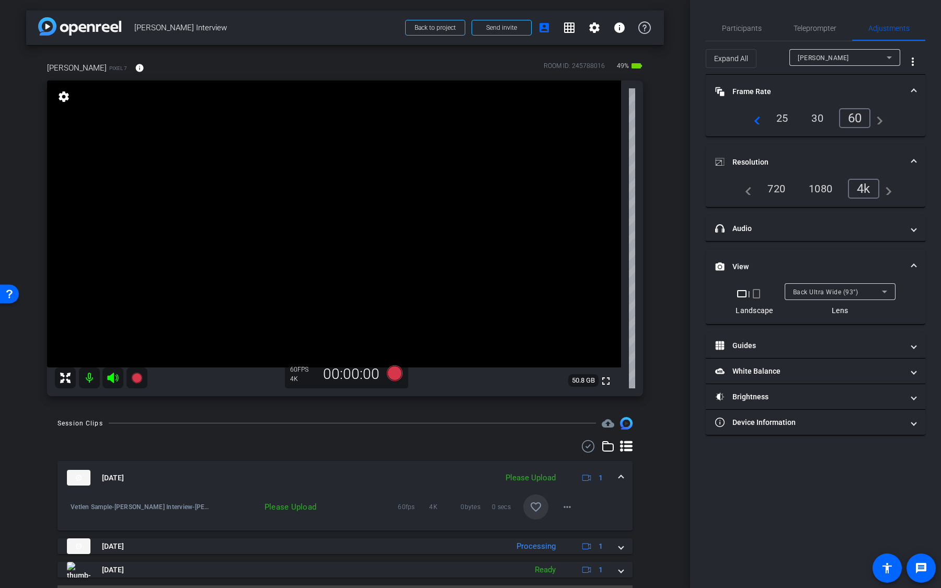
scroll to position [27, 0]
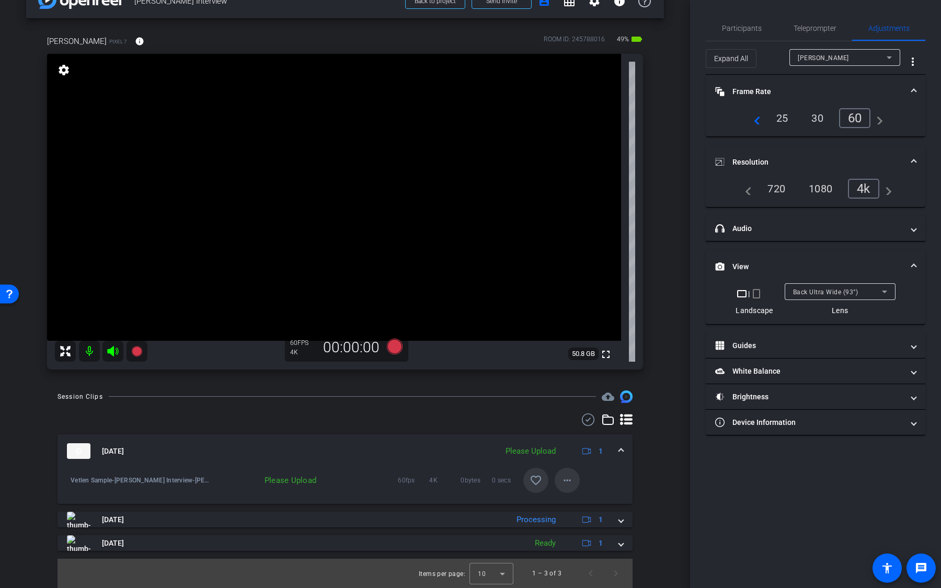
click at [565, 480] on mat-icon "more_horiz" at bounding box center [567, 480] width 13 height 13
click at [585, 496] on span "Upload" at bounding box center [584, 501] width 42 height 13
click at [393, 349] on icon at bounding box center [395, 347] width 16 height 16
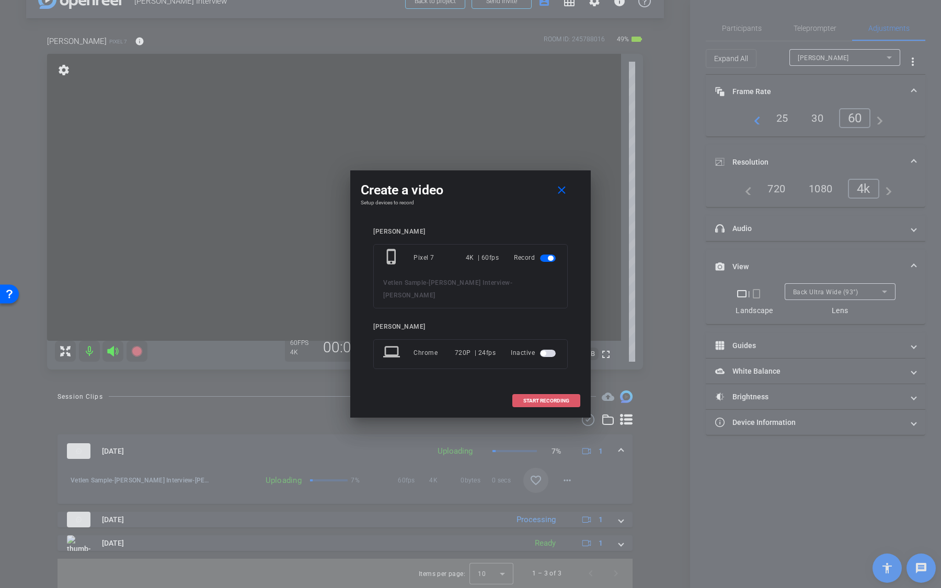
click at [534, 398] on span "START RECORDING" at bounding box center [546, 400] width 46 height 5
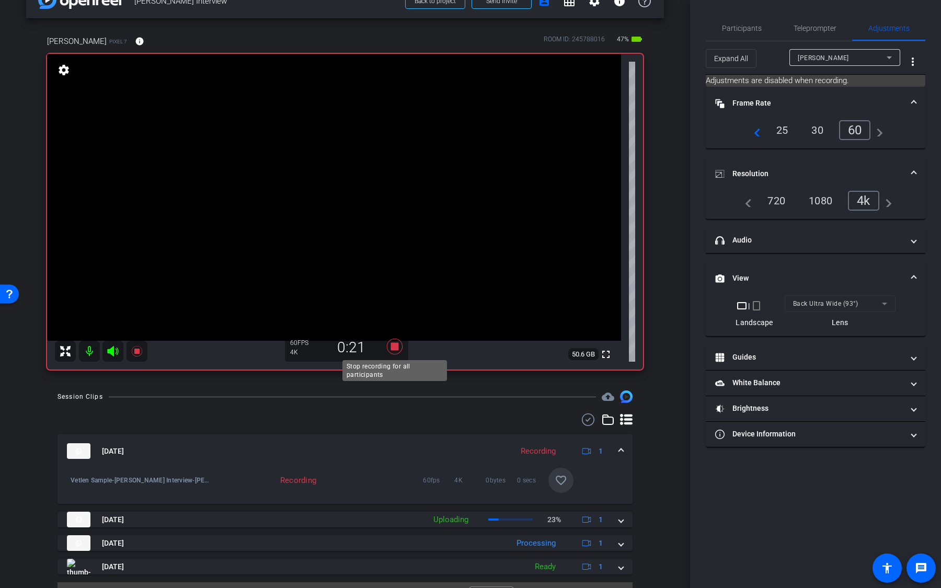
click at [391, 349] on icon at bounding box center [395, 347] width 16 height 16
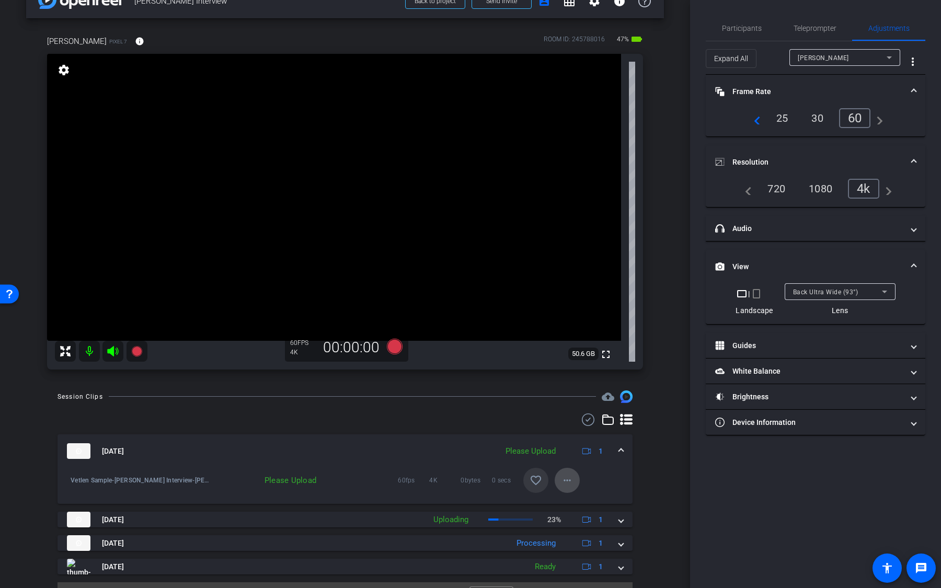
click at [574, 482] on span at bounding box center [566, 480] width 25 height 25
click at [573, 497] on span "Upload" at bounding box center [584, 501] width 42 height 13
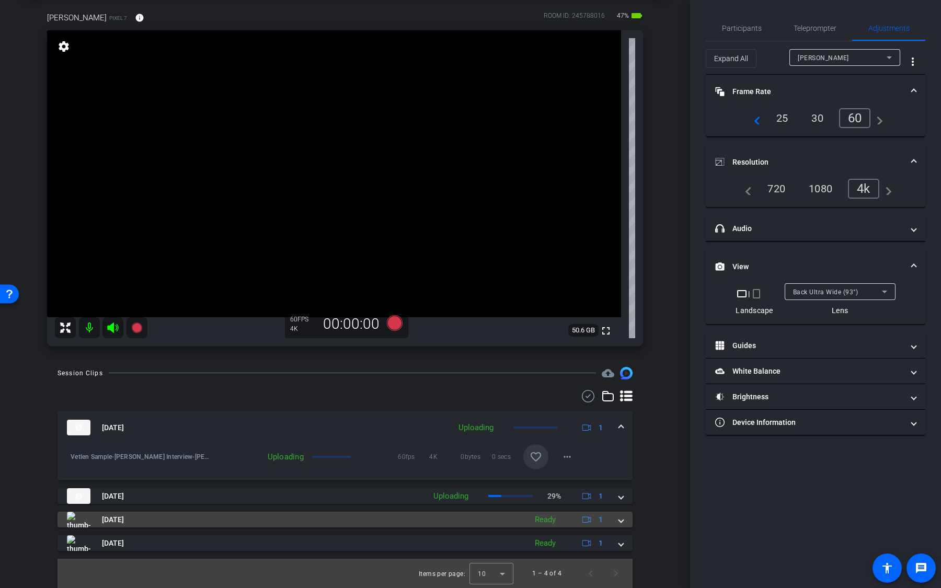
click at [541, 520] on div "Ready" at bounding box center [544, 520] width 31 height 12
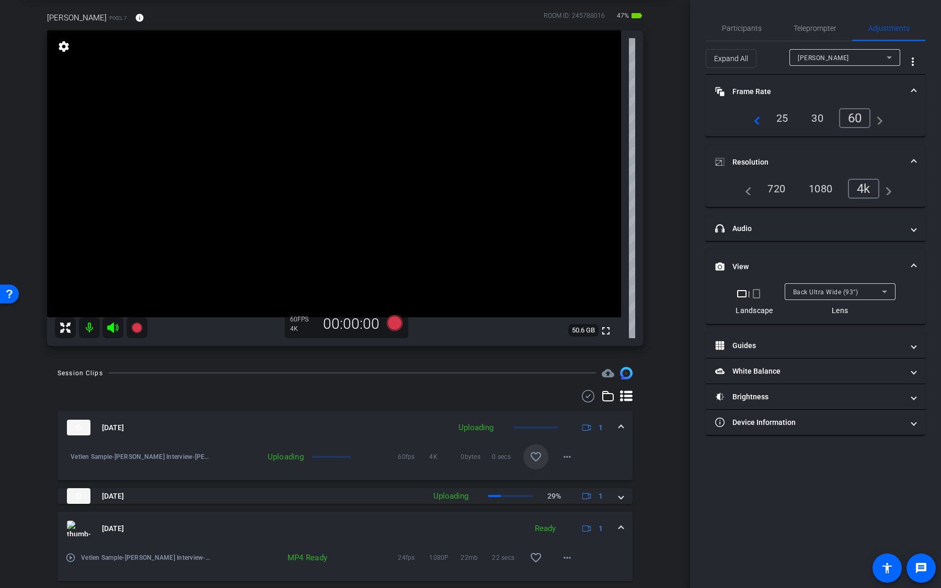
scroll to position [104, 0]
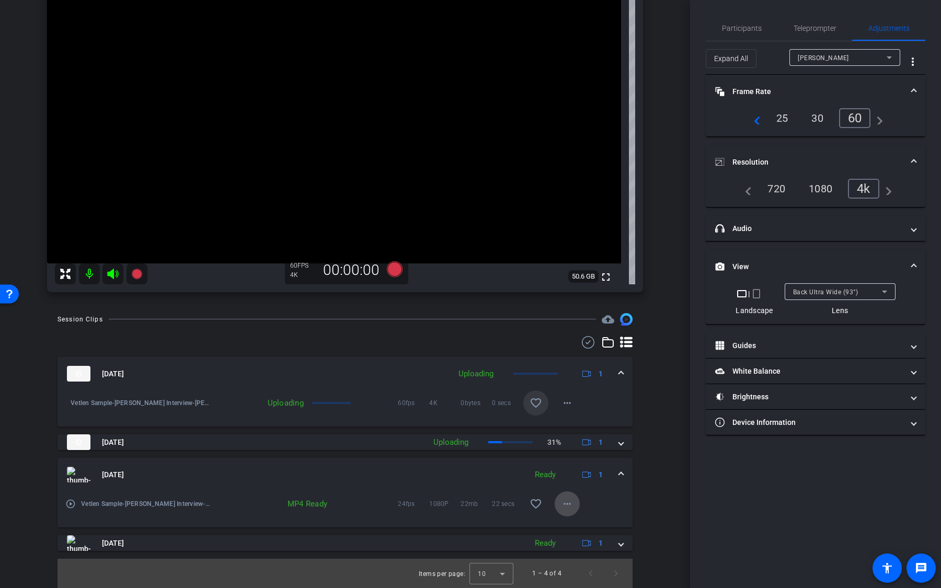
click at [567, 501] on mat-icon "more_horiz" at bounding box center [567, 503] width 13 height 13
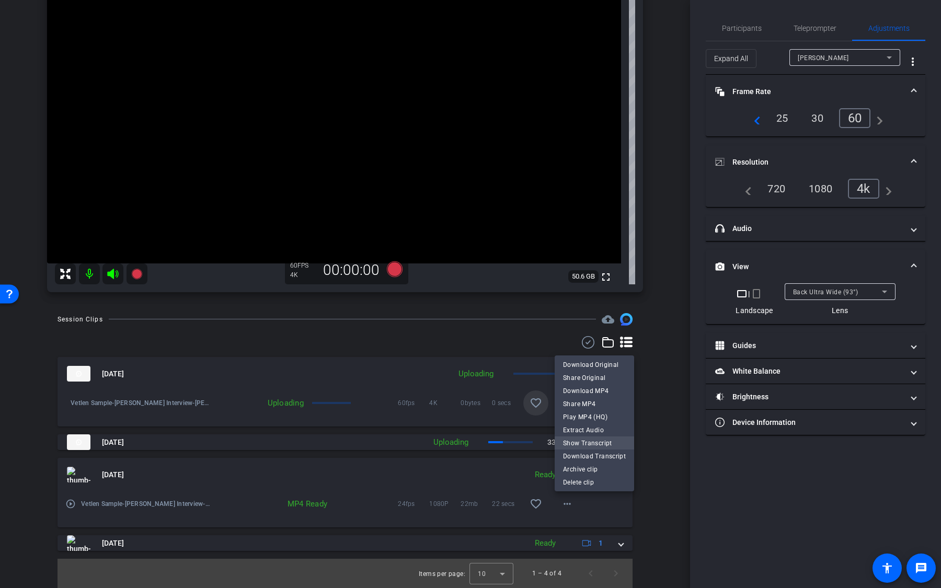
click at [596, 441] on span "Show Transcript" at bounding box center [594, 442] width 63 height 13
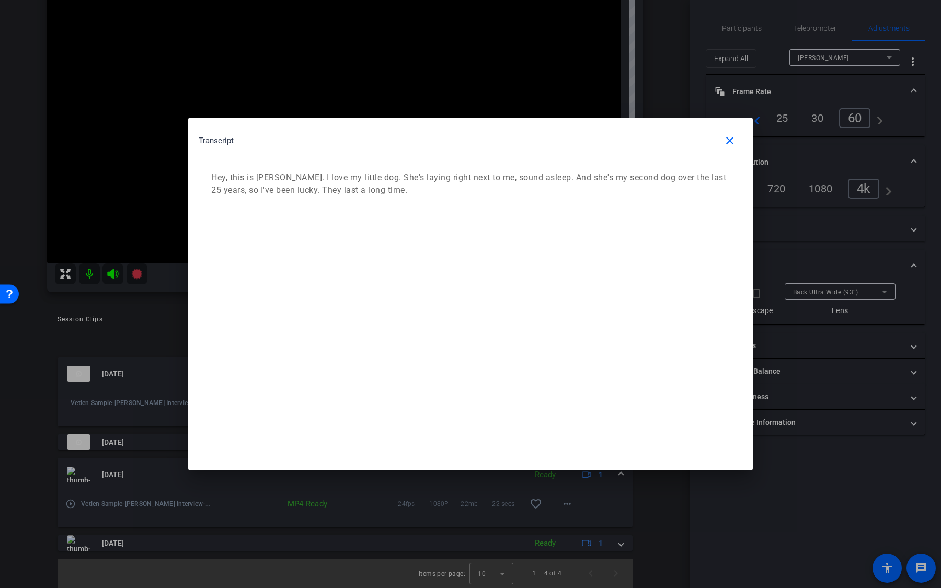
scroll to position [0, 0]
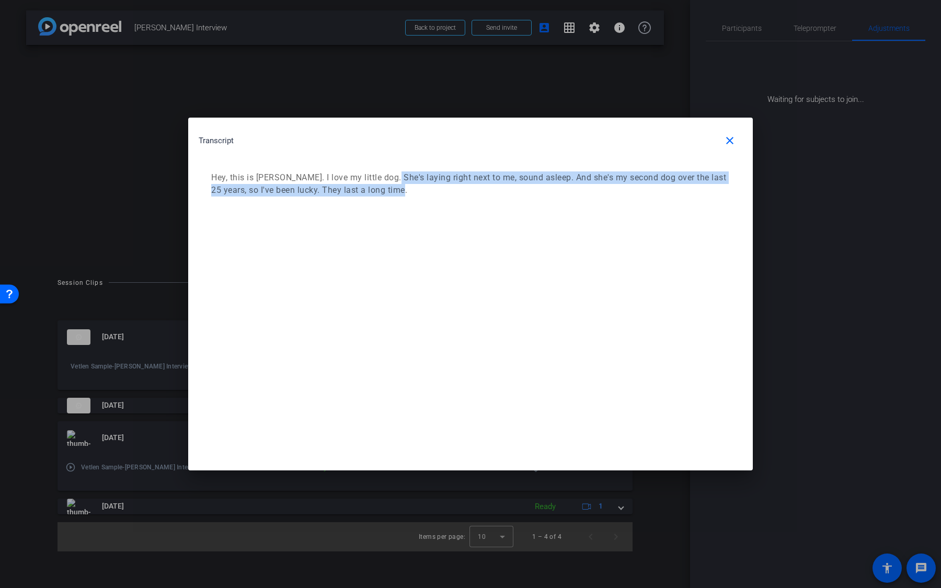
drag, startPoint x: 444, startPoint y: 217, endPoint x: 386, endPoint y: 180, distance: 68.6
click at [386, 180] on div "Transcript close Hey, this is Tony Pristel. I love my little dog. She's laying …" at bounding box center [470, 168] width 564 height 100
click at [725, 144] on mat-icon "close" at bounding box center [729, 140] width 13 height 13
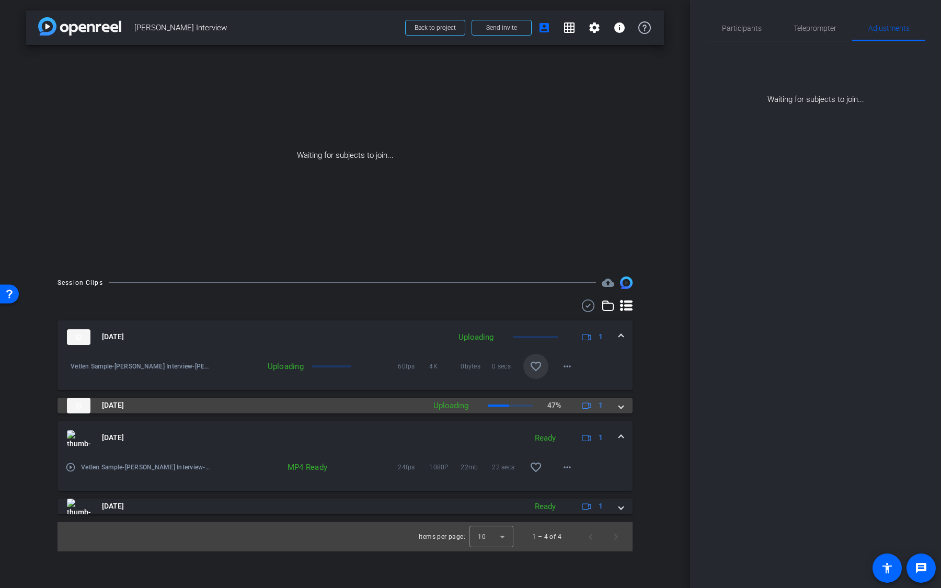
click at [541, 407] on mat-panel-description "Uploading 47% 1" at bounding box center [519, 406] width 182 height 16
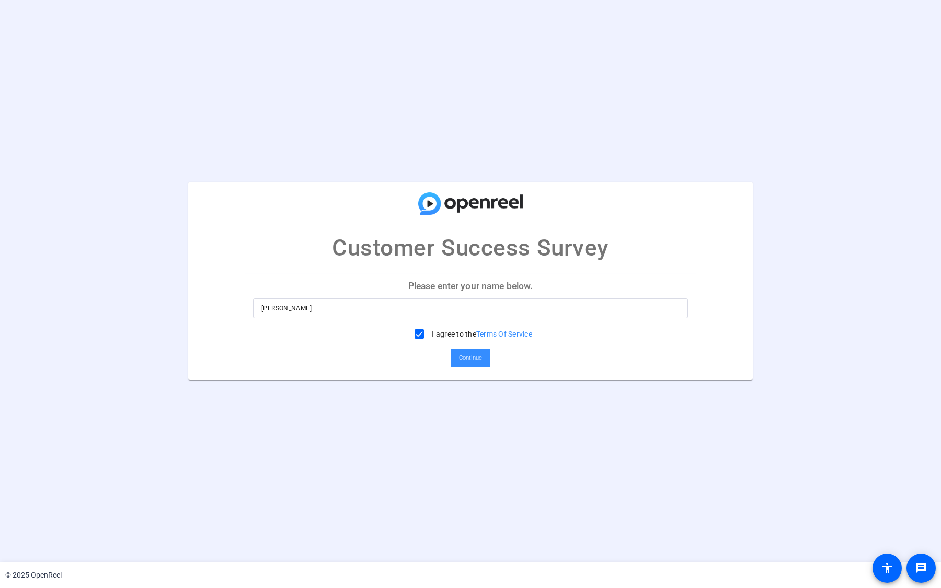
click at [447, 310] on input "[PERSON_NAME]" at bounding box center [470, 308] width 418 height 13
click at [475, 357] on span "Continue" at bounding box center [470, 358] width 23 height 16
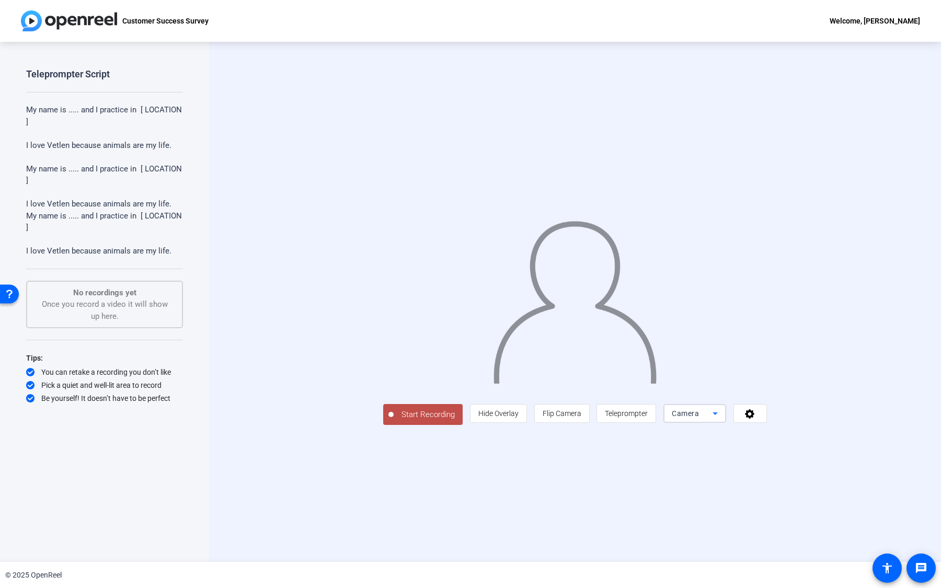
click at [712, 420] on div "Camera" at bounding box center [692, 413] width 41 height 13
click at [715, 511] on div at bounding box center [470, 294] width 941 height 588
click at [647, 423] on span "Teleprompter" at bounding box center [626, 413] width 43 height 20
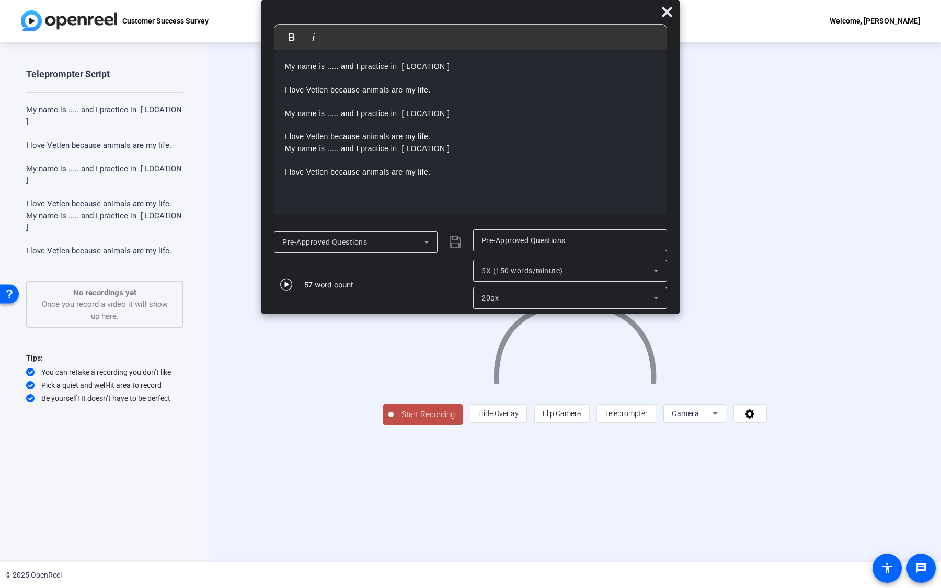
click at [393, 421] on span "Start Recording" at bounding box center [427, 415] width 69 height 12
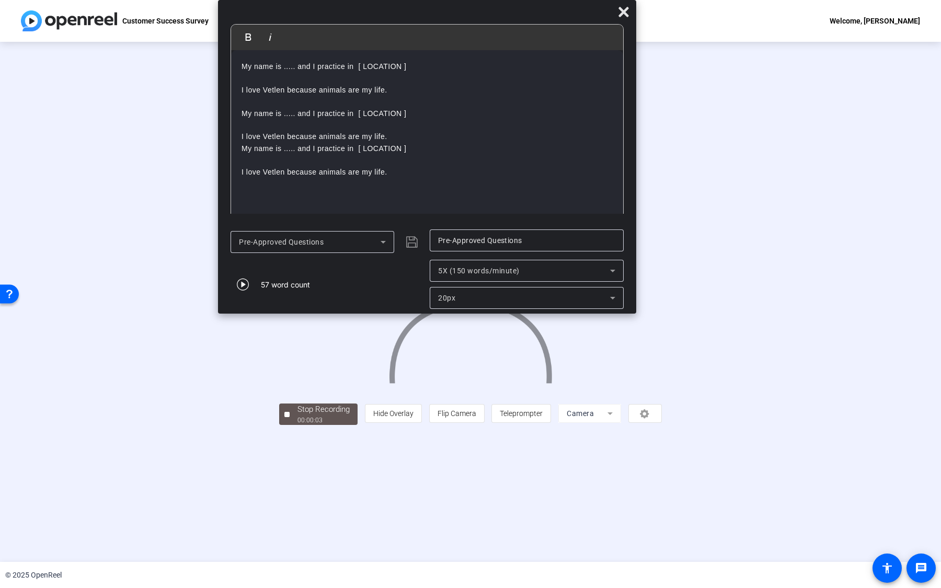
drag, startPoint x: 677, startPoint y: 310, endPoint x: 634, endPoint y: 205, distance: 114.1
click at [634, 205] on div "Bold Italic My name is ..... and I practice in [ LOCATION ] I love Vetlen becau…" at bounding box center [427, 157] width 418 height 314
click at [246, 282] on icon "button" at bounding box center [243, 284] width 13 height 13
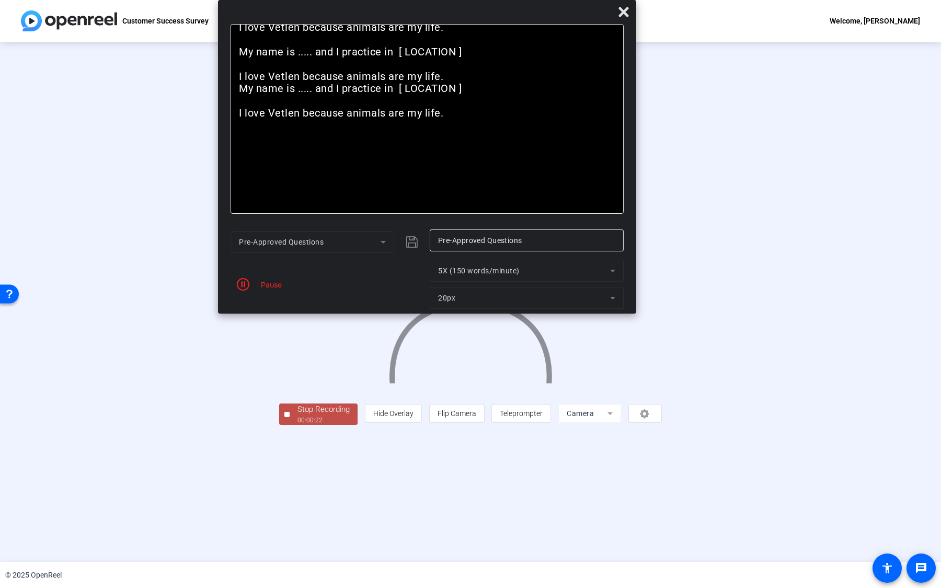
click at [297, 425] on div "00:00:22" at bounding box center [323, 419] width 52 height 9
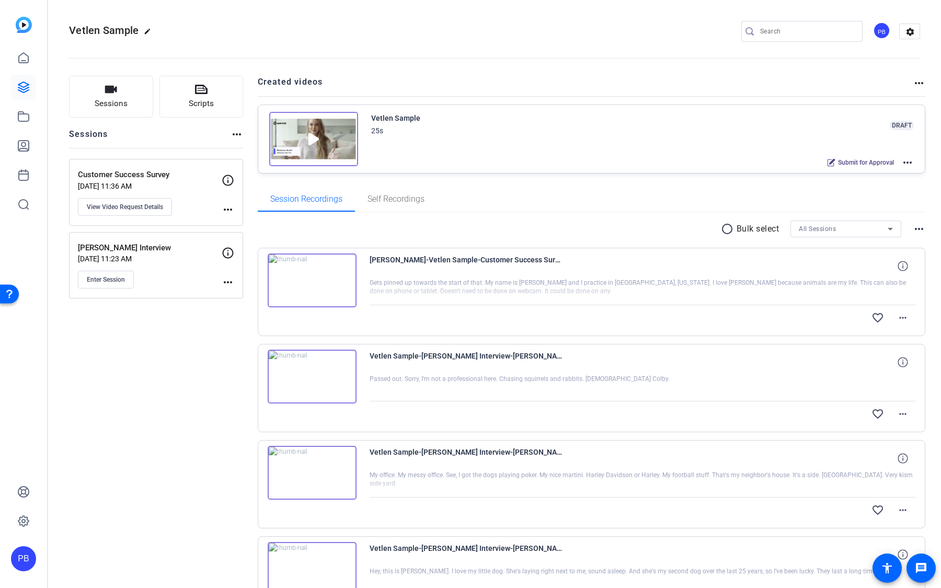
click at [907, 163] on mat-icon "more_horiz" at bounding box center [907, 162] width 13 height 13
click at [891, 173] on span "Edit in Creator" at bounding box center [869, 174] width 73 height 13
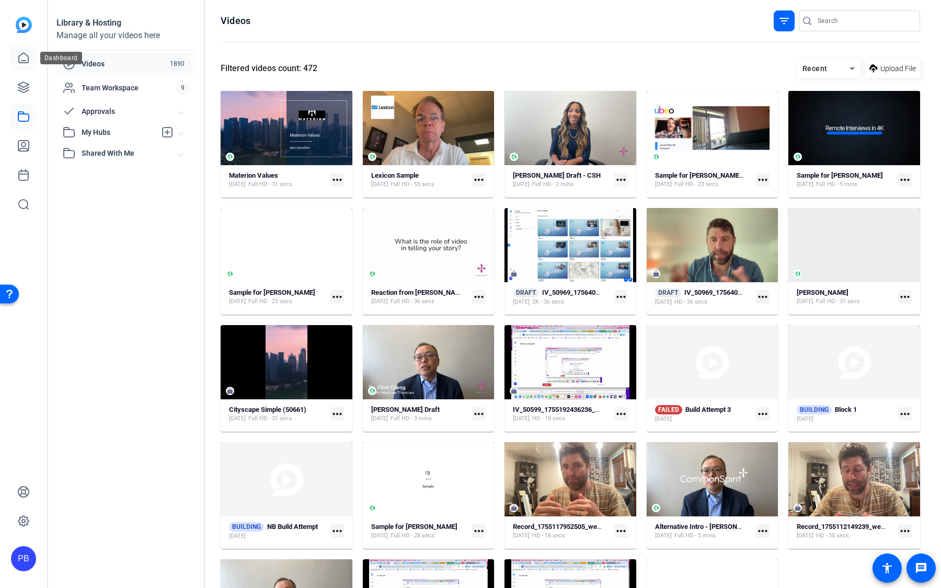
click at [25, 63] on icon at bounding box center [23, 58] width 13 height 13
